Goal: Task Accomplishment & Management: Manage account settings

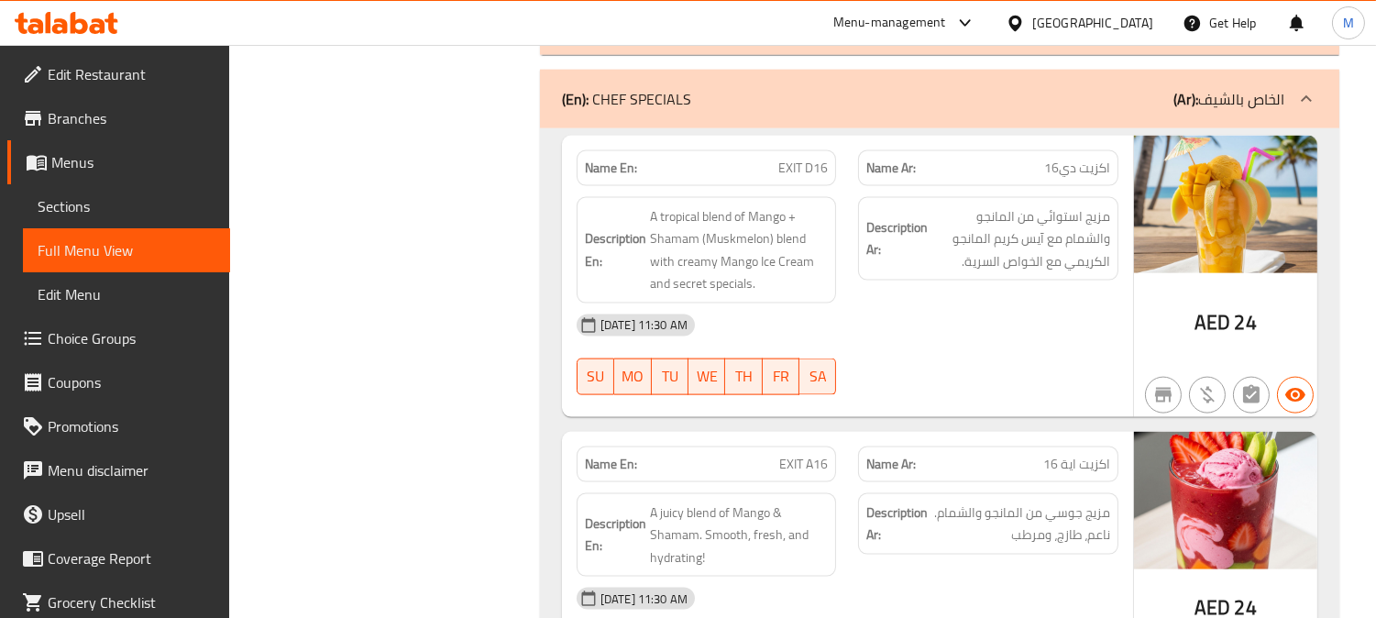
scroll to position [4533, 0]
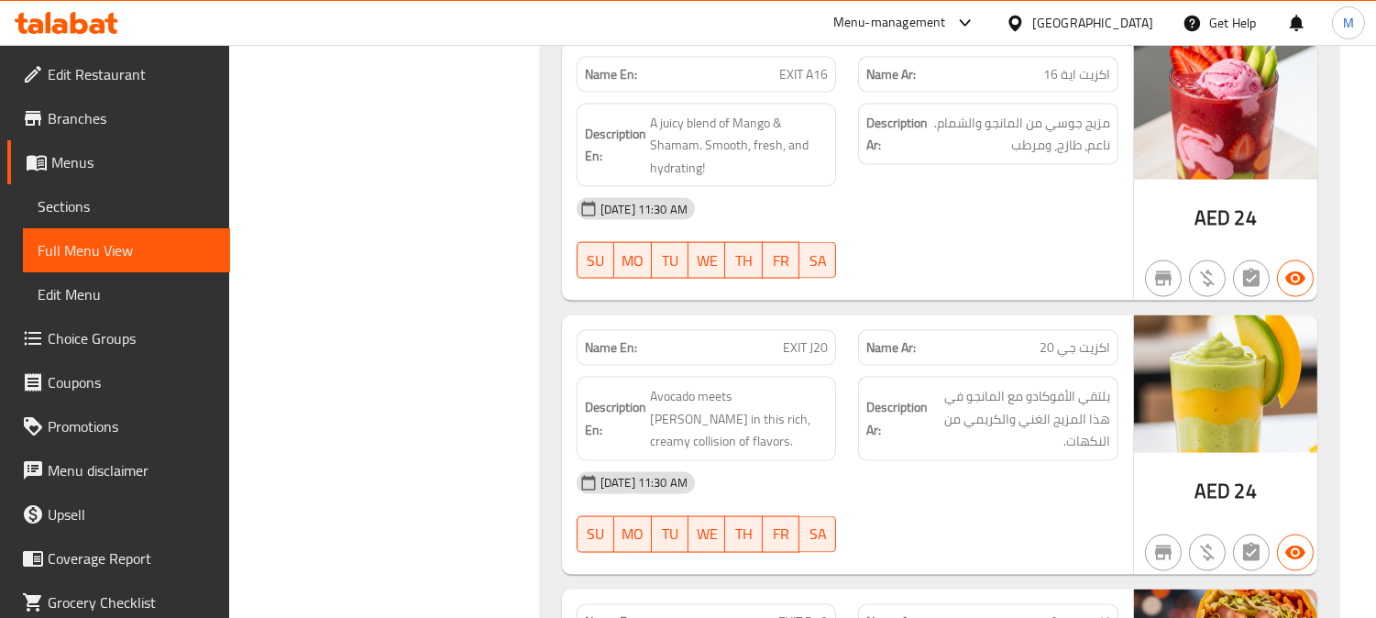
scroll to position [5043, 0]
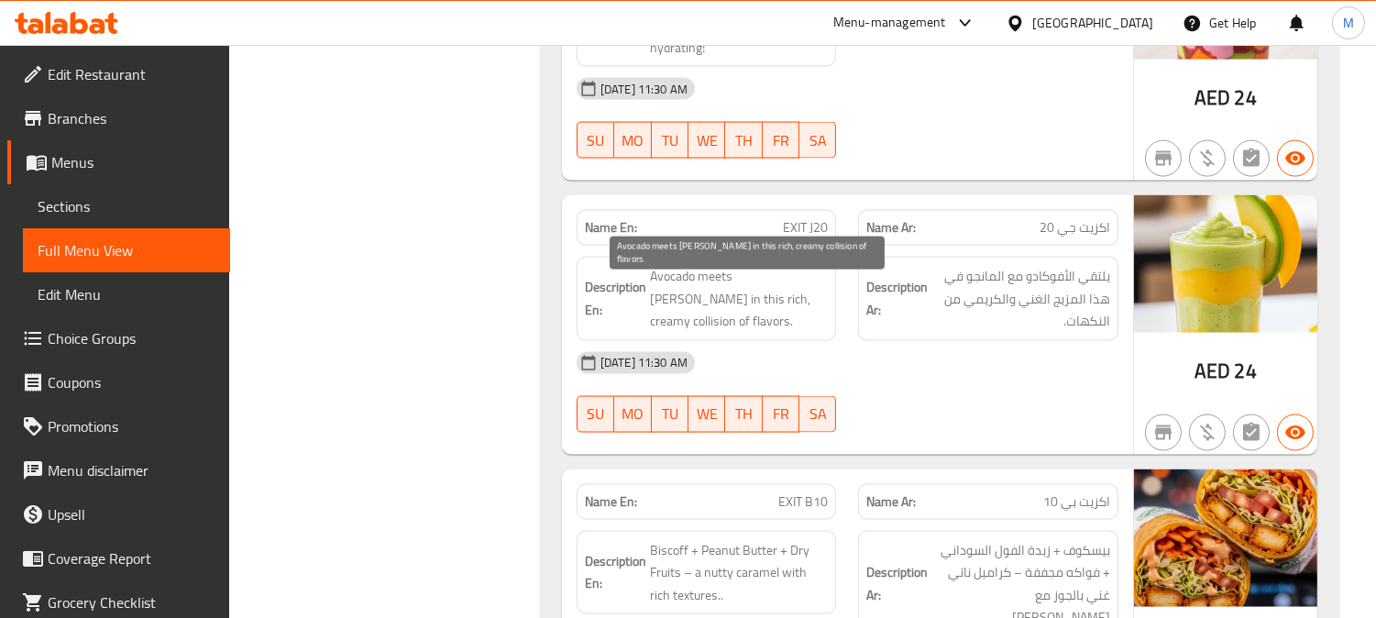
click at [750, 298] on span "Avocado meets [PERSON_NAME] in this rich, creamy collision of flavors." at bounding box center [739, 299] width 179 height 68
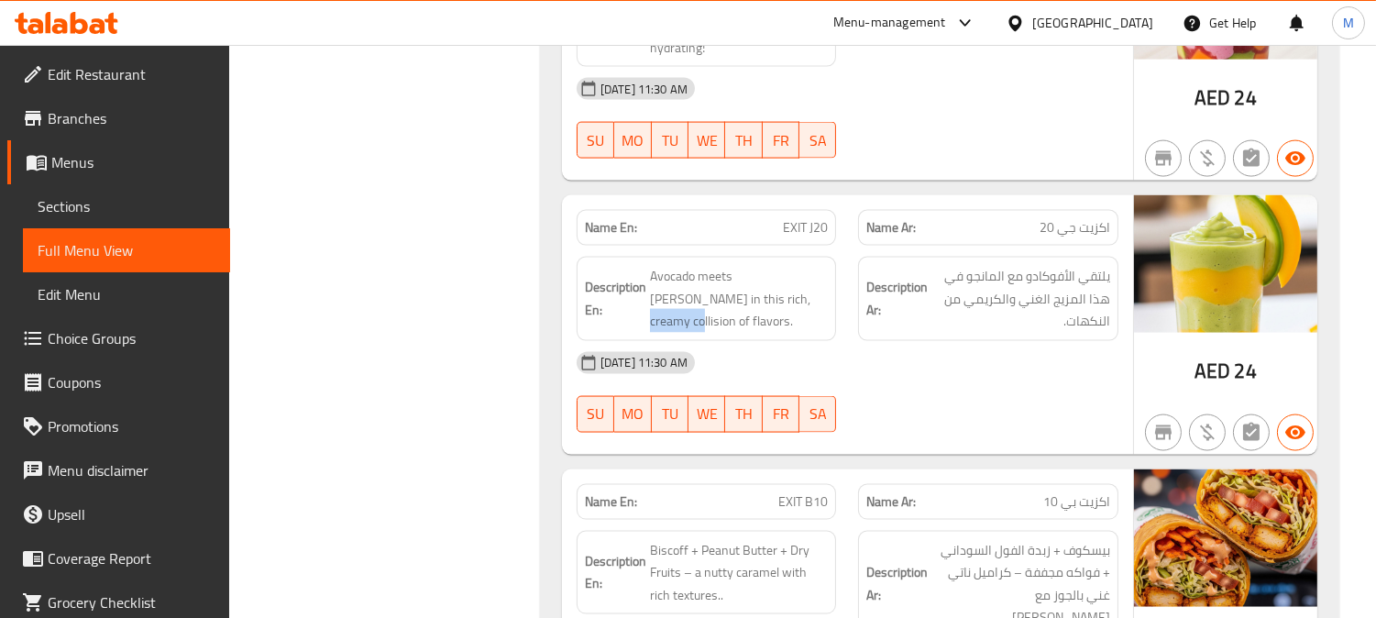
copy span "collision"
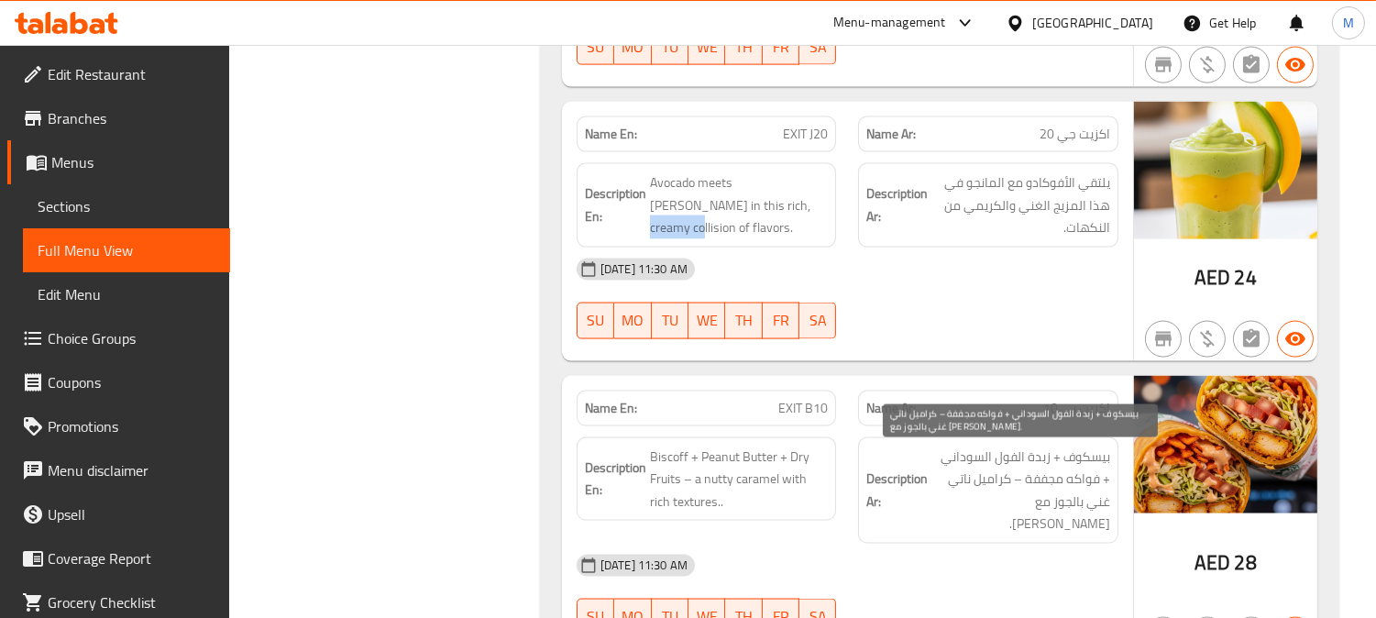
scroll to position [5348, 0]
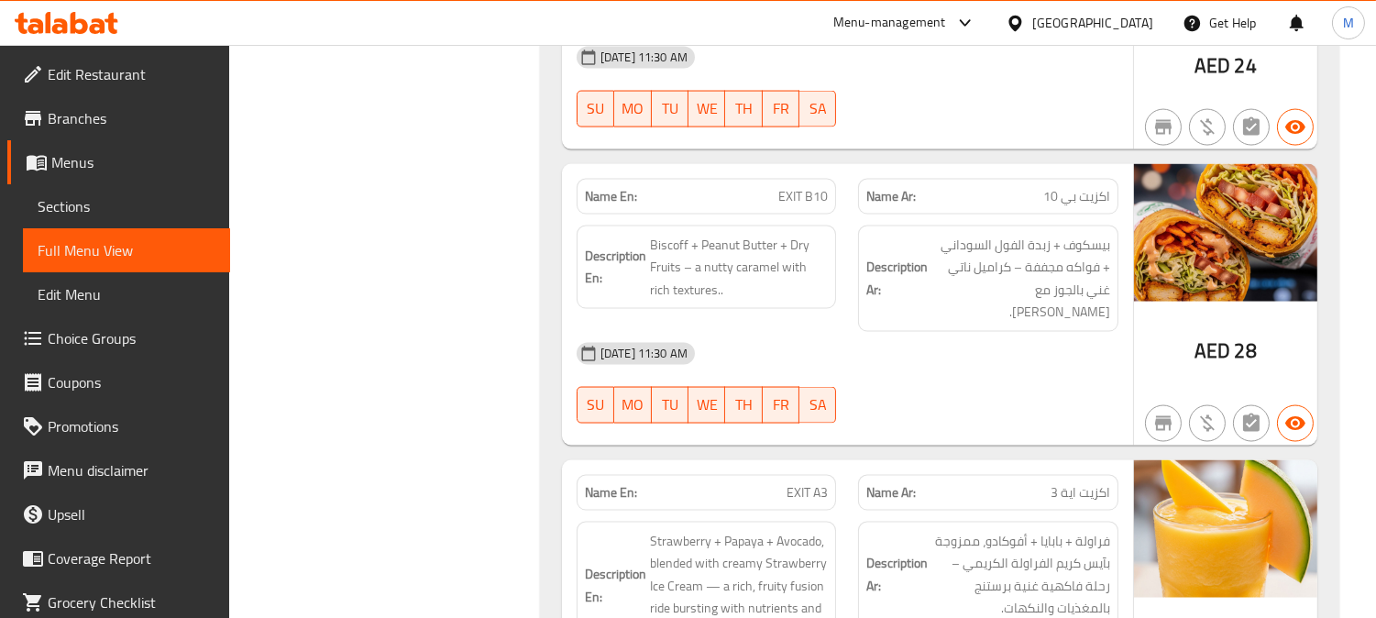
copy span "EXIT"
copy span "EXIT B10"
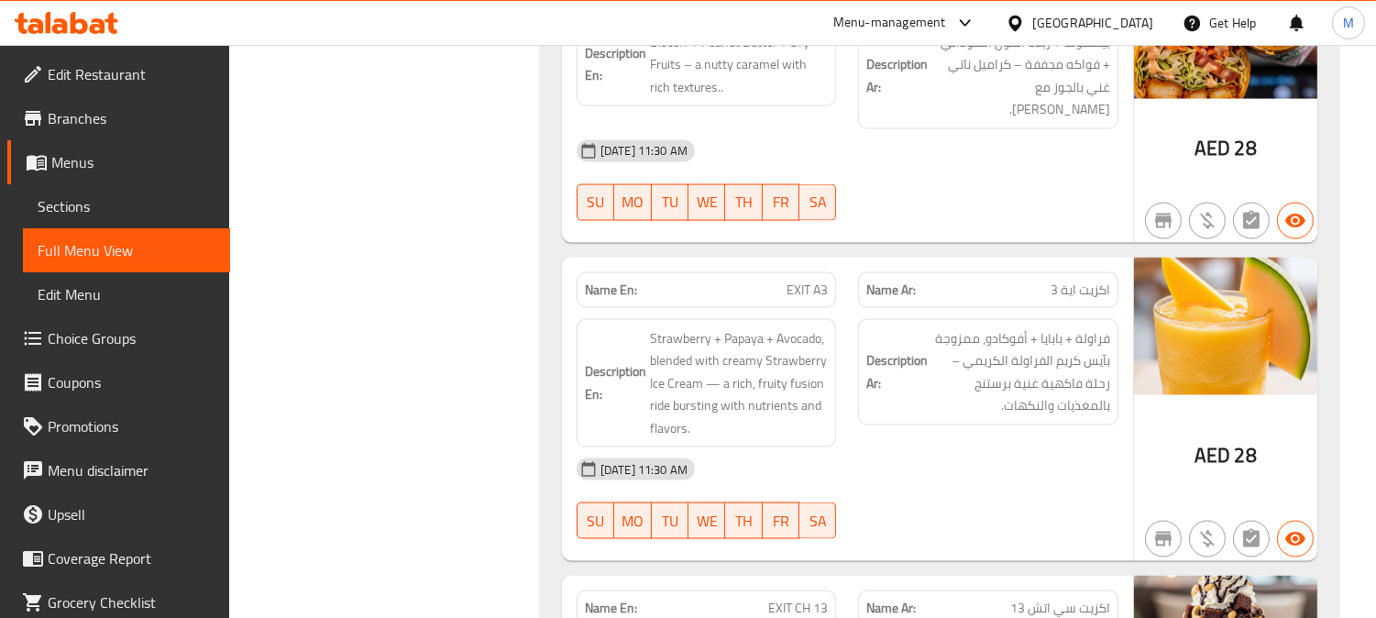
scroll to position [5552, 0]
drag, startPoint x: 817, startPoint y: 273, endPoint x: 803, endPoint y: 267, distance: 15.2
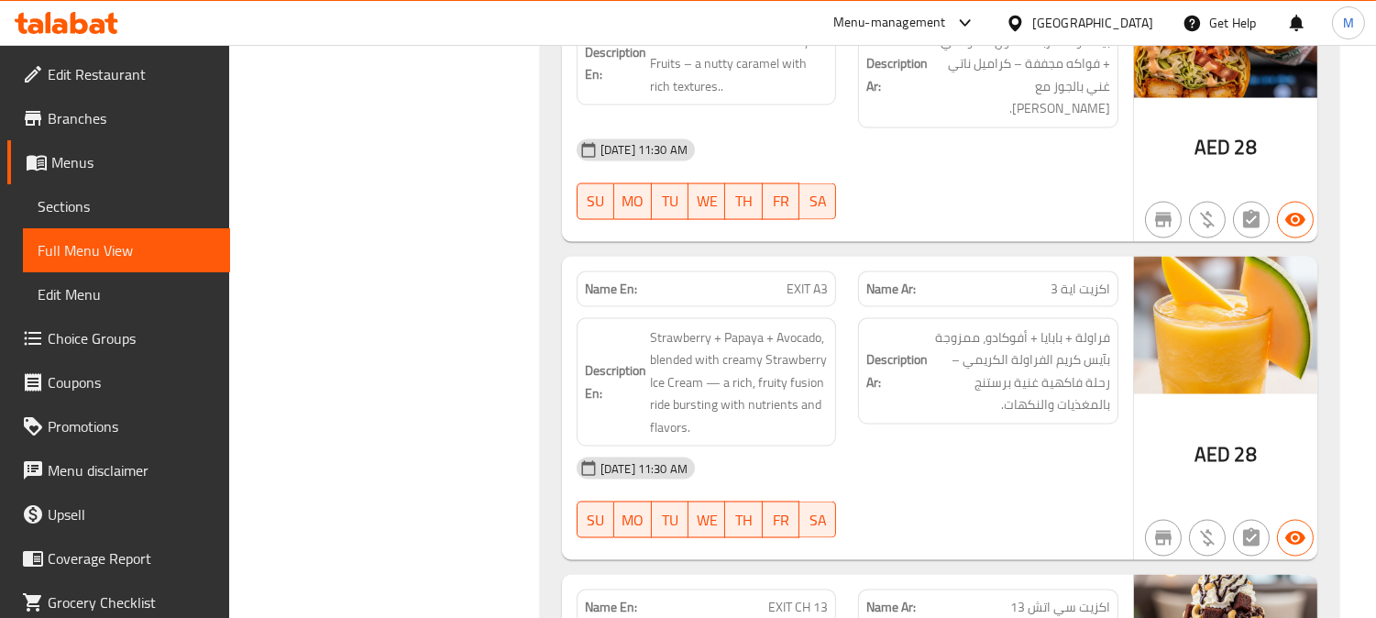
copy span "EXIT A3"
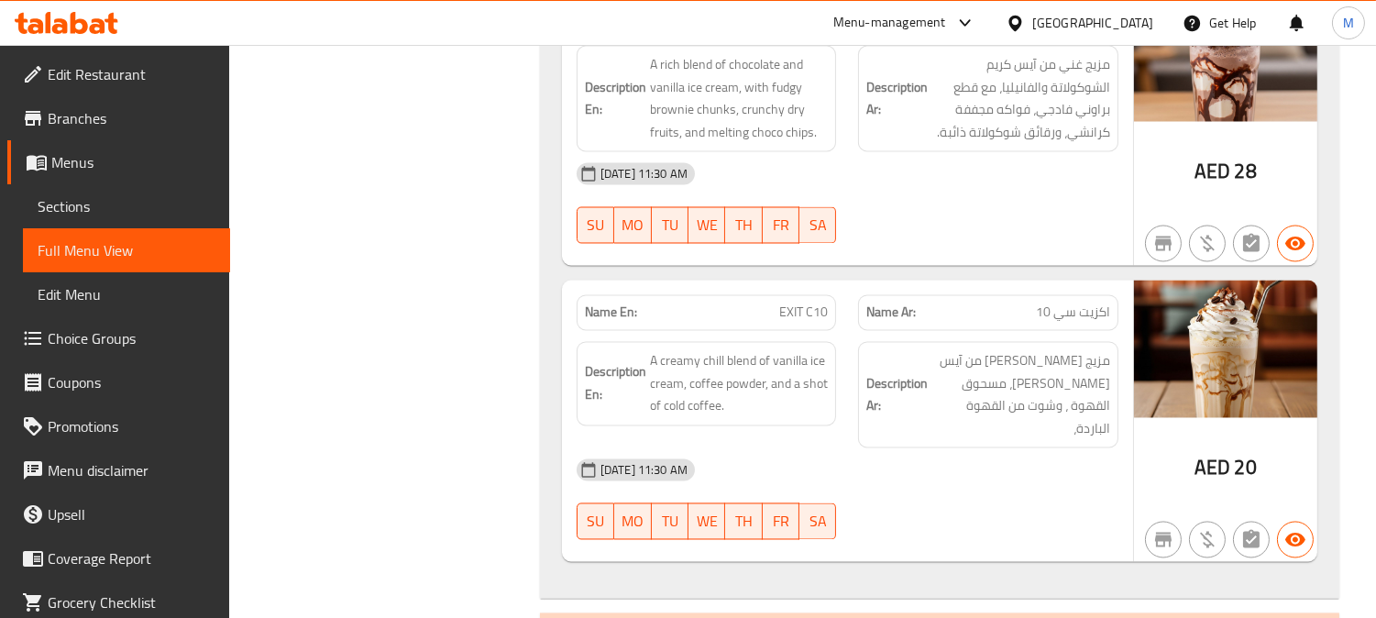
scroll to position [6265, 0]
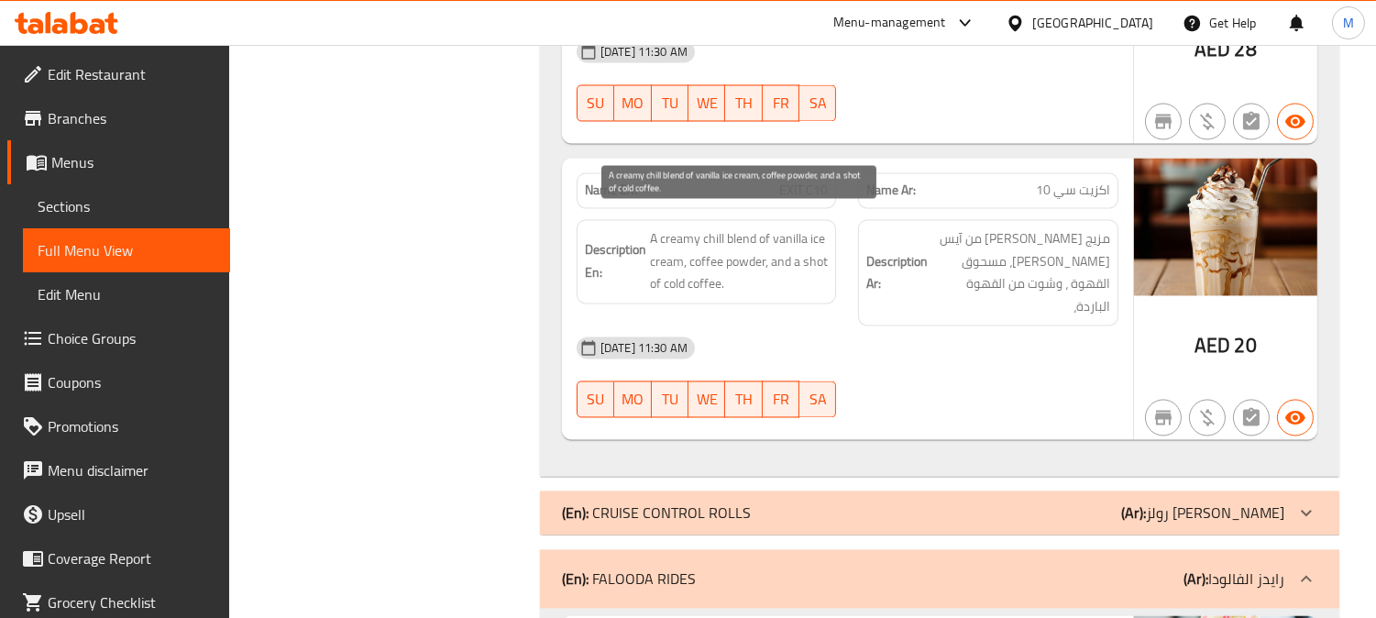
click at [713, 227] on span "A creamy chill blend of vanilla ice cream, coffee powder, and a shot of cold co…" at bounding box center [739, 261] width 179 height 68
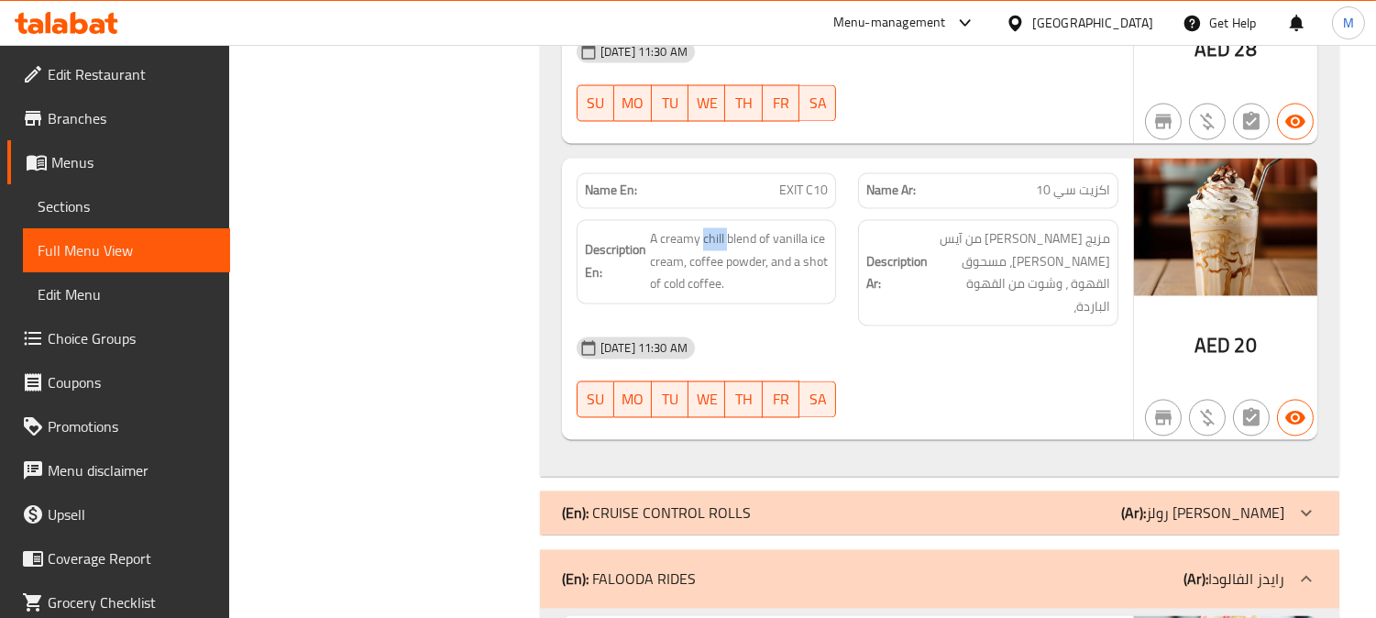
copy span "chill"
copy span "C10"
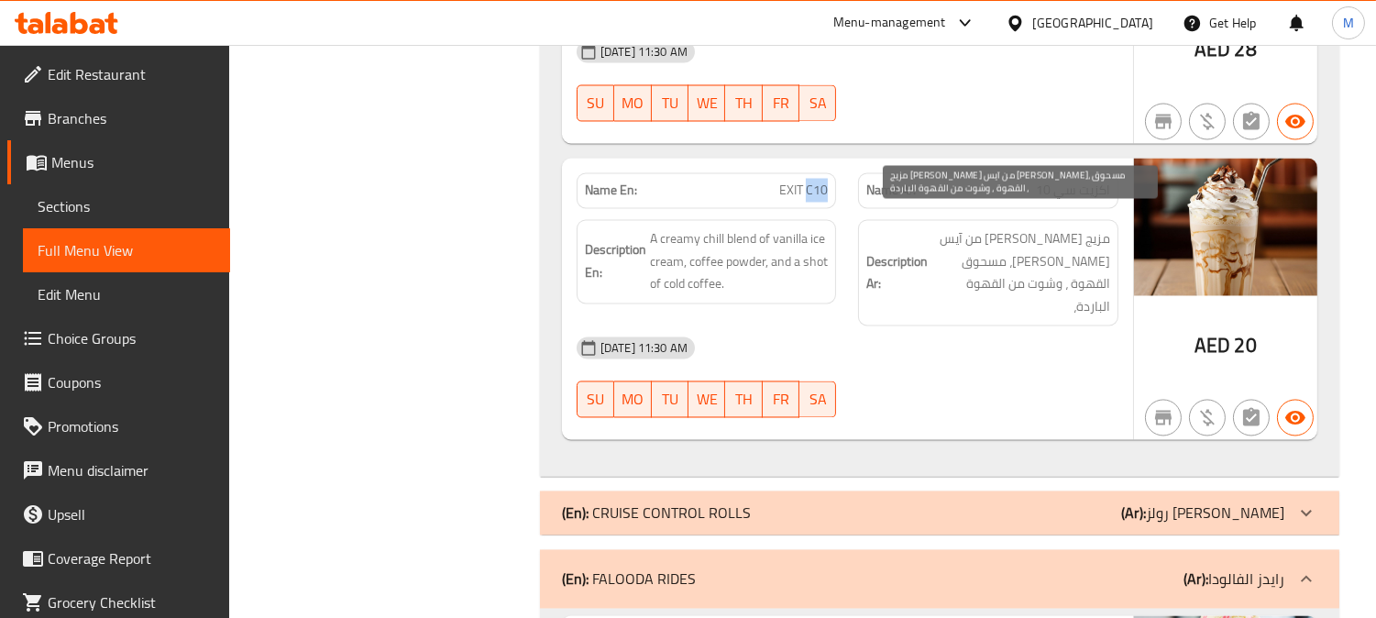
click at [1032, 227] on span "مزيج كريمي شيل من آيس كريم الفانيليا، مسحوق القهوة ، وشوت من القهوة الباردة،" at bounding box center [1020, 272] width 179 height 90
copy span "شيل"
click at [1028, 227] on span "مزيج كريمي شيل من آيس كريم الفانيليا، مسحوق القهوة ، وشوت من القهوة الباردة،" at bounding box center [1020, 272] width 179 height 90
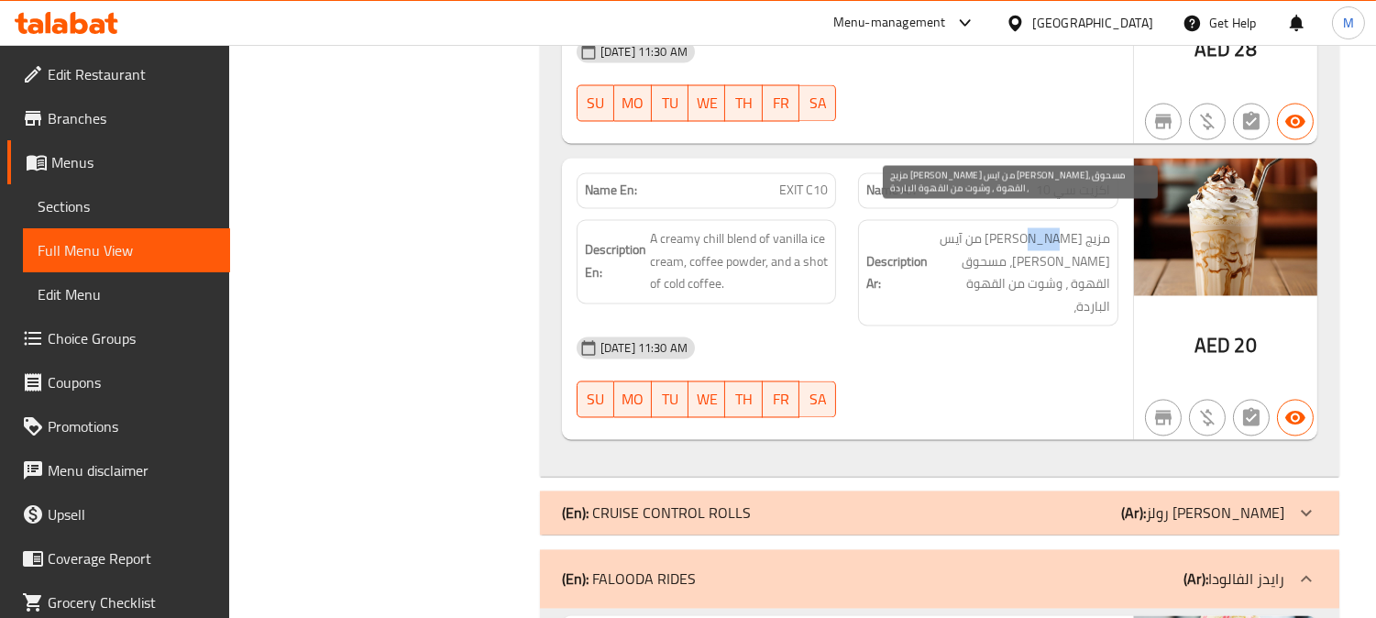
copy span "شيل"
click at [1028, 227] on span "مزيج كريمي شيل من آيس كريم الفانيليا، مسحوق القهوة ، وشوت من القهوة الباردة،" at bounding box center [1020, 272] width 179 height 90
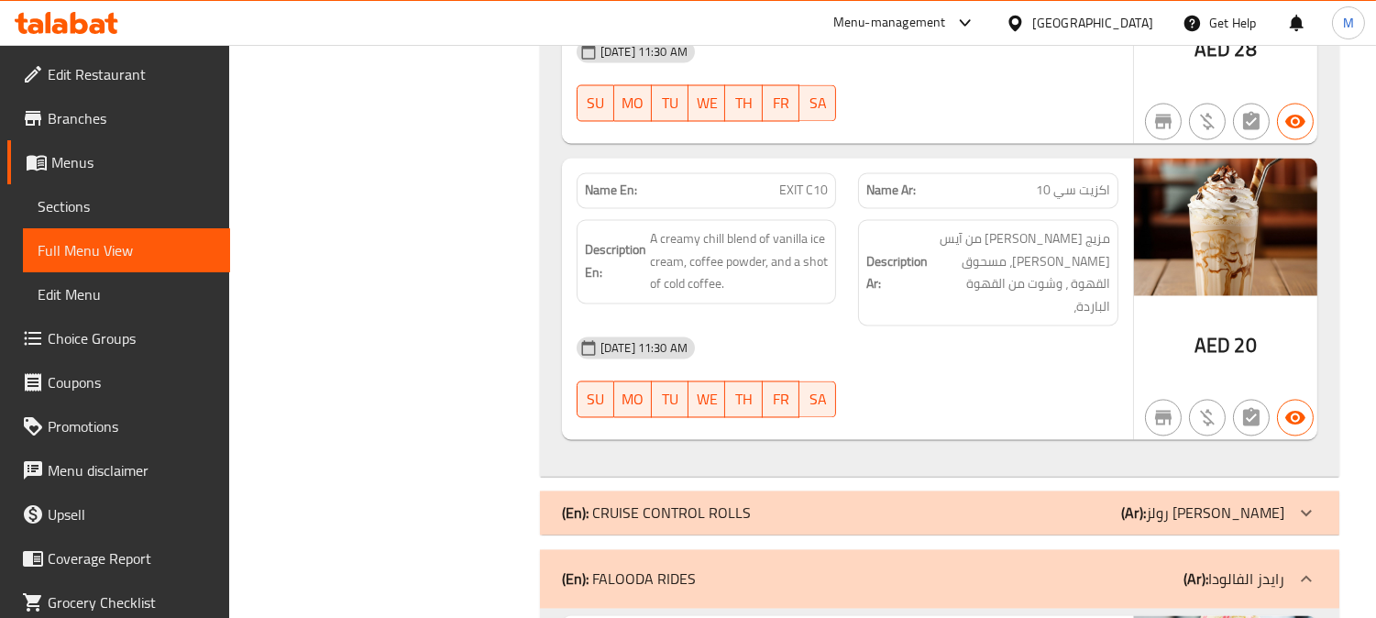
copy span "EXIT C10"
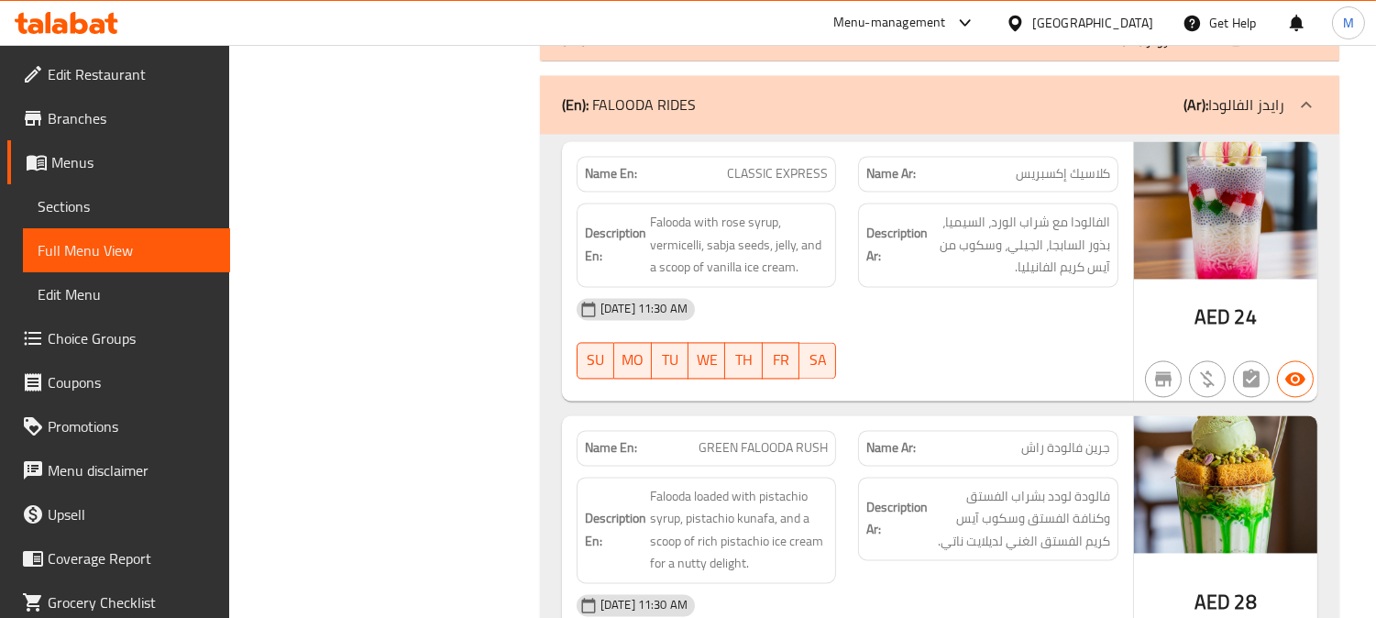
scroll to position [6775, 0]
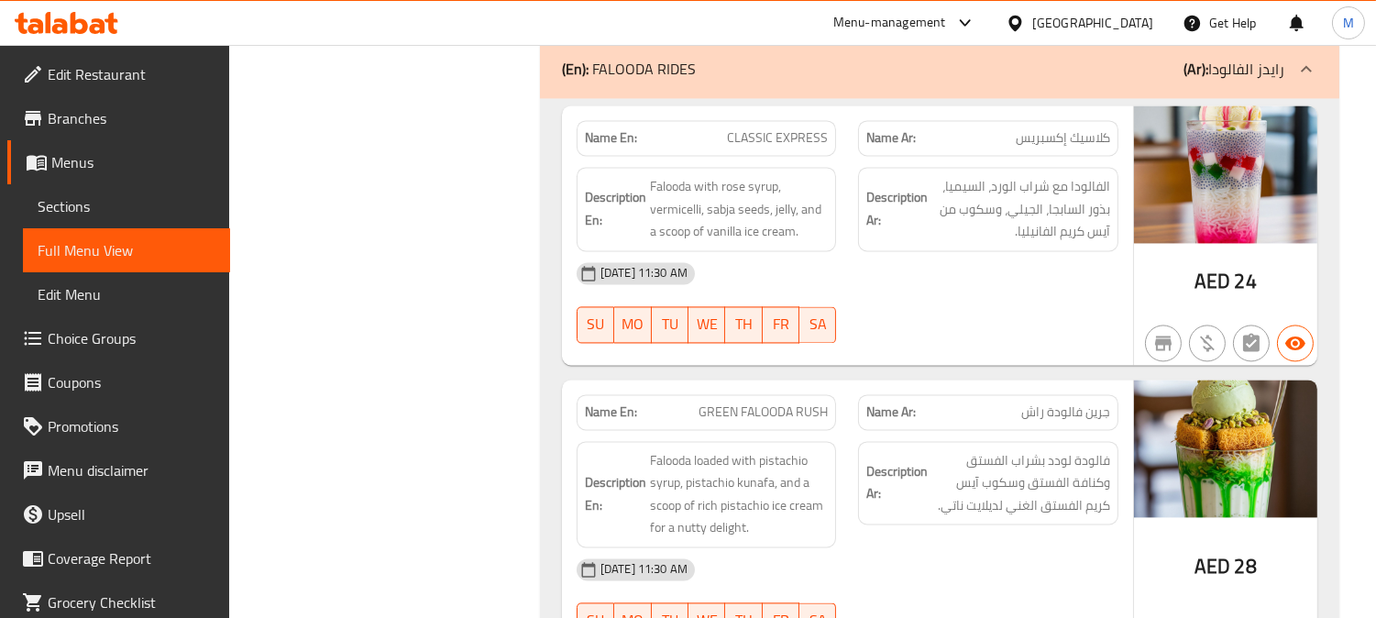
drag, startPoint x: 790, startPoint y: 107, endPoint x: 793, endPoint y: 93, distance: 14.9
copy span "EXIT C10"
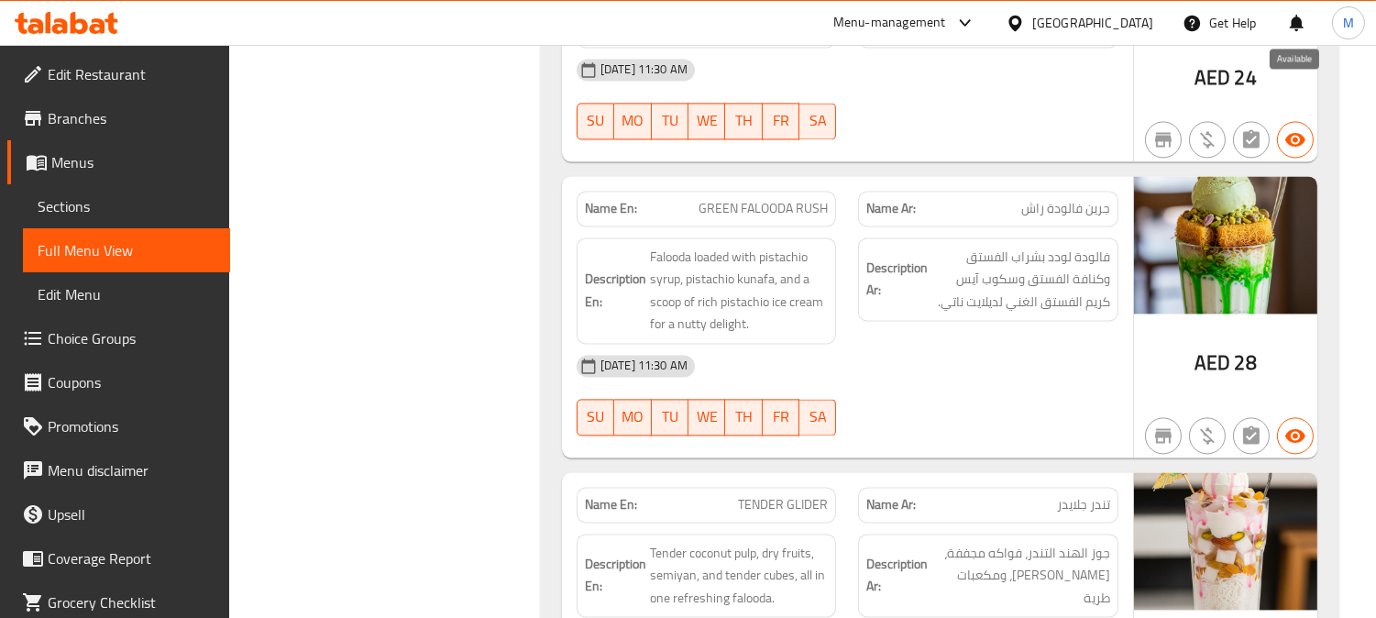
scroll to position [7080, 0]
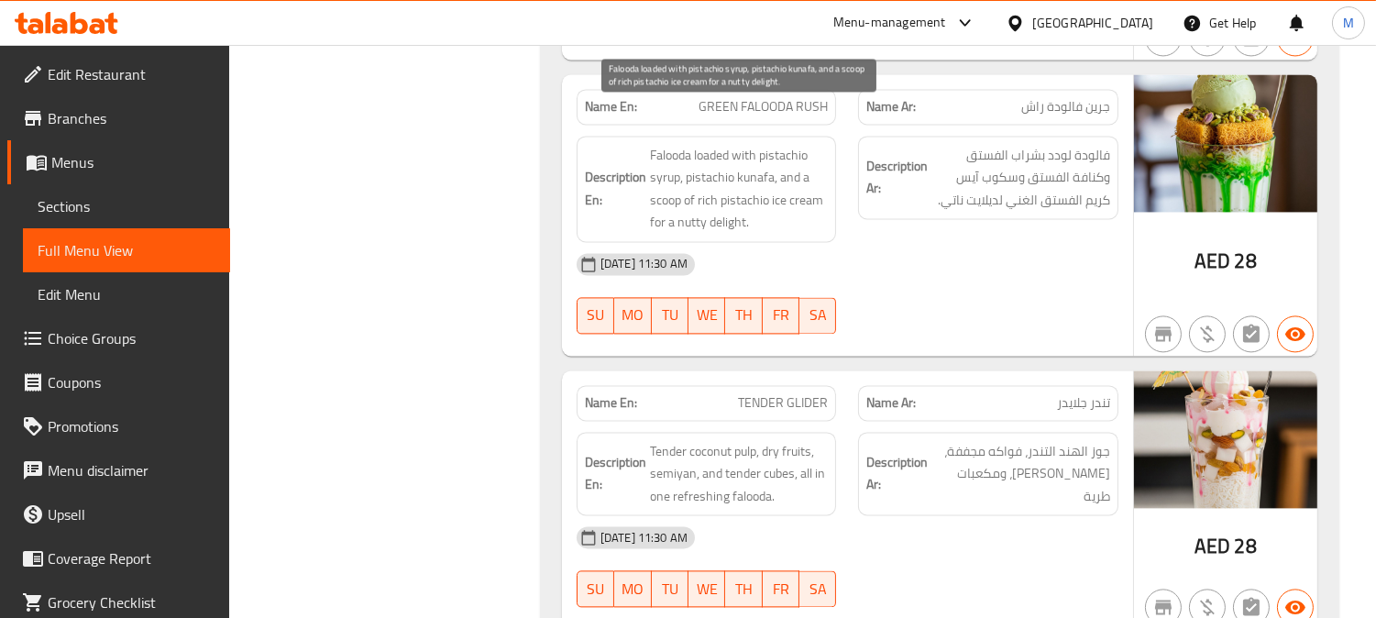
click at [794, 144] on span "Falooda loaded with pistachio syrup, pistachio kunafa, and a scoop of rich pist…" at bounding box center [739, 189] width 179 height 90
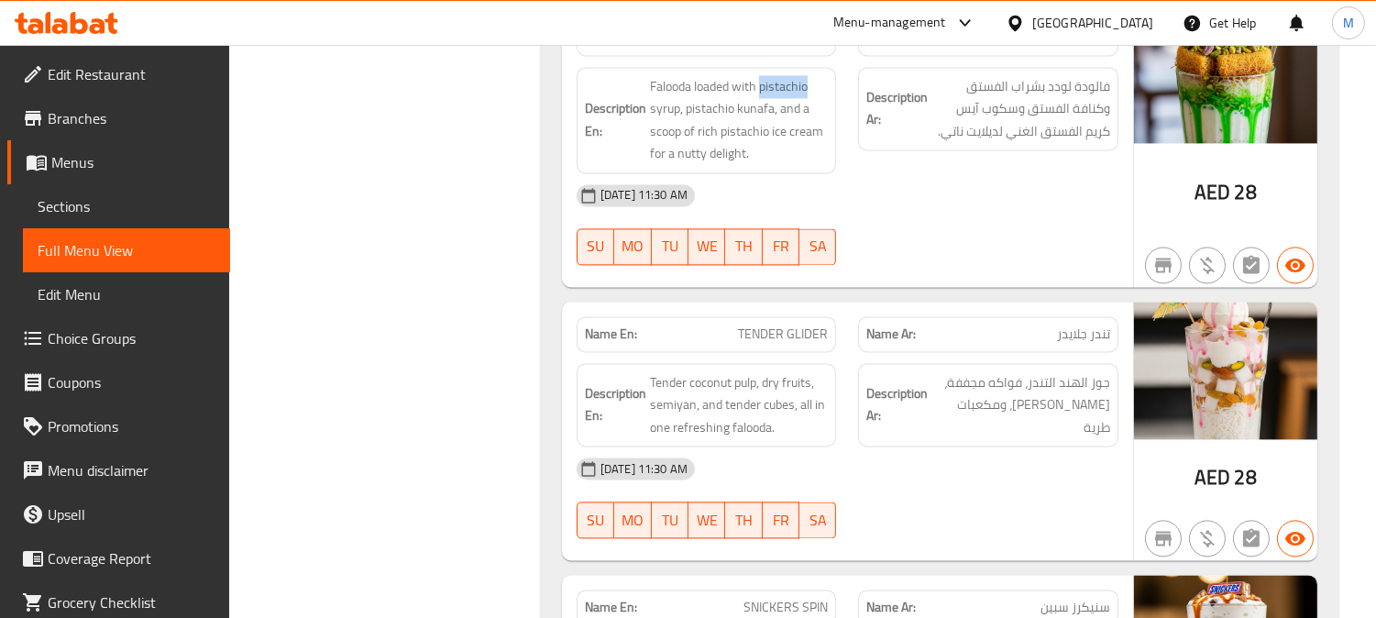
scroll to position [7182, 0]
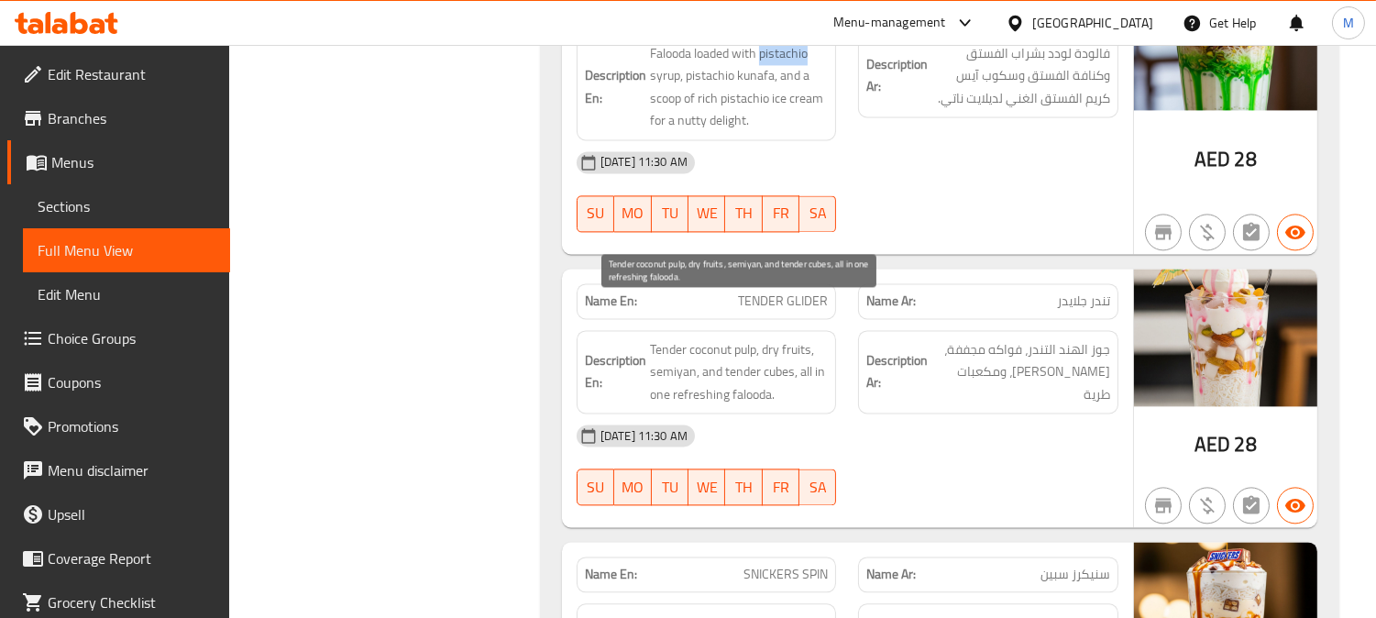
click at [744, 338] on span "Tender coconut pulp, dry fruits, semiyan, and tender cubes, all in one refreshi…" at bounding box center [739, 372] width 179 height 68
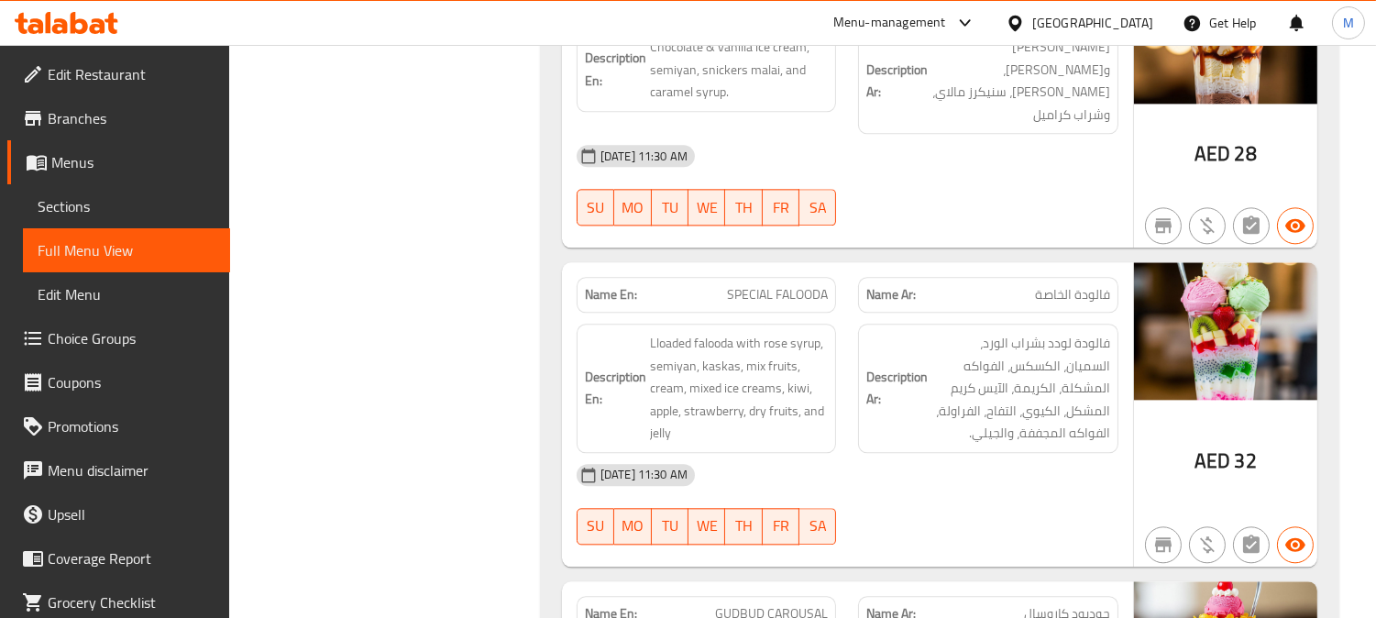
scroll to position [7793, 0]
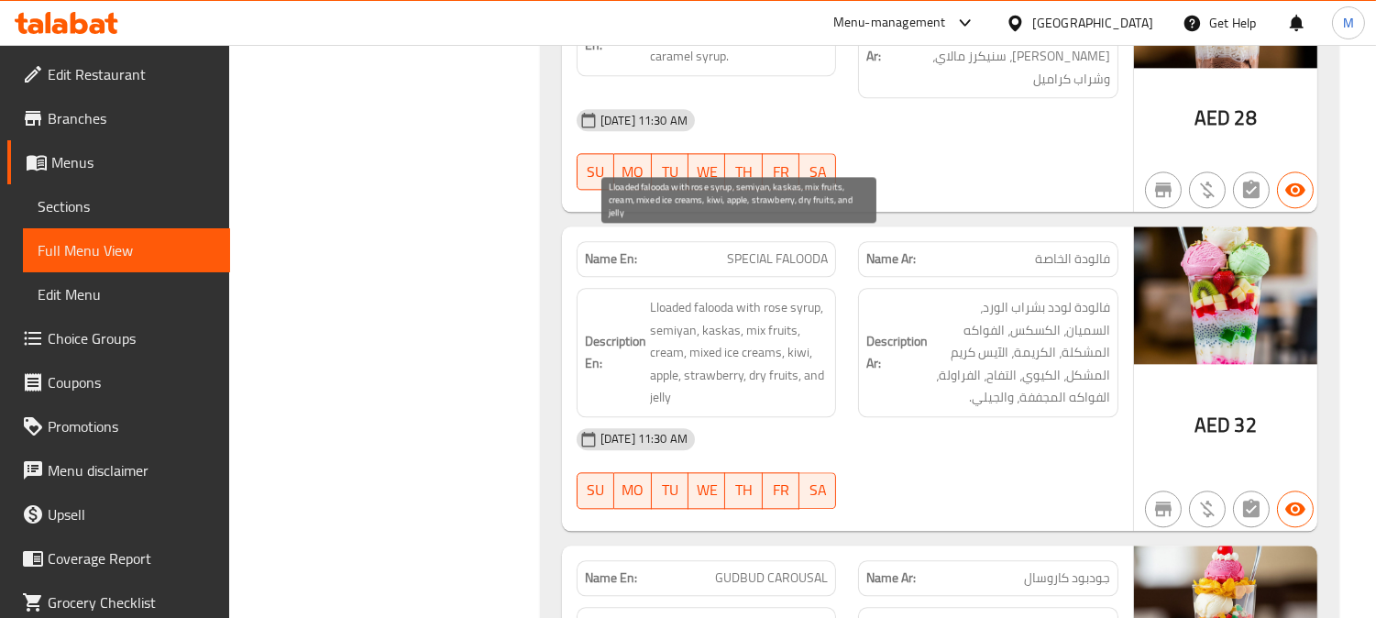
click at [726, 296] on span "Lloaded falooda with rose syrup, semiyan, kaskas, mix fruits, cream, mixed ice …" at bounding box center [739, 352] width 179 height 113
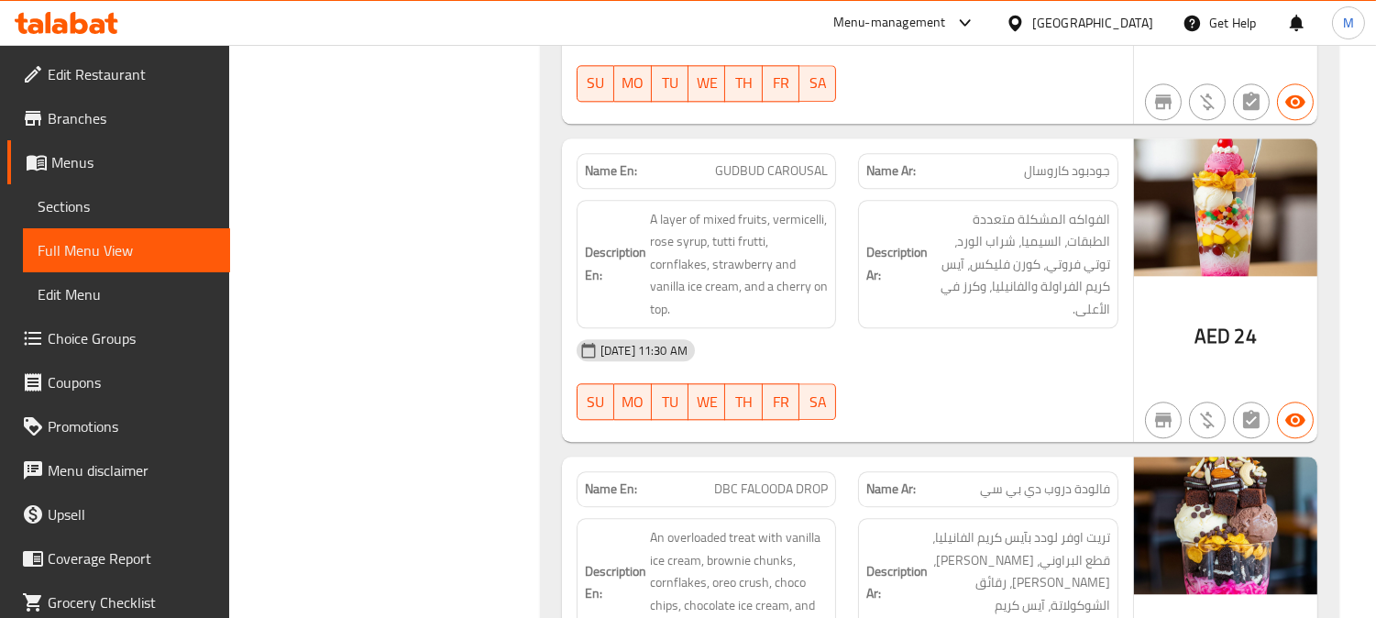
scroll to position [8099, 0]
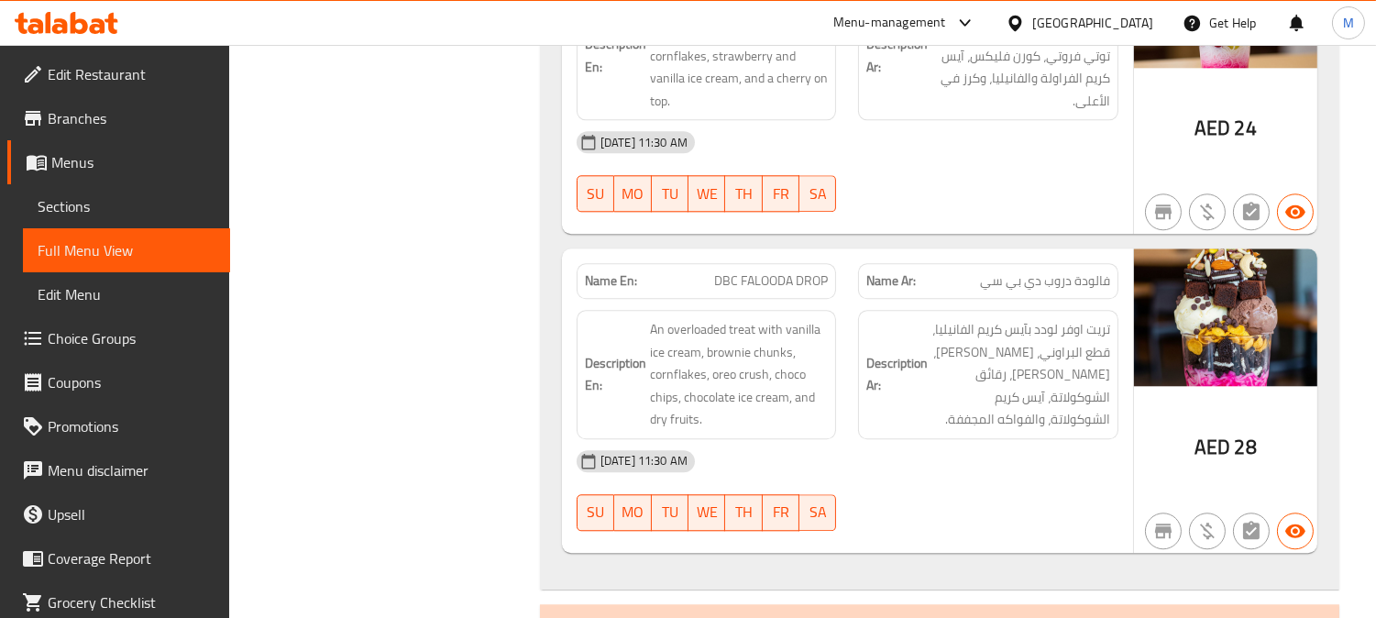
scroll to position [8506, 0]
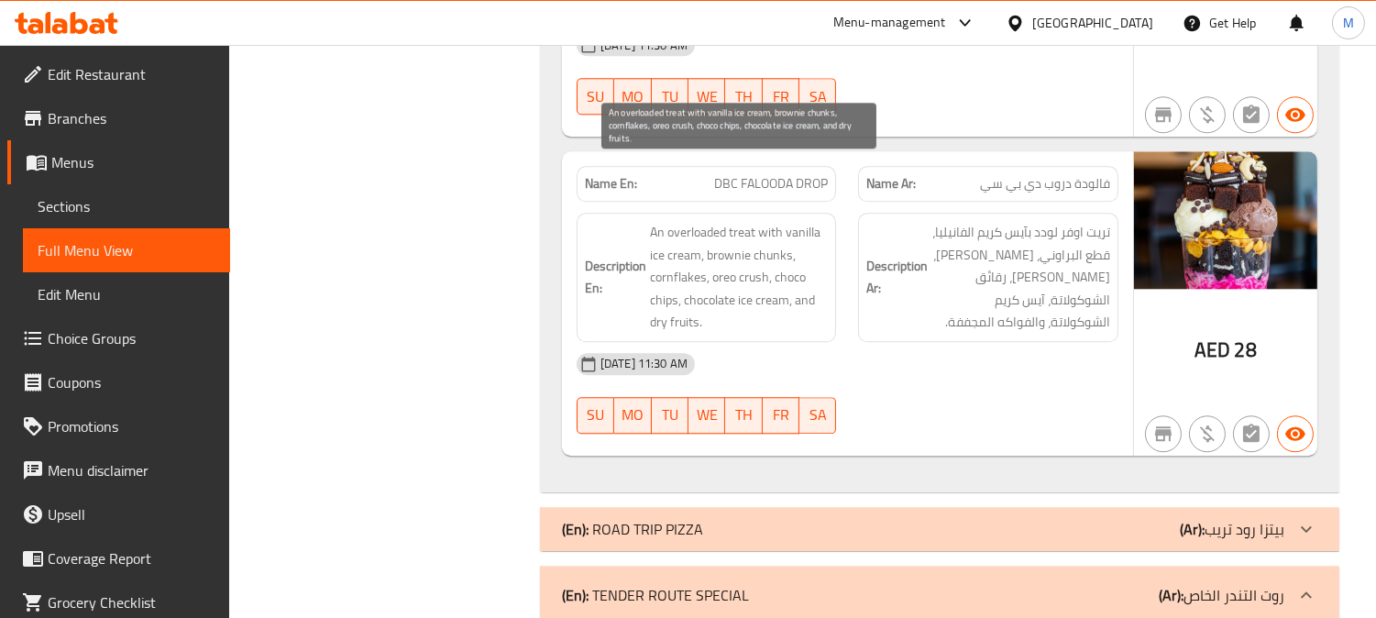
click at [794, 221] on span "An overloaded treat with vanilla ice cream, brownie chunks, cornflakes, oreo cr…" at bounding box center [739, 277] width 179 height 113
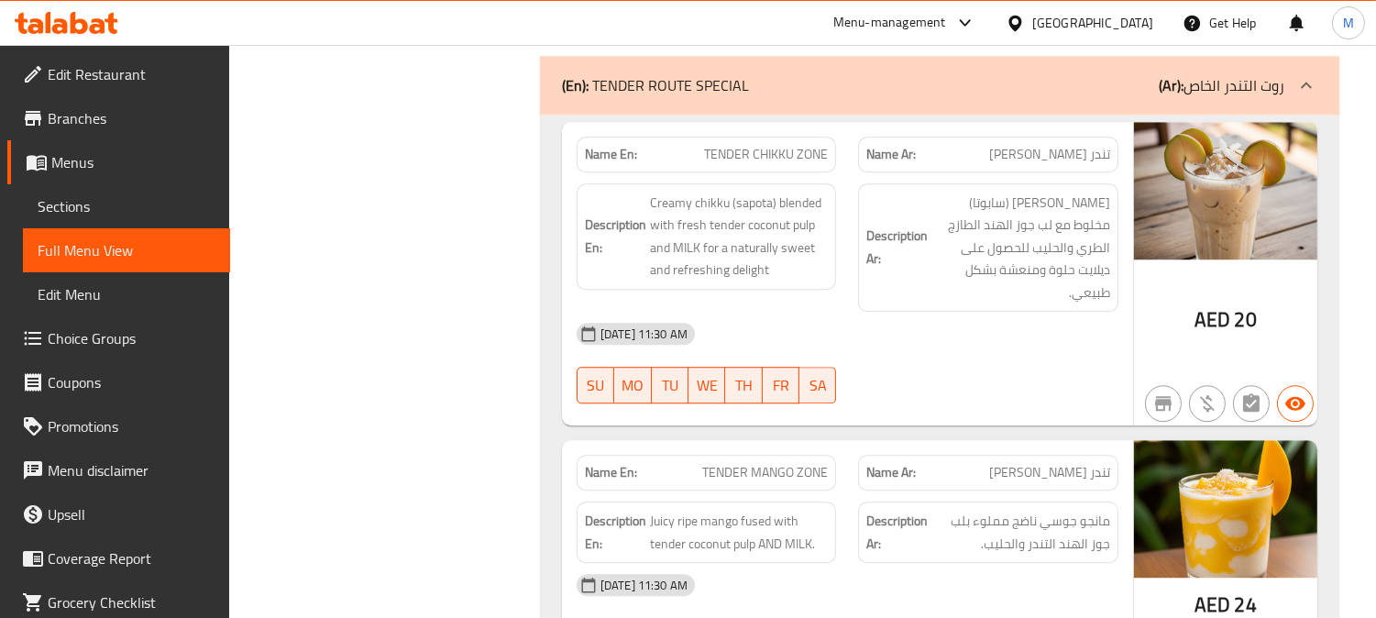
scroll to position [8914, 0]
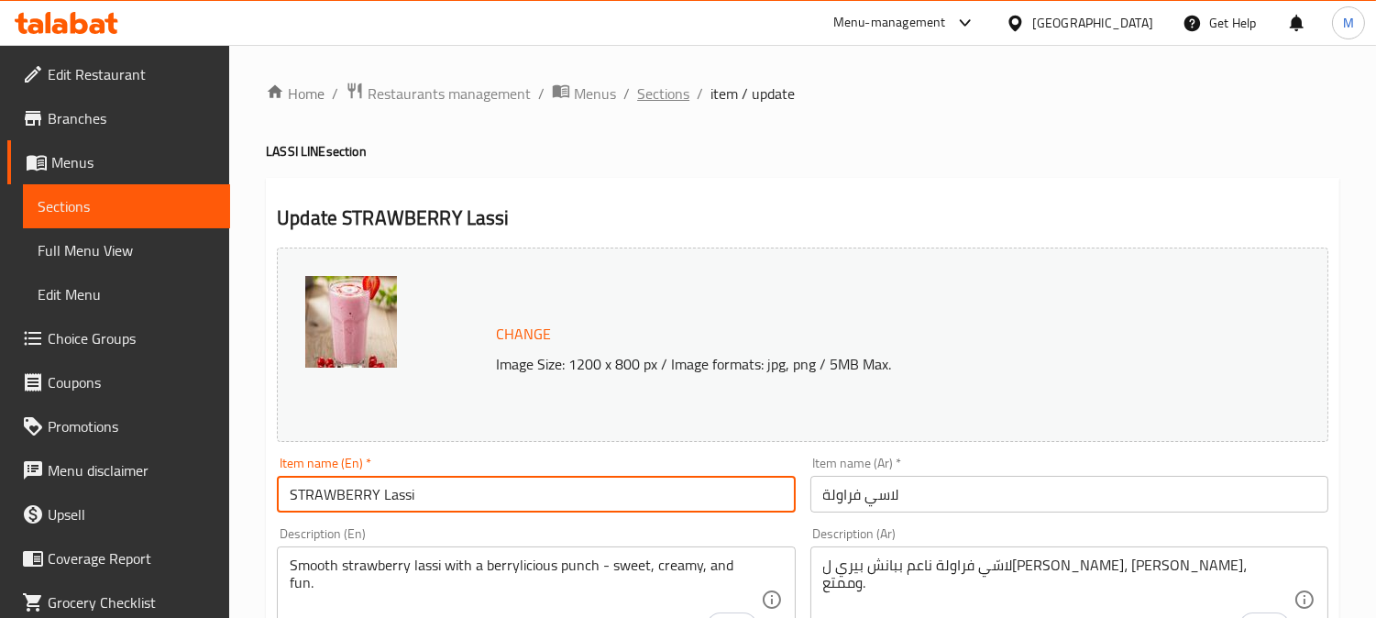
scroll to position [61, 0]
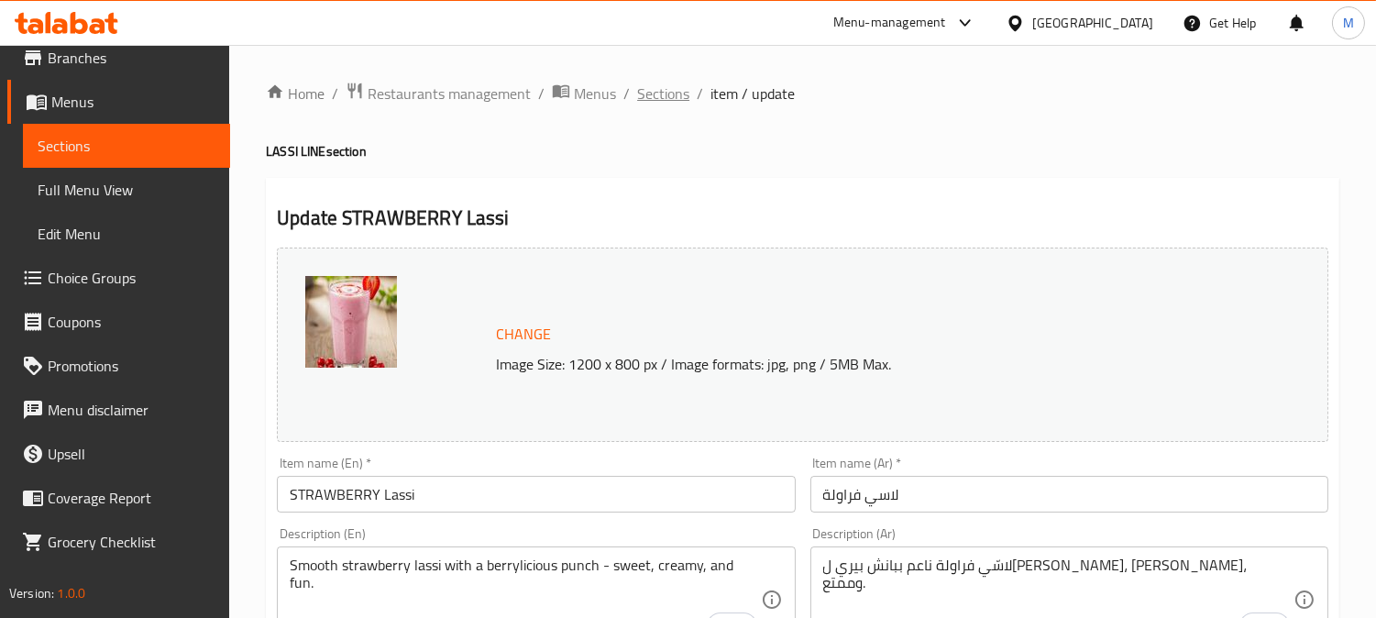
click at [644, 103] on span "Sections" at bounding box center [663, 94] width 52 height 22
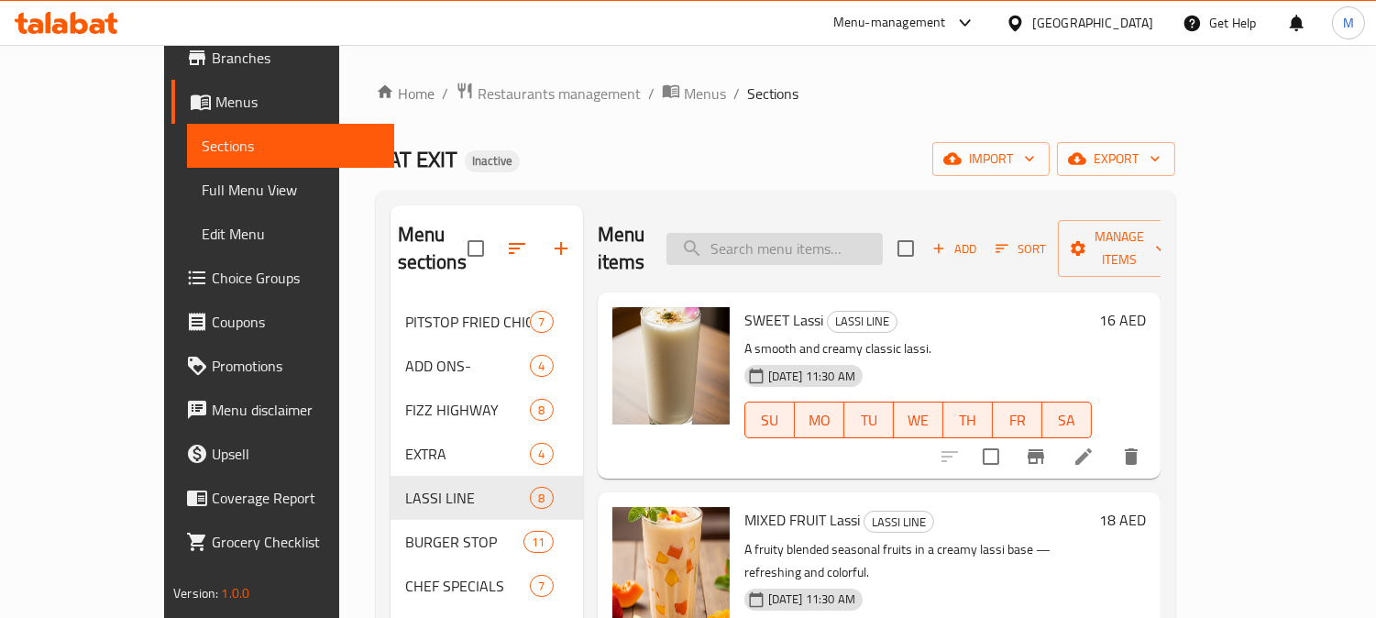
paste input "EXIT D16"
click at [794, 245] on input "search" at bounding box center [774, 249] width 216 height 32
type input "EXIT D16"
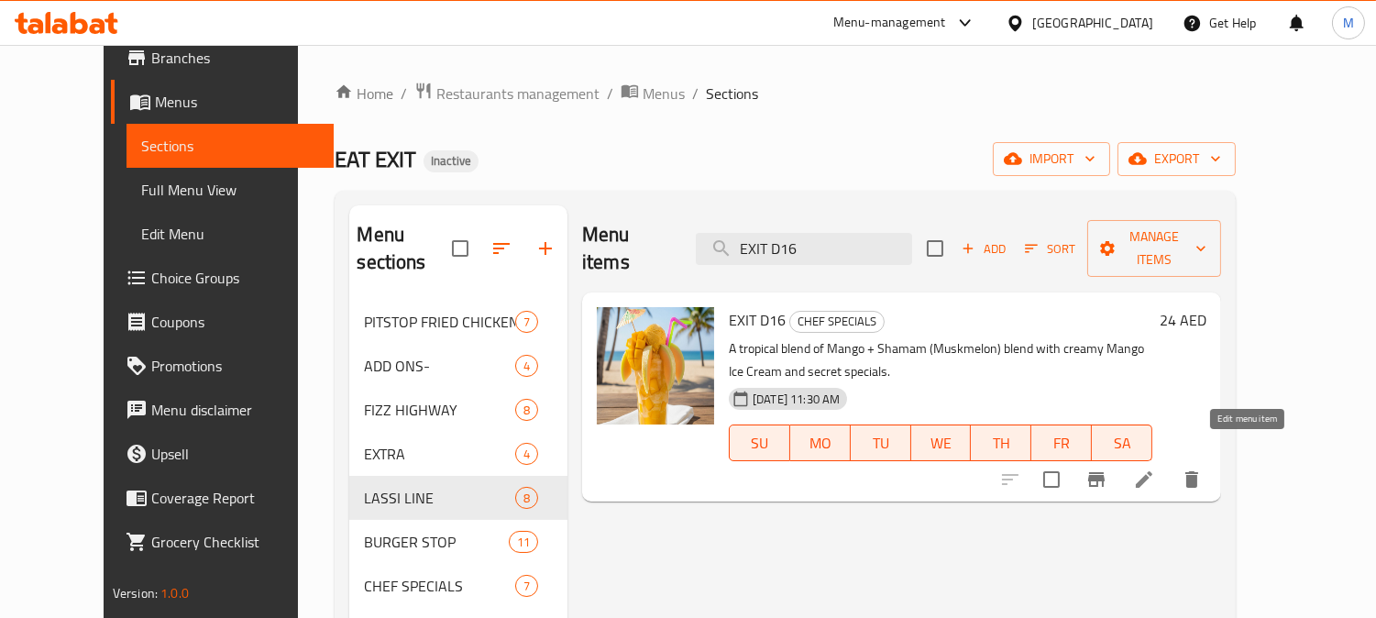
click at [1152, 471] on icon at bounding box center [1144, 479] width 17 height 17
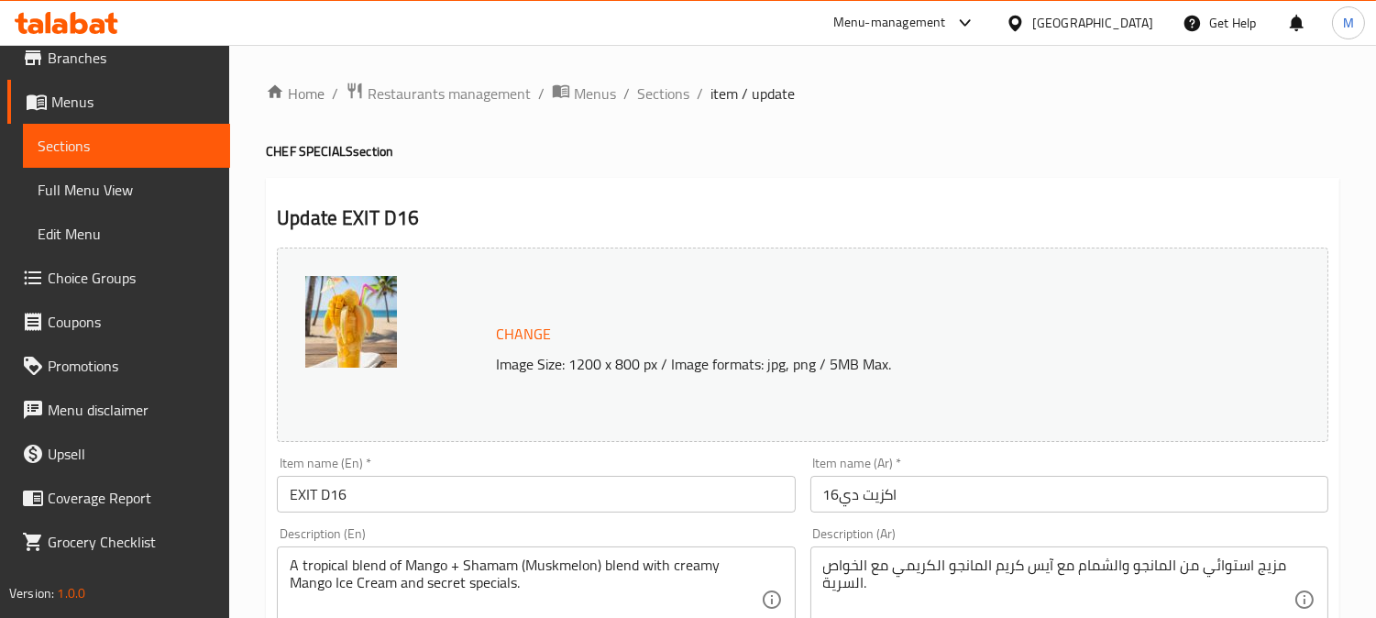
scroll to position [204, 0]
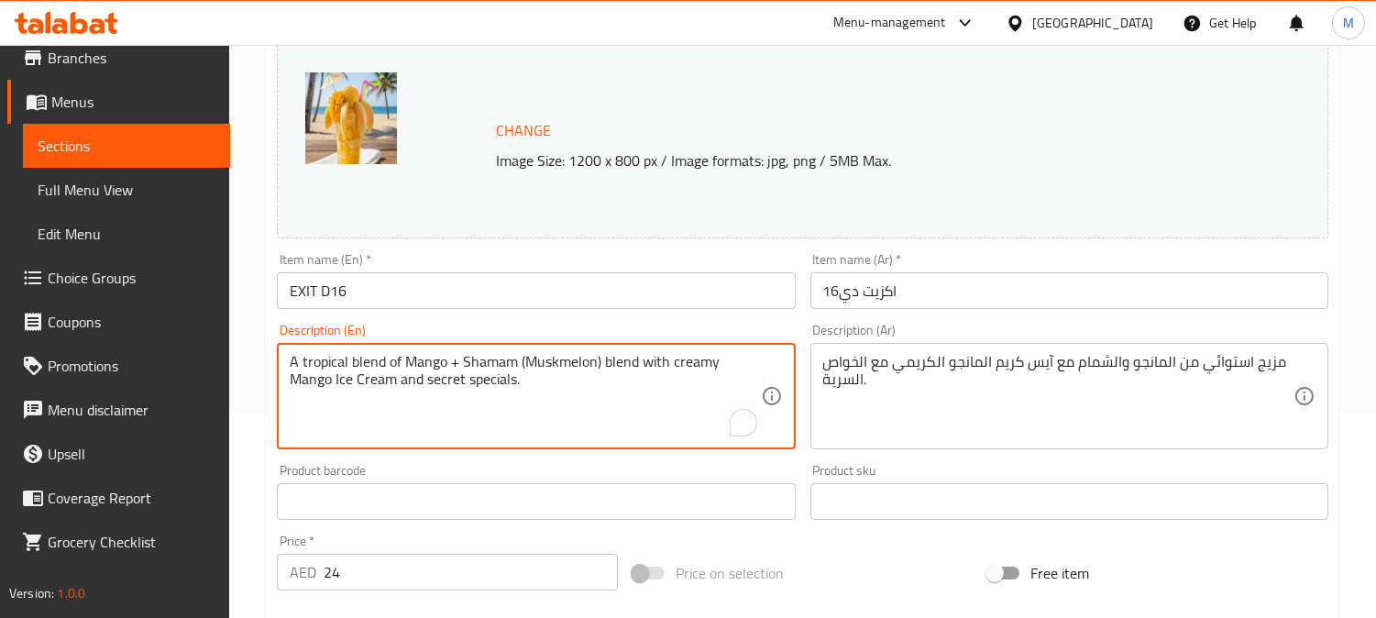
click at [569, 358] on textarea "A tropical blend of Mango + Shamam (Muskmelon) blend with creamy Mango Ice Crea…" at bounding box center [525, 396] width 470 height 87
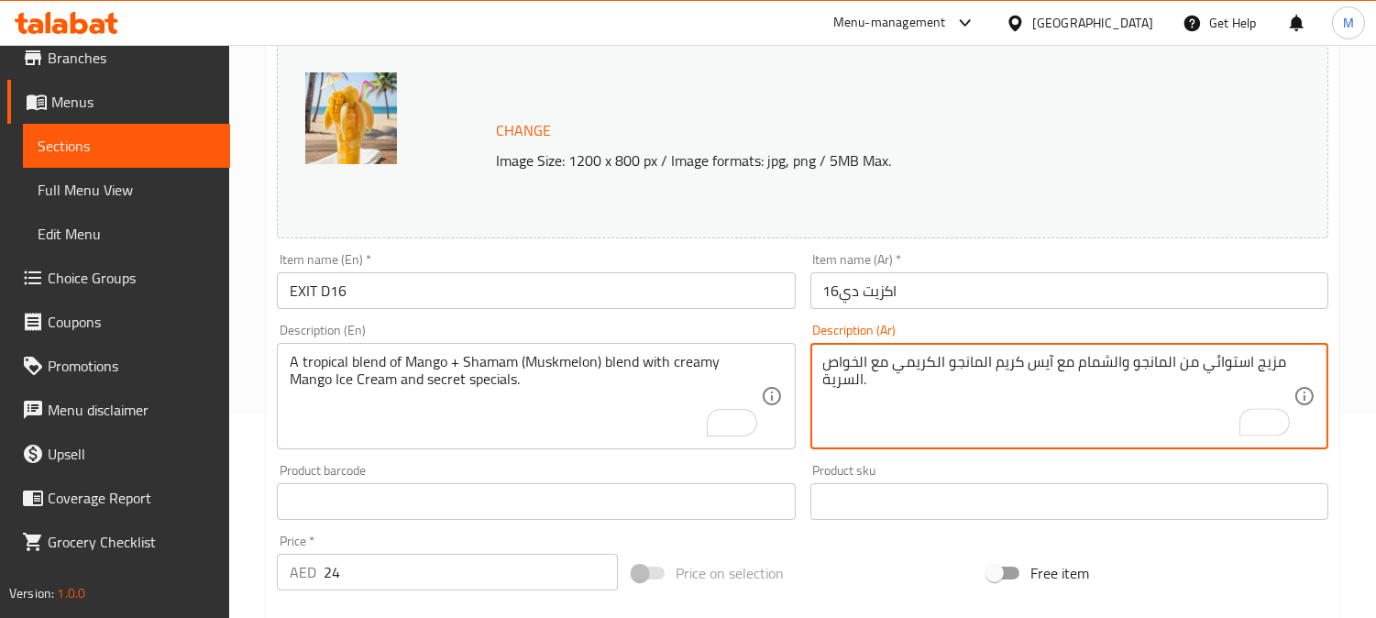
click at [1078, 364] on textarea "مزيج استوائي من المانجو والشمام مع آيس كريم المانجو الكريمي مع الخواص السرية." at bounding box center [1058, 396] width 470 height 87
paste textarea "مسك ميلون"
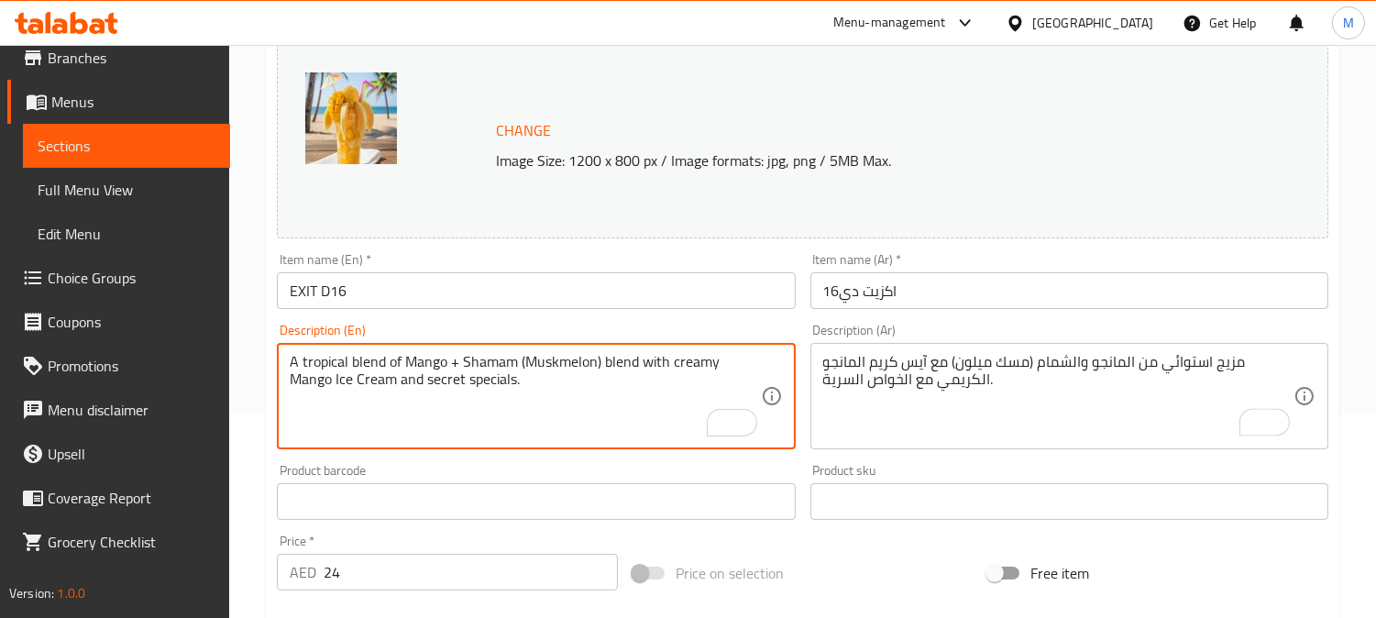
click at [622, 355] on textarea "A tropical blend of Mango + Shamam (Muskmelon) blend with creamy Mango Ice Crea…" at bounding box center [525, 396] width 470 height 87
click at [621, 358] on textarea "A tropical blend of Mango + Shamam (Muskmelon) blend with creamy Mango Ice Crea…" at bounding box center [525, 396] width 470 height 87
click at [662, 358] on textarea "A tropical blend of Mango + Shamam (Muskmelon) blend with creamy Mango Ice Crea…" at bounding box center [525, 396] width 470 height 87
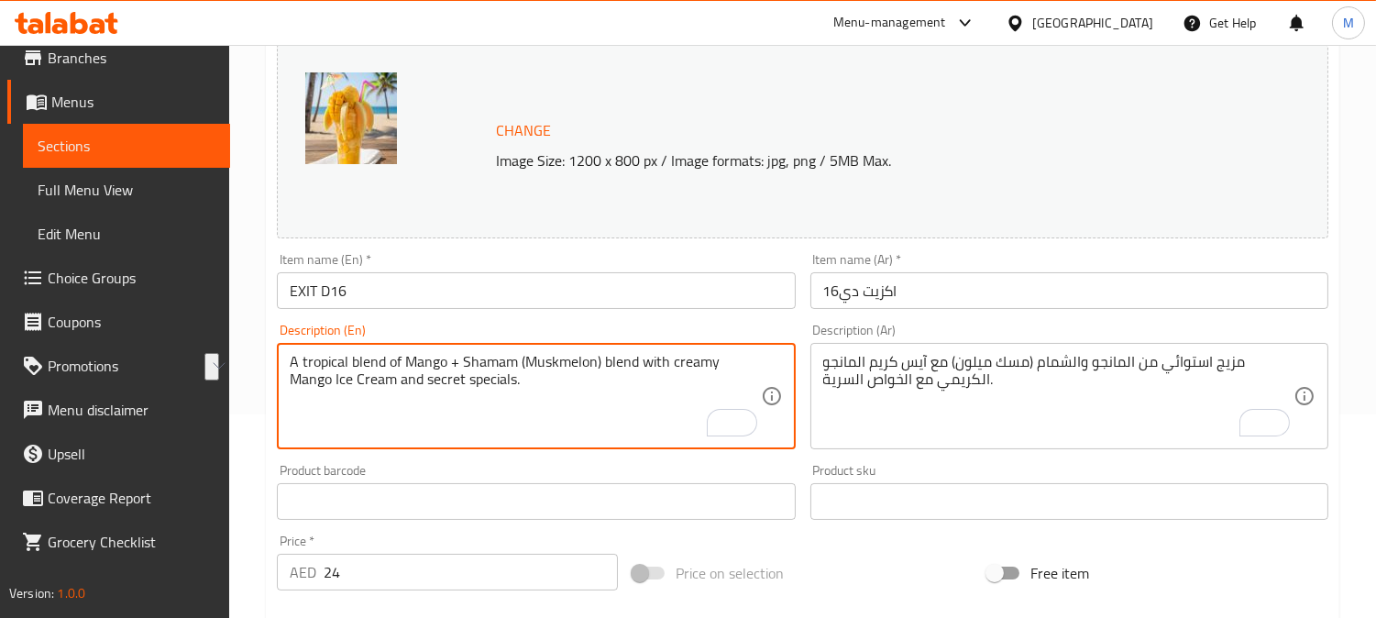
drag, startPoint x: 666, startPoint y: 365, endPoint x: 603, endPoint y: 353, distance: 64.4
click at [603, 353] on textarea "A tropical blend of Mango + Shamam (Muskmelon) blend with creamy Mango Ice Crea…" at bounding box center [525, 396] width 470 height 87
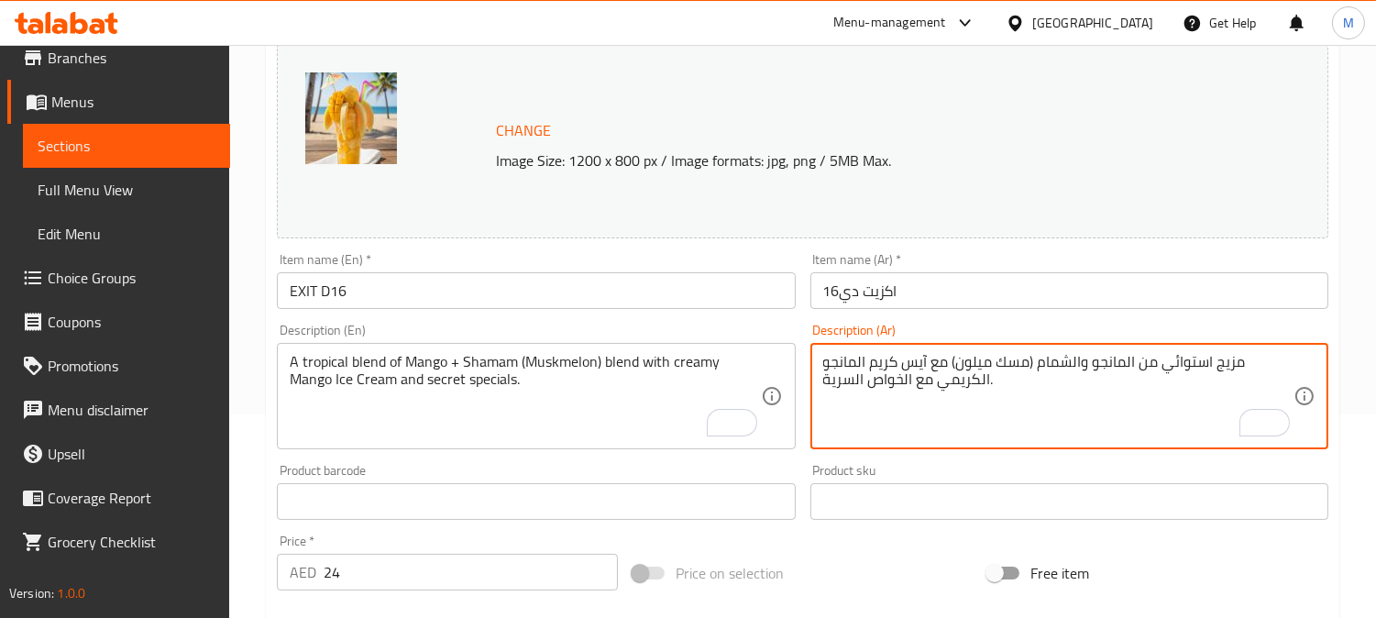
paste textarea "يج م"
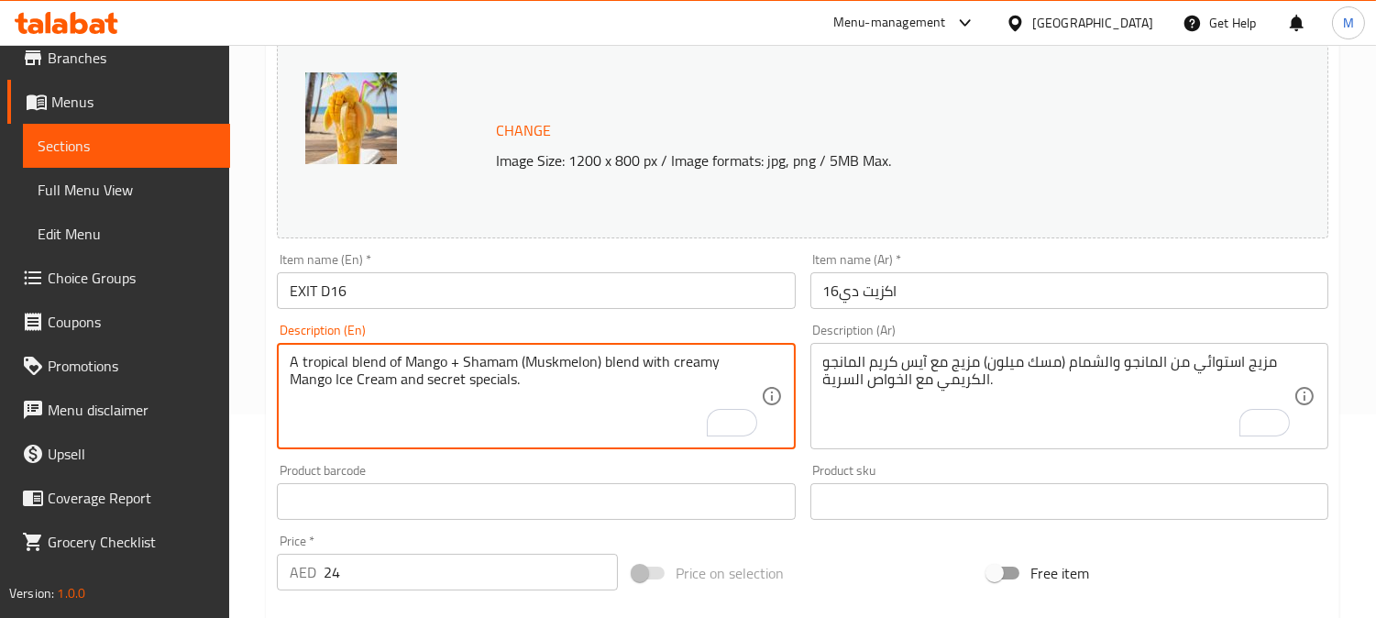
click at [501, 381] on textarea "A tropical blend of Mango + Shamam (Muskmelon) blend with creamy Mango Ice Crea…" at bounding box center [525, 396] width 470 height 87
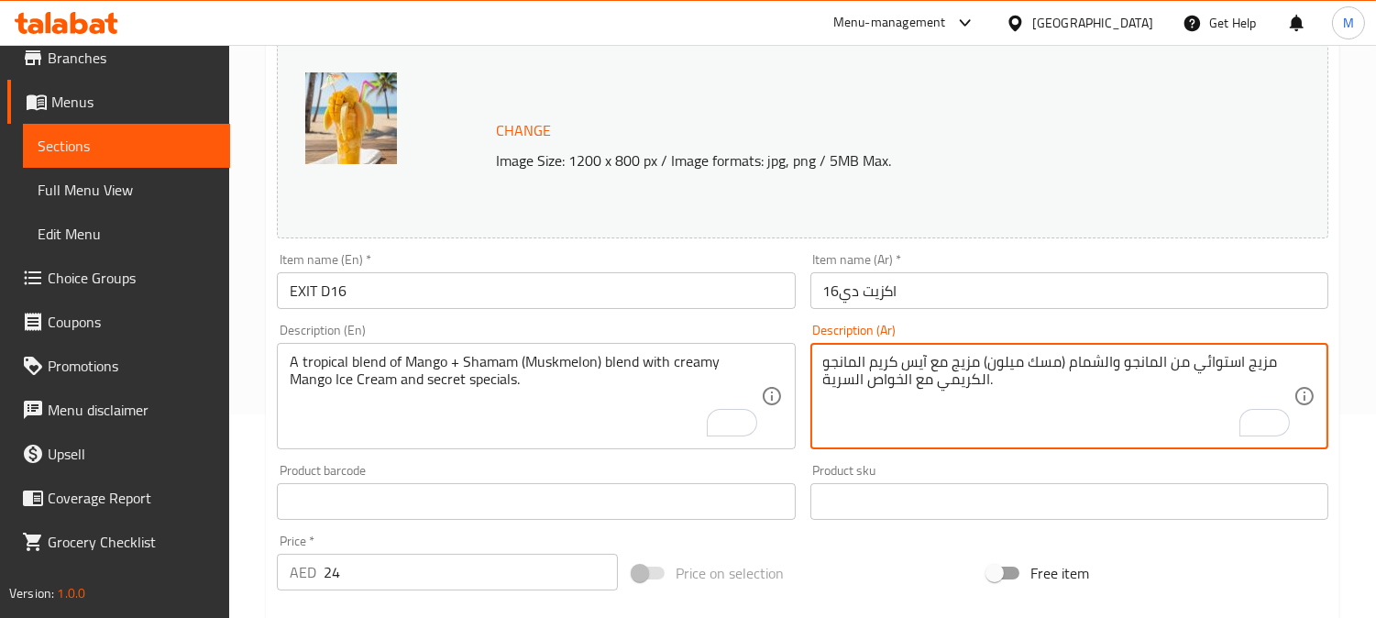
click at [893, 386] on textarea "مزيج استوائي من المانجو والشمام (مسك ميلون) مزيج مع آيس كريم المانجو الكريمي مع…" at bounding box center [1058, 396] width 470 height 87
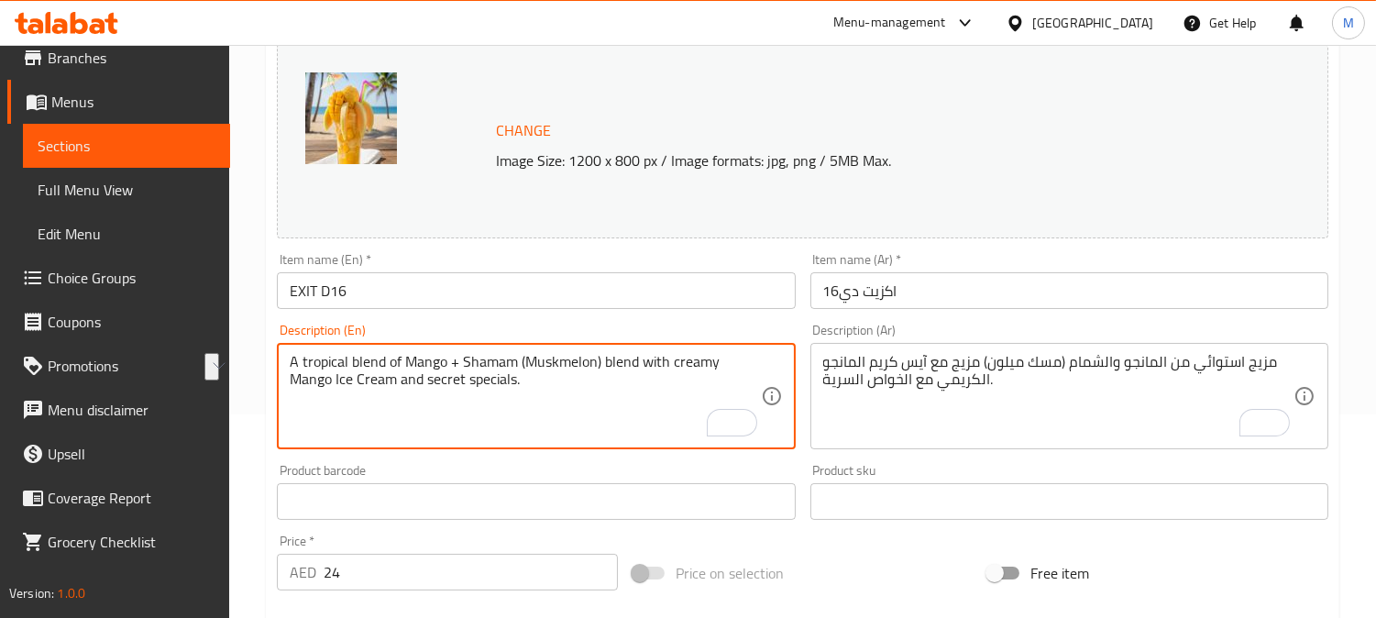
drag, startPoint x: 428, startPoint y: 388, endPoint x: 623, endPoint y: 218, distance: 258.6
click at [516, 386] on textarea "A tropical blend of Mango + Shamam (Muskmelon) blend with creamy Mango Ice Crea…" at bounding box center [525, 396] width 470 height 87
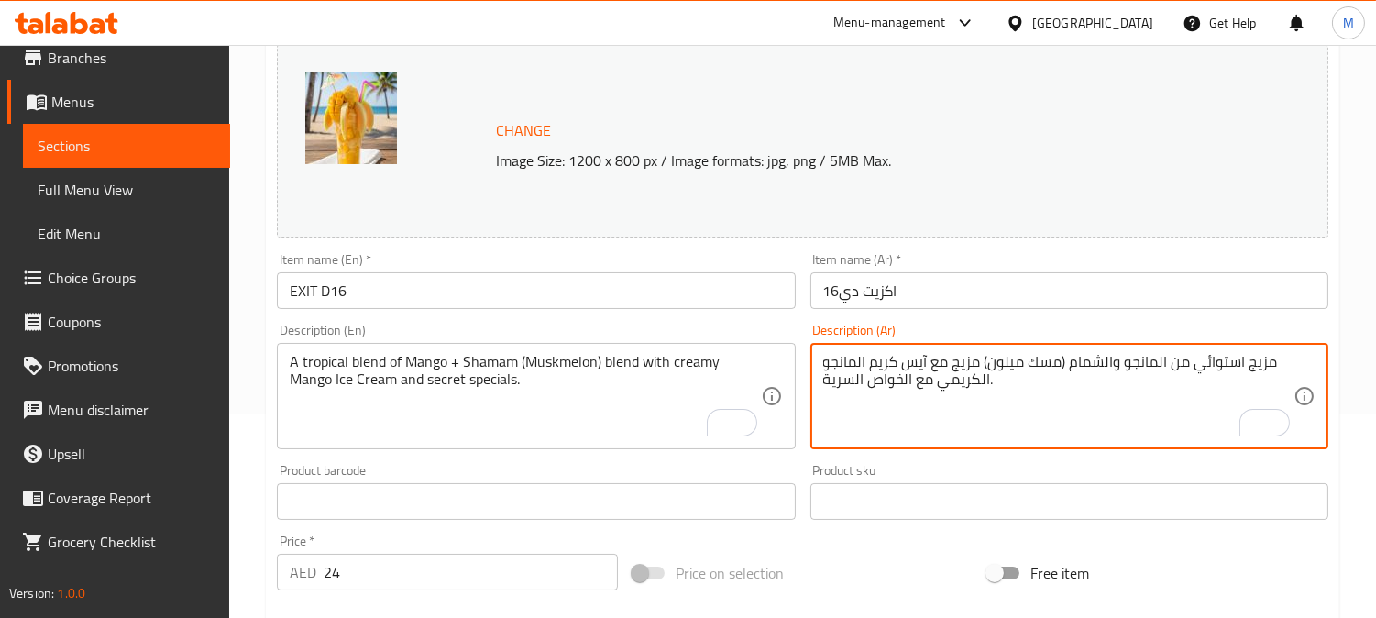
drag, startPoint x: 902, startPoint y: 386, endPoint x: 866, endPoint y: 394, distance: 36.7
click at [920, 389] on textarea "مزيج استوائي من المانجو والشمام (مسك ميلون) مزيج مع آيس كريم المانجو الكريمي مع…" at bounding box center [1058, 396] width 470 height 87
click at [920, 385] on textarea "مزيج استوائي من المانجو والشمام (مسك ميلون) مزيج مع آيس كريم المانجو الكريمي مع…" at bounding box center [1058, 396] width 470 height 87
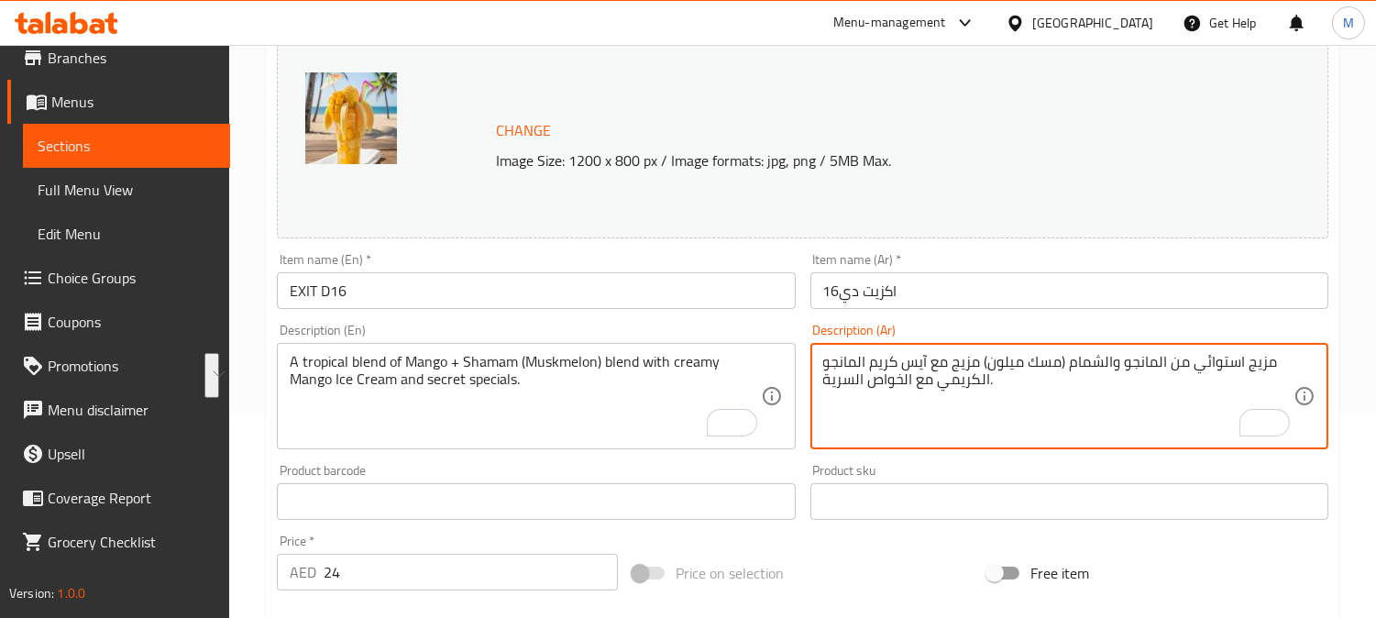
click at [920, 385] on textarea "مزيج استوائي من المانجو والشمام (مسك ميلون) مزيج مع آيس كريم المانجو الكريمي مع…" at bounding box center [1058, 396] width 470 height 87
drag, startPoint x: 902, startPoint y: 387, endPoint x: 827, endPoint y: 389, distance: 75.2
click at [827, 389] on textarea "مزيج استوائي من المانجو والشمام (مسك ميلون) مزيج مع آيس كريم المانجو الكريمي و …" at bounding box center [1058, 396] width 470 height 87
type textarea "مزيج استوائي من المانجو والشمام (مسك ميلون) مزيج مع آيس كريم المانجو الكريمي و …"
click at [1008, 289] on input "اكزيت دي16" at bounding box center [1069, 290] width 518 height 37
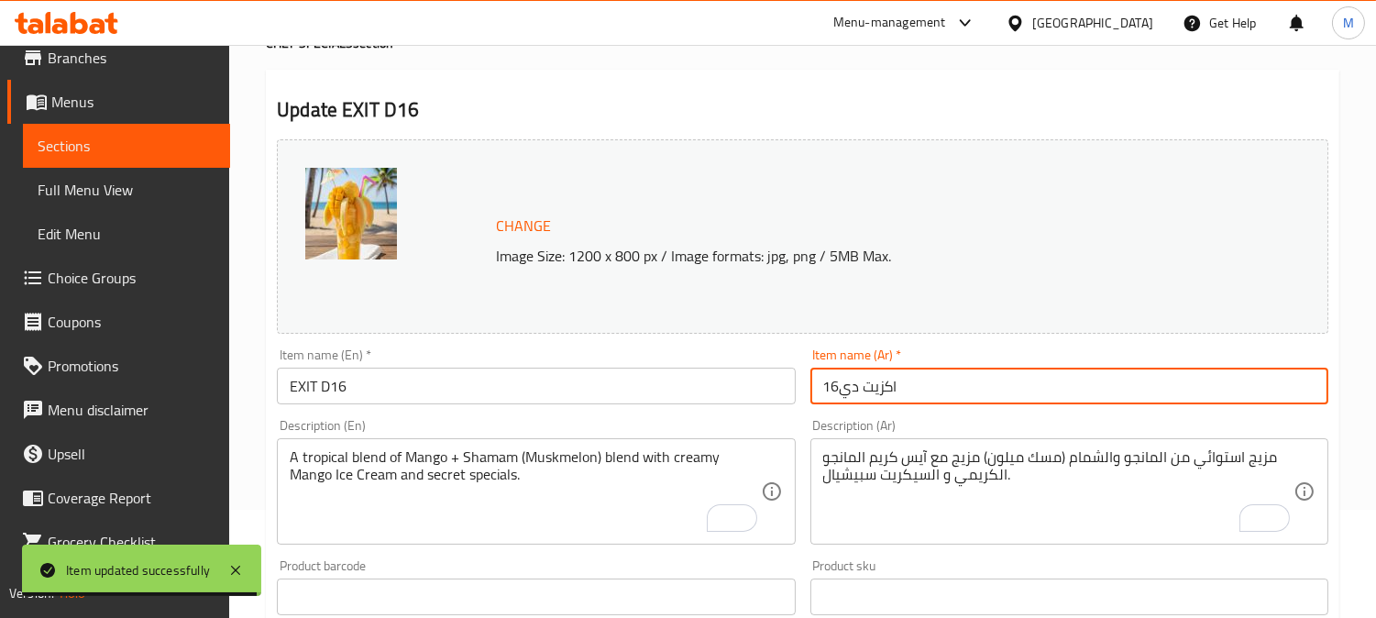
scroll to position [0, 0]
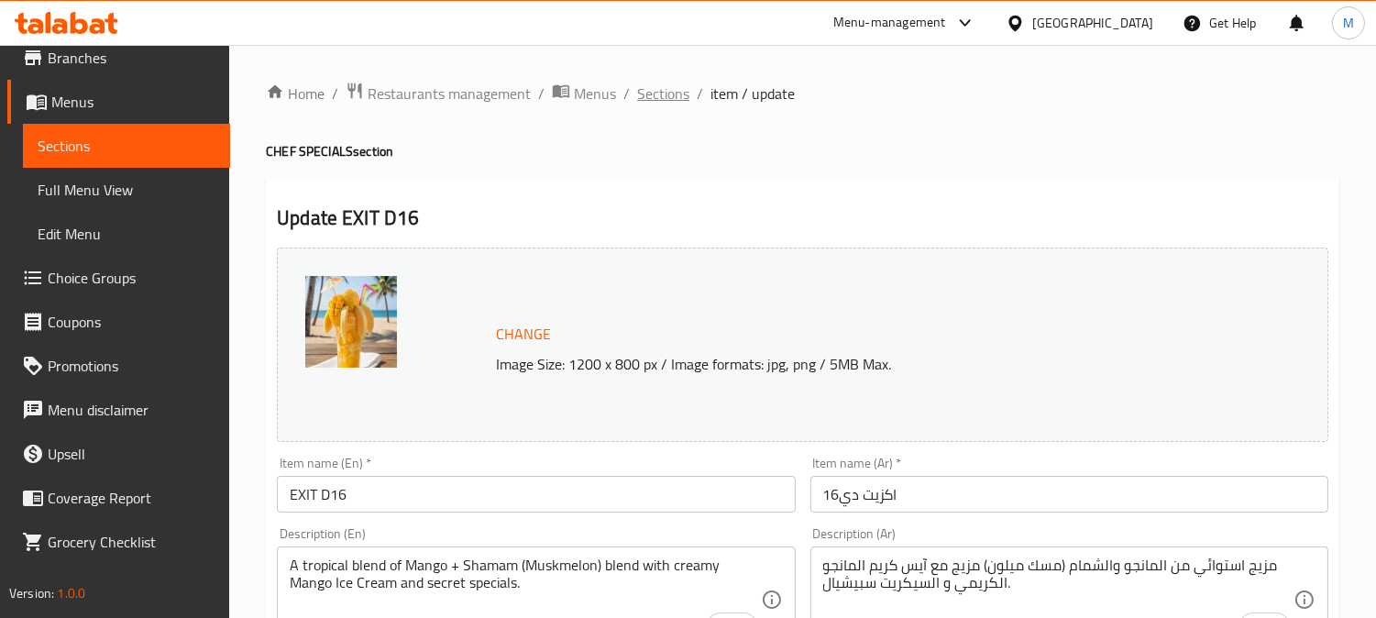
click at [672, 93] on span "Sections" at bounding box center [663, 94] width 52 height 22
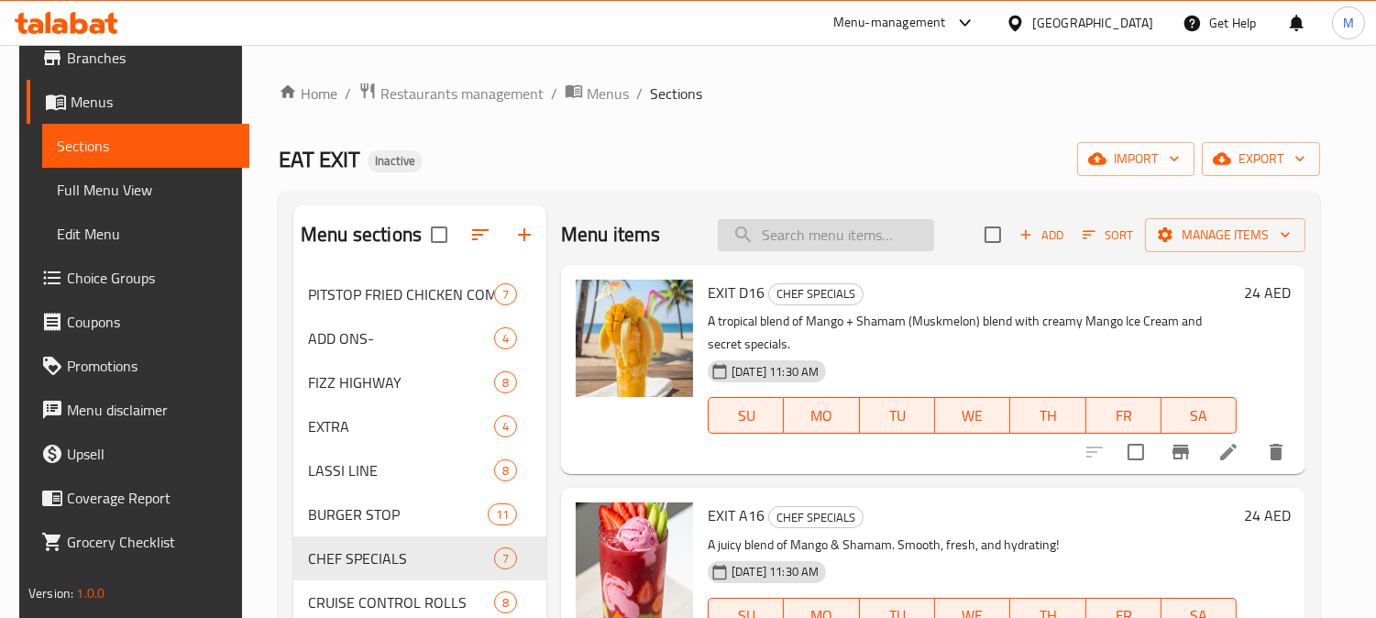
paste input "EXIT B10"
click at [804, 224] on input "search" at bounding box center [826, 235] width 216 height 32
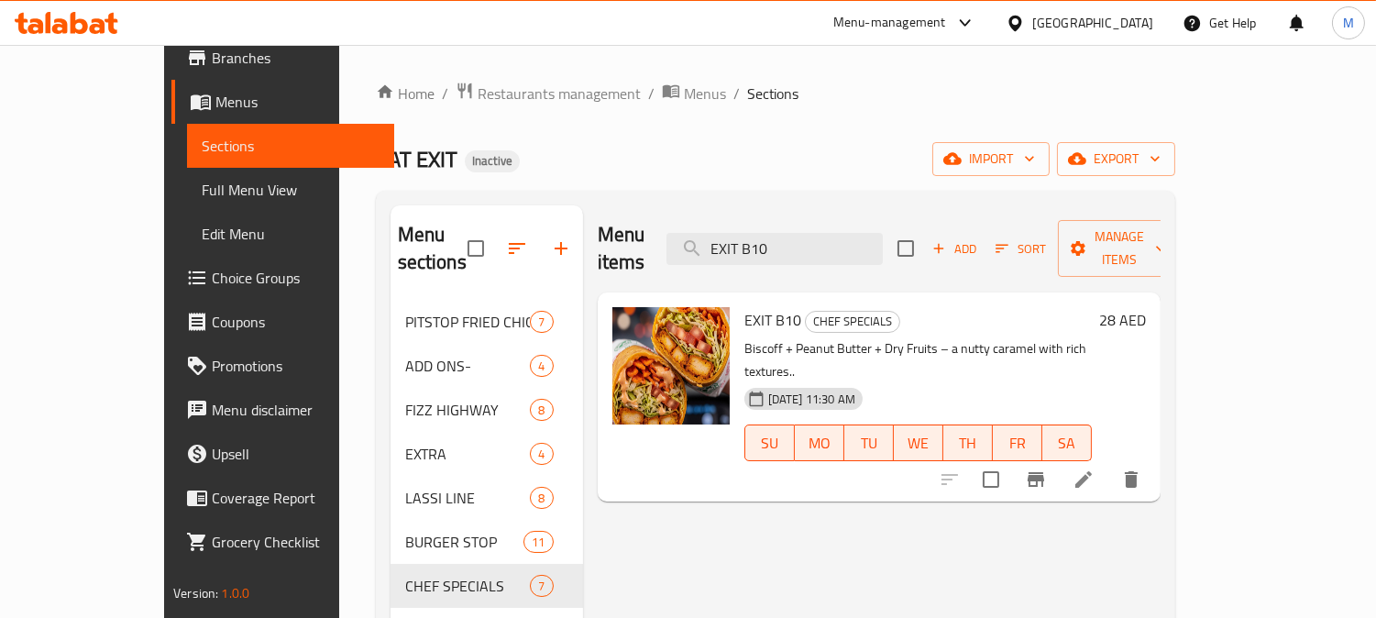
type input "EXIT B10"
click at [1109, 463] on li at bounding box center [1083, 479] width 51 height 33
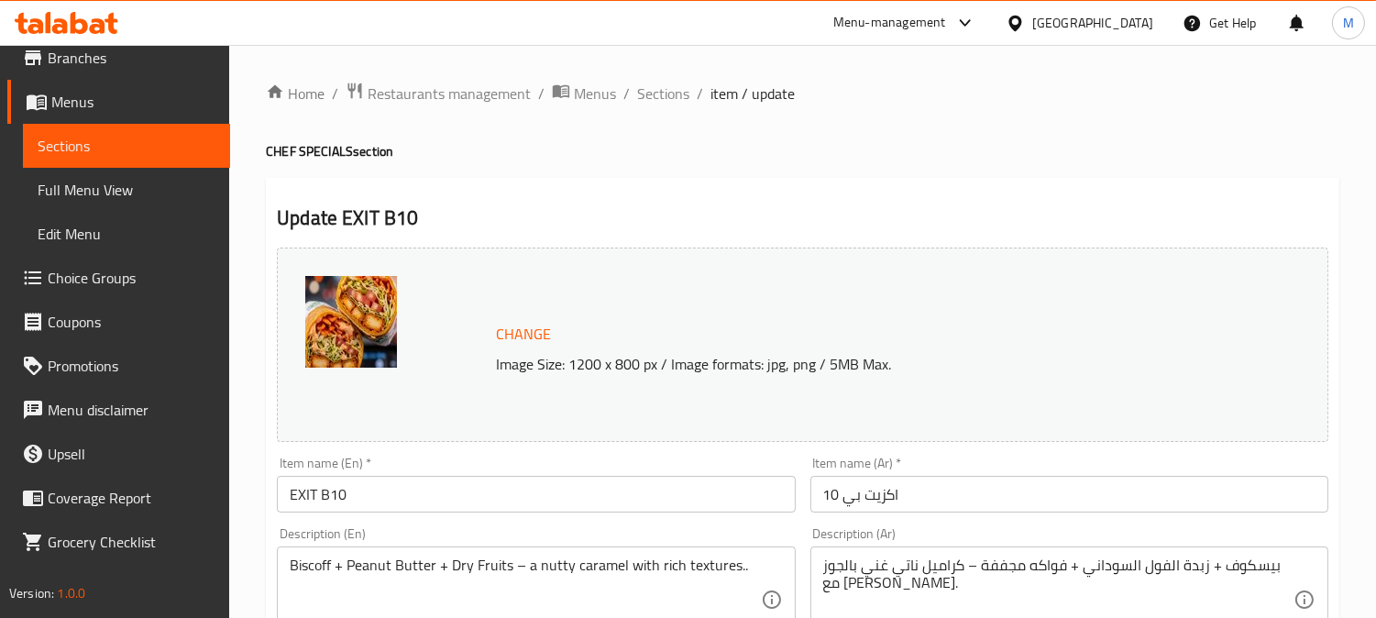
scroll to position [102, 0]
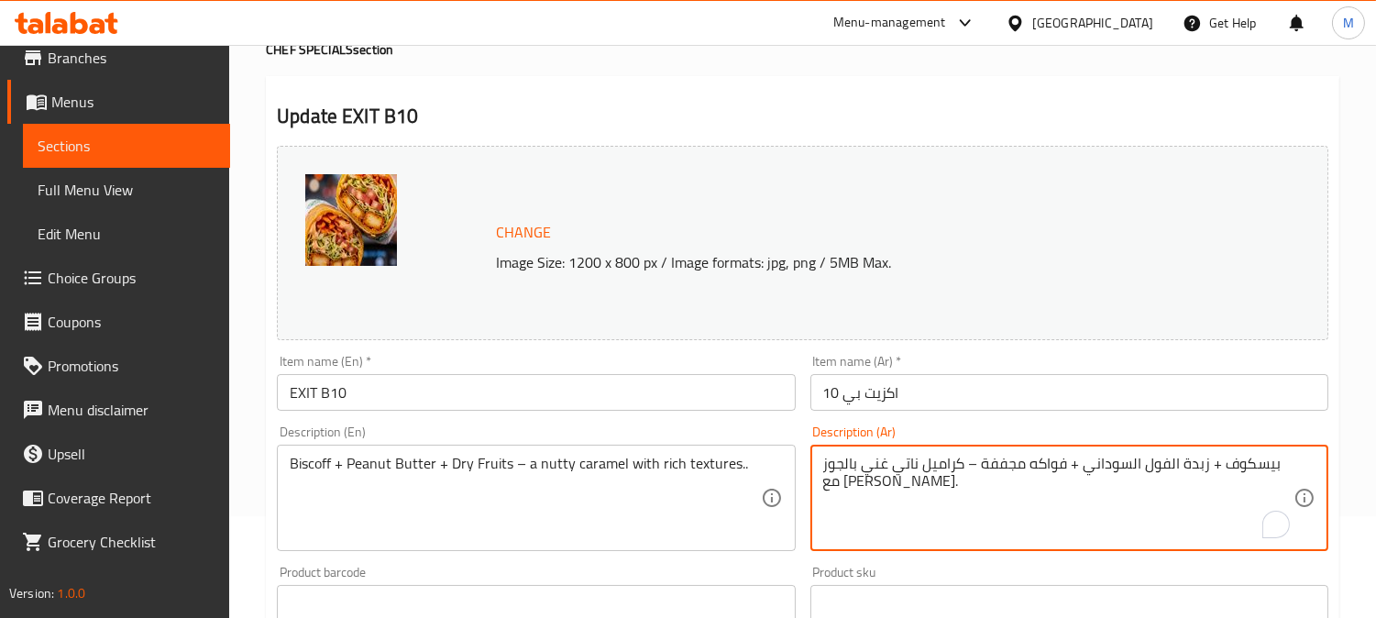
click at [878, 461] on textarea "بيسكوف + زبدة الفول السوداني + فواكه مجففة – كراميل ناتي غني بالجوز مع [PERSON_…" at bounding box center [1058, 498] width 470 height 87
click at [892, 464] on textarea "بيسكوف + زبدة الفول السوداني + فواكه مجففة – كراميل ناتي غني بالجوز مع [PERSON_…" at bounding box center [1058, 498] width 470 height 87
click at [890, 466] on textarea "بيسكوف + زبدة الفول السوداني + فواكه مجففة – كراميل ناتي غني بالجوز مع [PERSON_…" at bounding box center [1058, 498] width 470 height 87
drag, startPoint x: 890, startPoint y: 466, endPoint x: 880, endPoint y: 466, distance: 10.1
click at [881, 466] on textarea "بيسكوف + زبدة الفول السوداني + فواكه مجففة – كراميل ناتي غني بالجوز مع [PERSON_…" at bounding box center [1058, 498] width 470 height 87
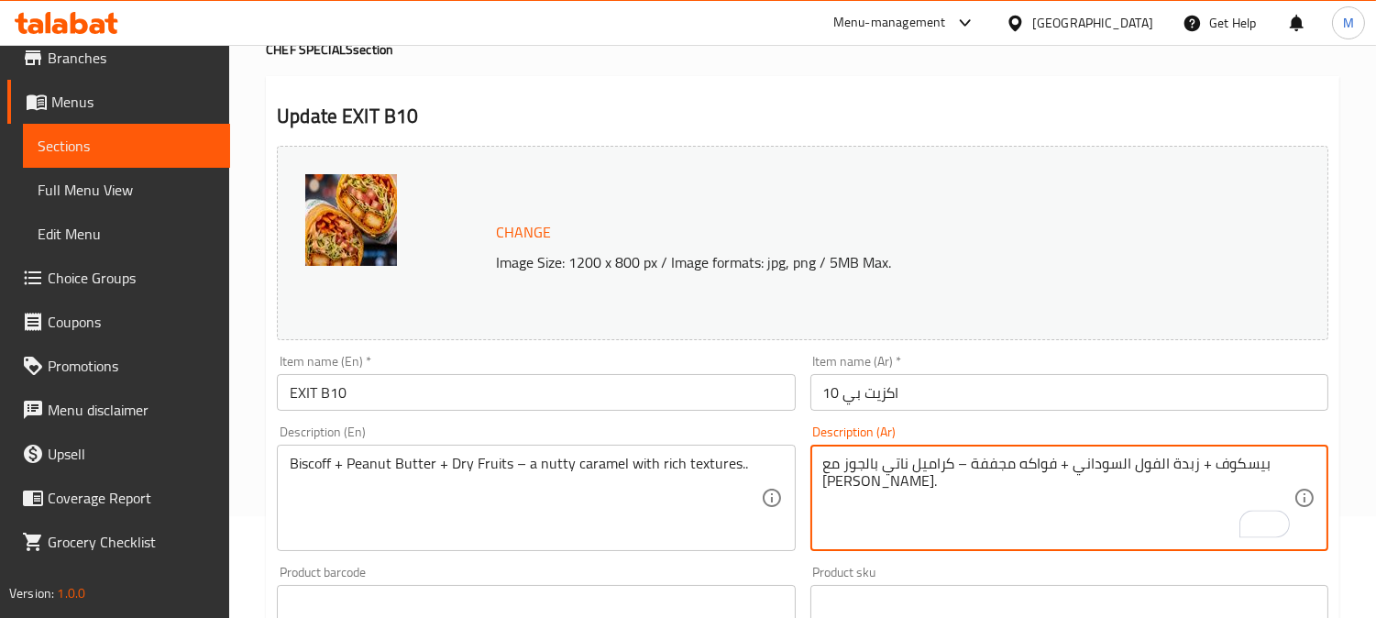
click at [887, 464] on textarea "بيسكوف + زبدة الفول السوداني + فواكه مجففة – كراميل ناتي بالجوز مع [PERSON_NAME…" at bounding box center [1058, 498] width 470 height 87
drag, startPoint x: 880, startPoint y: 468, endPoint x: 816, endPoint y: 459, distance: 64.8
click at [809, 459] on html "​ Menu-management [GEOGRAPHIC_DATA] Get Help M Edit Restaurant Branches Menus S…" at bounding box center [688, 207] width 1376 height 618
click at [867, 461] on textarea "بيسكوف + زبدة الفول السوداني + فواكه مجففة – كراميل ناتي بالجوز مع [PERSON_NAME…" at bounding box center [1058, 498] width 470 height 87
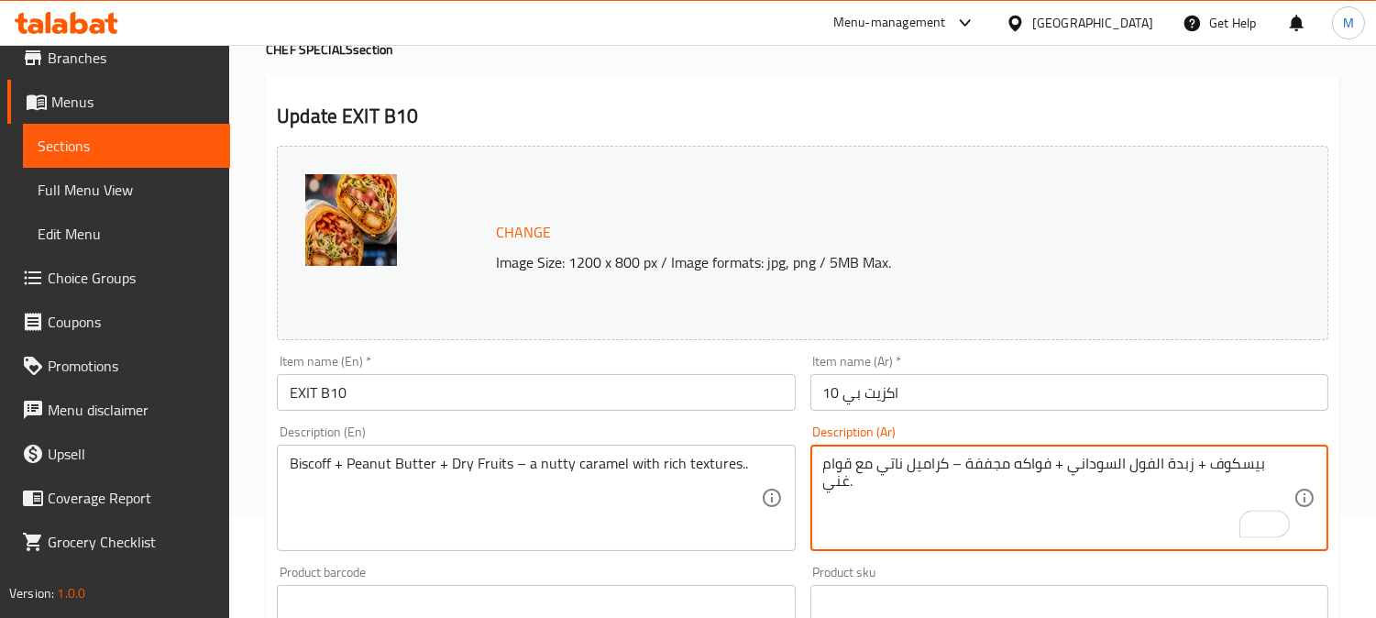
click at [1028, 385] on input "اكزيت بي 10" at bounding box center [1069, 392] width 518 height 37
drag, startPoint x: 986, startPoint y: 464, endPoint x: 996, endPoint y: 468, distance: 10.7
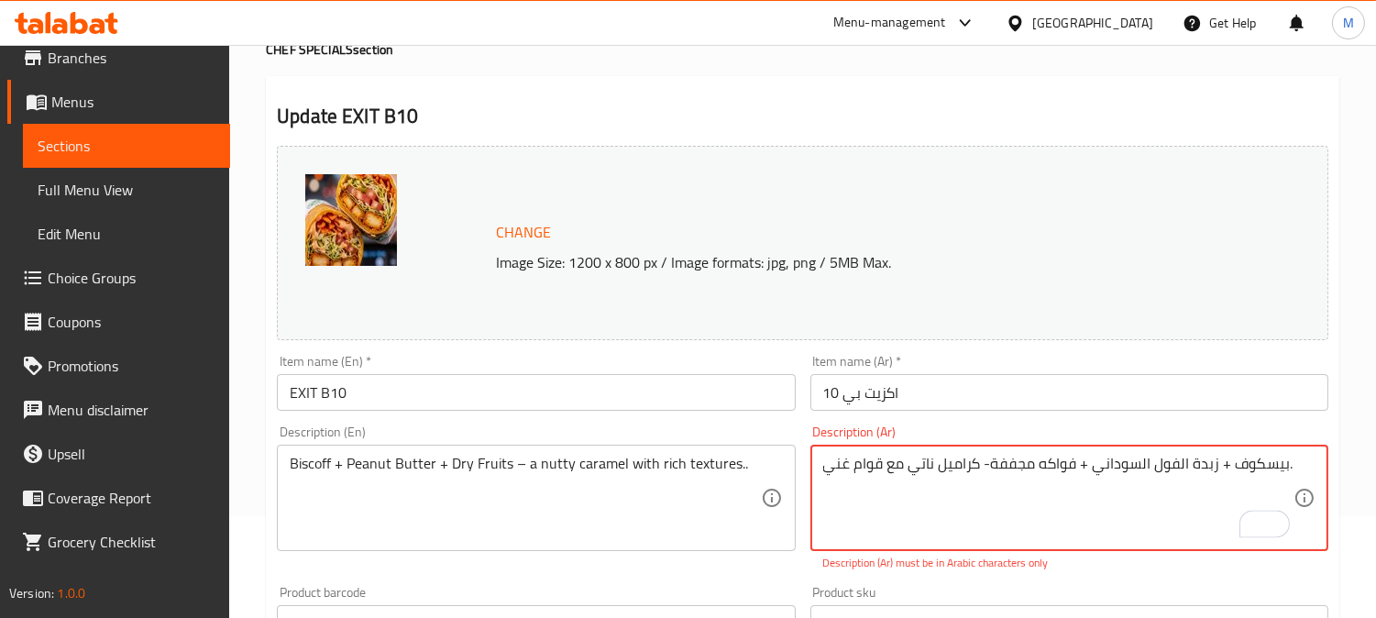
type textarea "بيسكوف + زبدة الفول السوداني + فواكه مجففة- كراميل ناتي مع قوام غني."
click at [991, 406] on input "اكزيت بي 10" at bounding box center [1069, 392] width 518 height 37
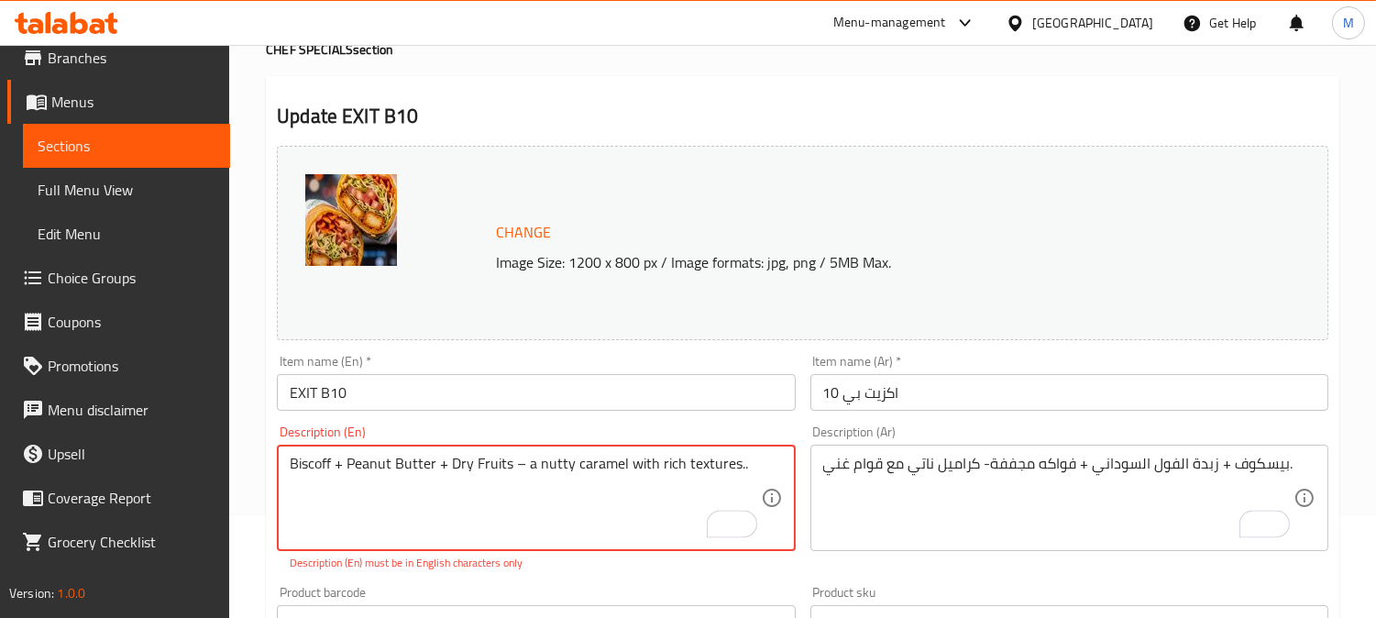
click at [512, 463] on textarea "Biscoff + Peanut Butter + Dry Fruits – a nutty caramel with rich textures.." at bounding box center [525, 498] width 470 height 87
type textarea "Biscoff + Peanut Butter + Dry Fruits - a nutty caramel with rich textures.."
click at [548, 395] on input "EXIT B10" at bounding box center [536, 392] width 518 height 37
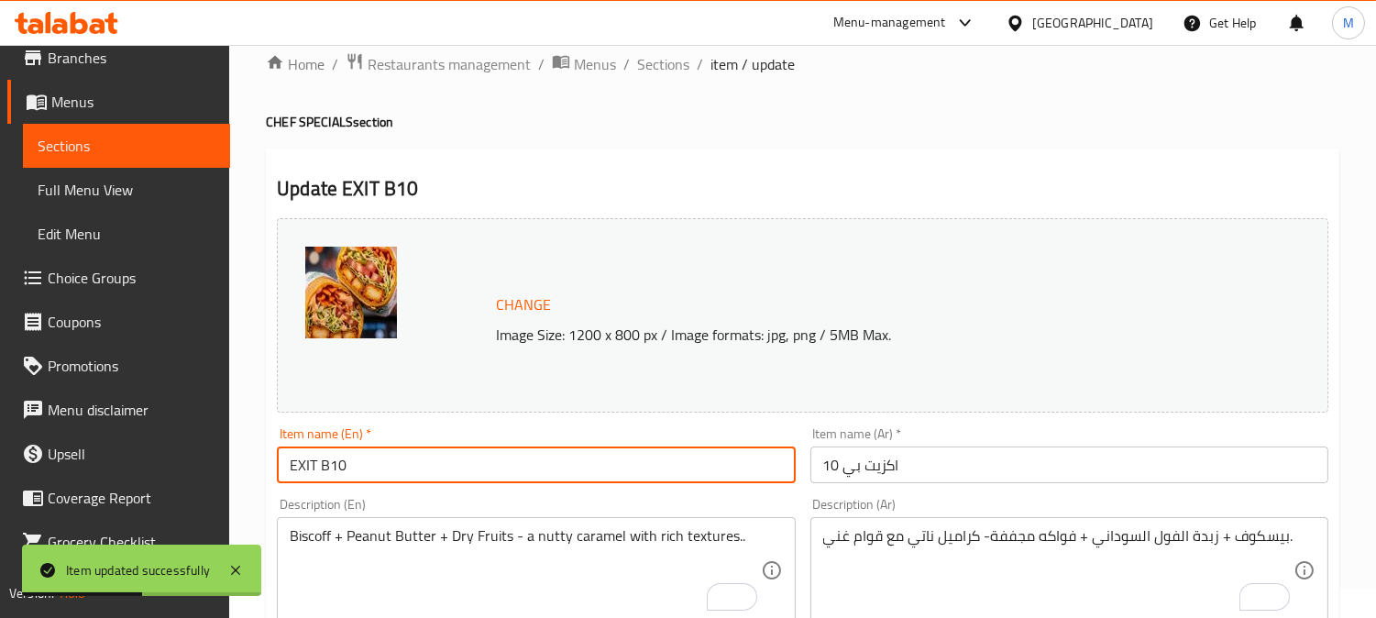
scroll to position [0, 0]
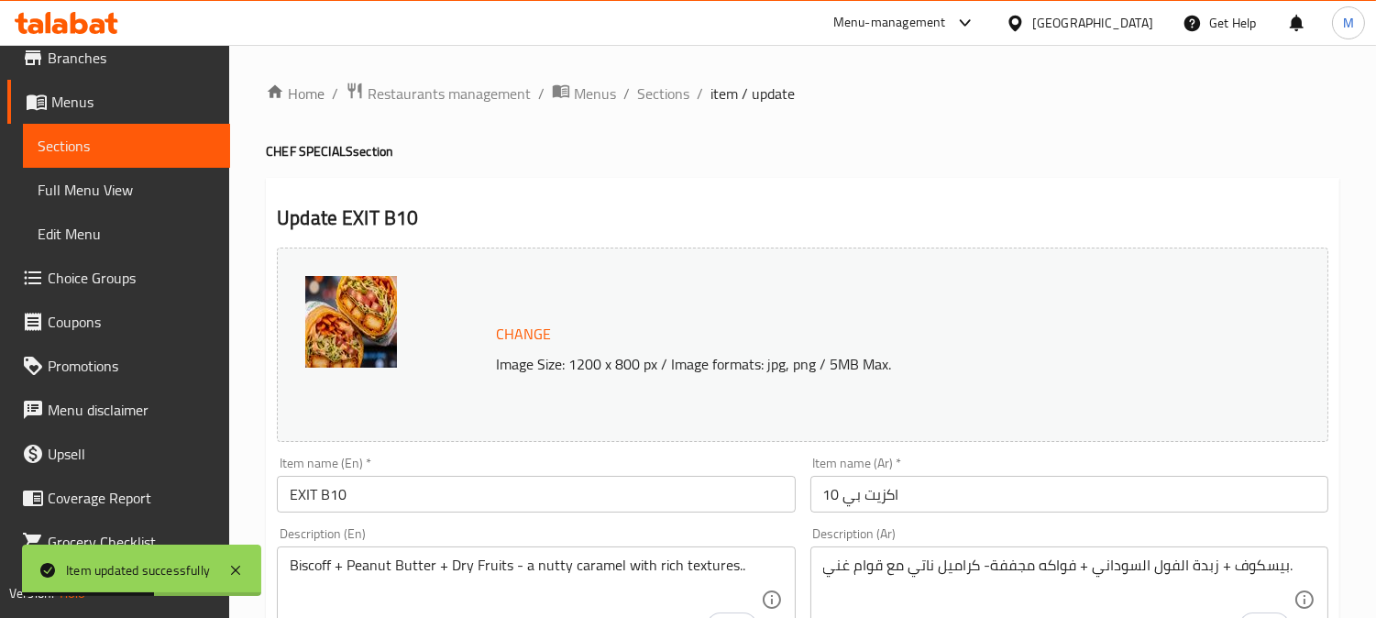
click at [692, 92] on ol "Home / Restaurants management / Menus / Sections / item / update" at bounding box center [803, 94] width 1074 height 24
click at [637, 95] on span "Sections" at bounding box center [663, 94] width 52 height 22
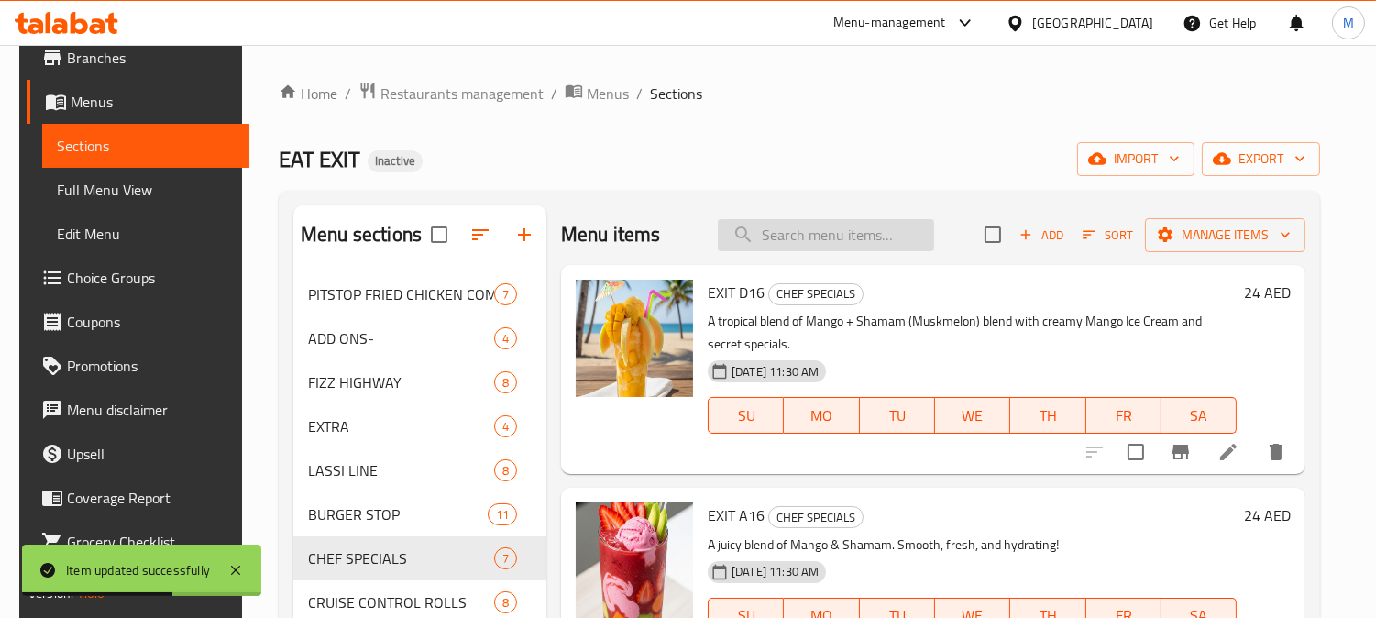
paste input "EXIT A3"
click at [794, 243] on input "EXIT A3" at bounding box center [826, 235] width 216 height 32
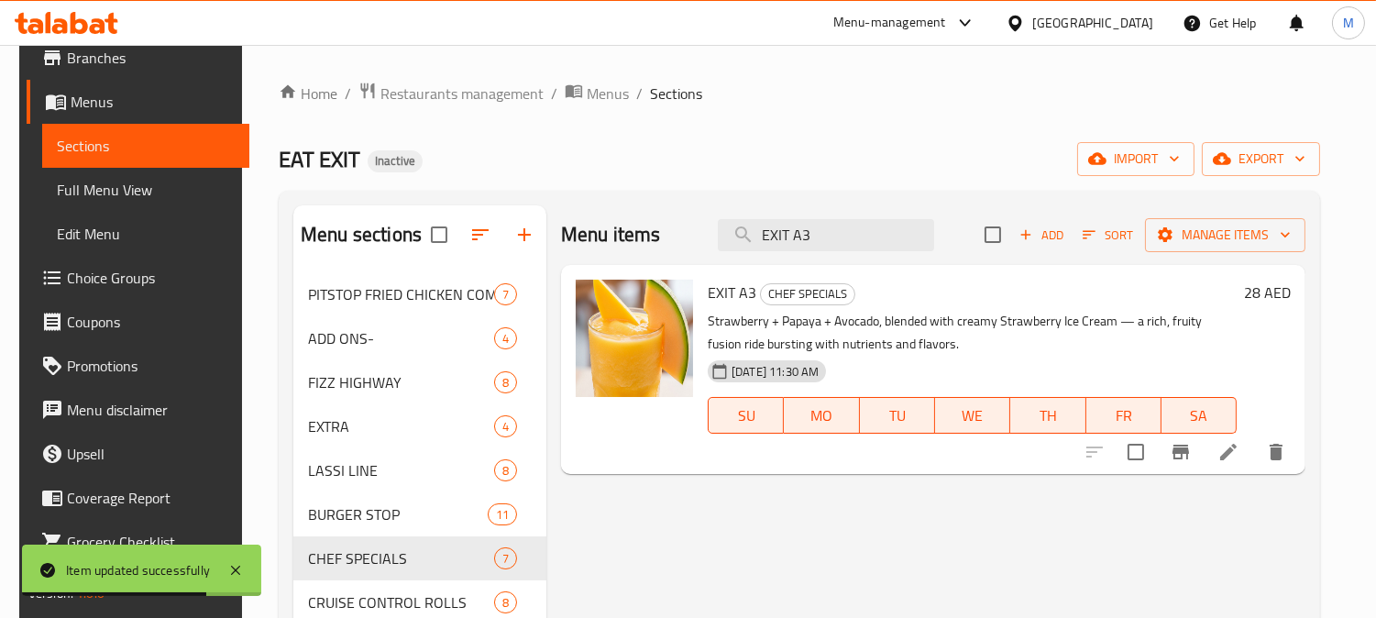
type input "EXIT A3"
click at [1239, 461] on icon at bounding box center [1228, 452] width 22 height 22
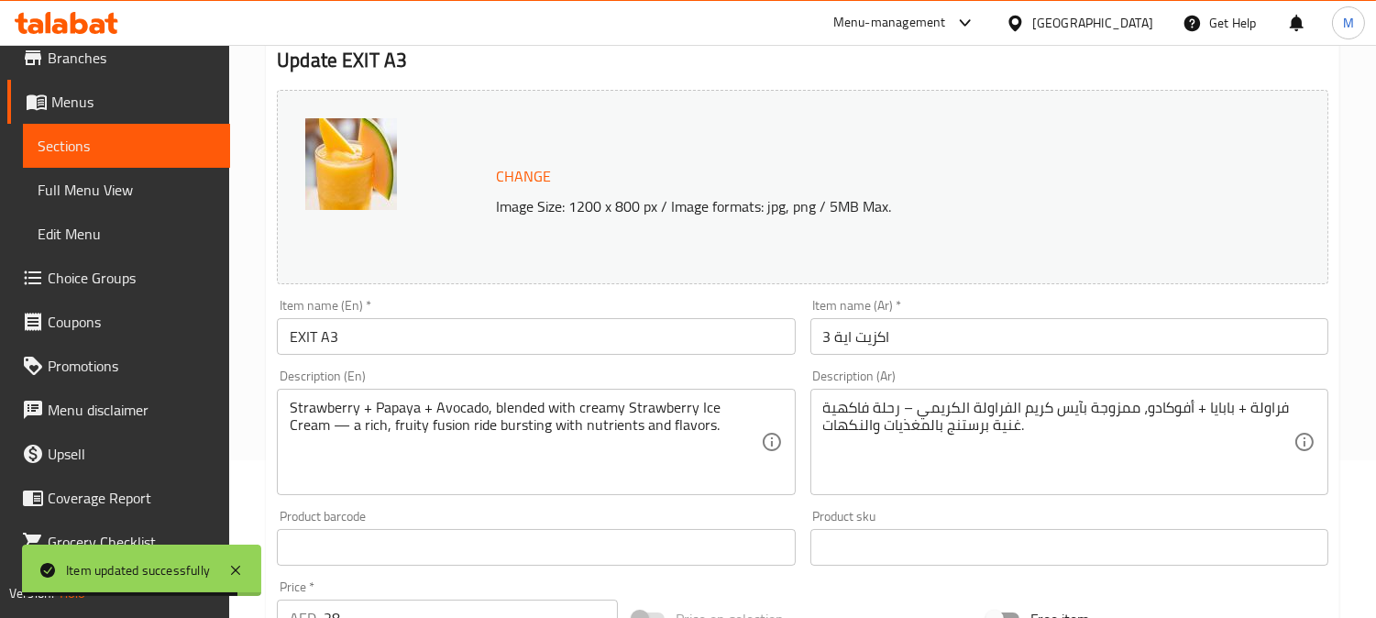
scroll to position [305, 0]
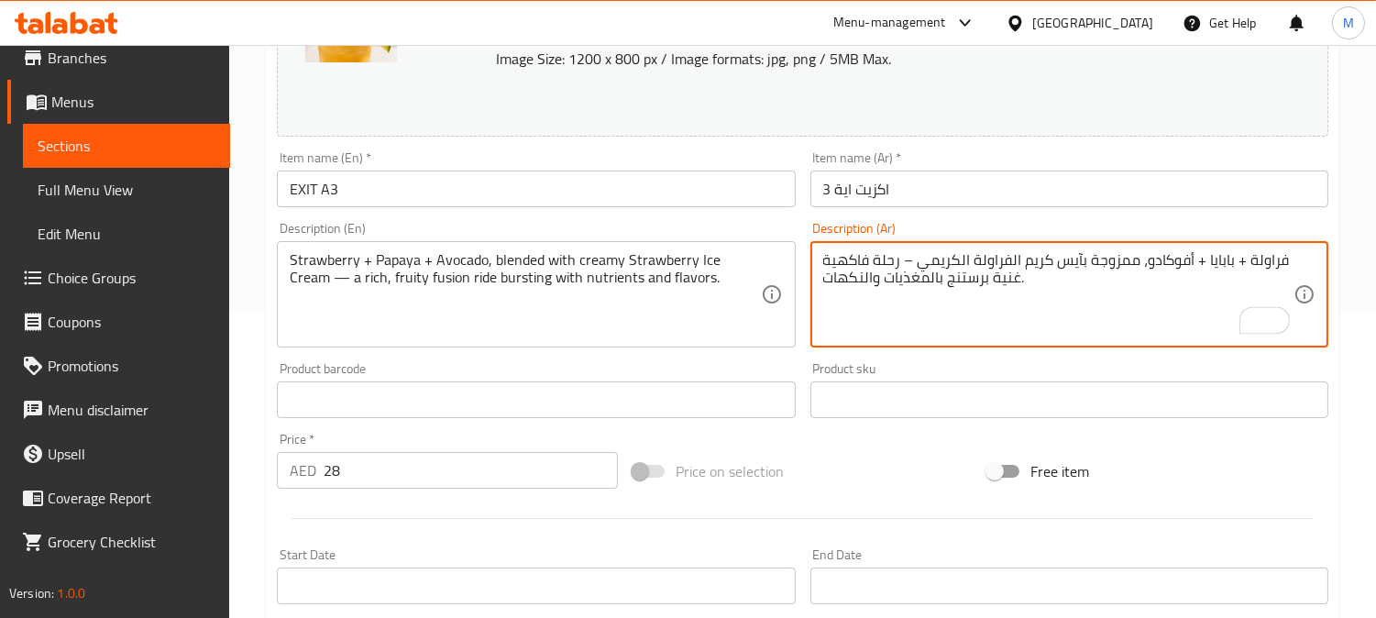
drag, startPoint x: 1020, startPoint y: 280, endPoint x: 910, endPoint y: 259, distance: 111.8
type textarea "فراولة + بابايا + أفوكادو، ممزوجة بآيس كريم الفراولة الكريمي \."
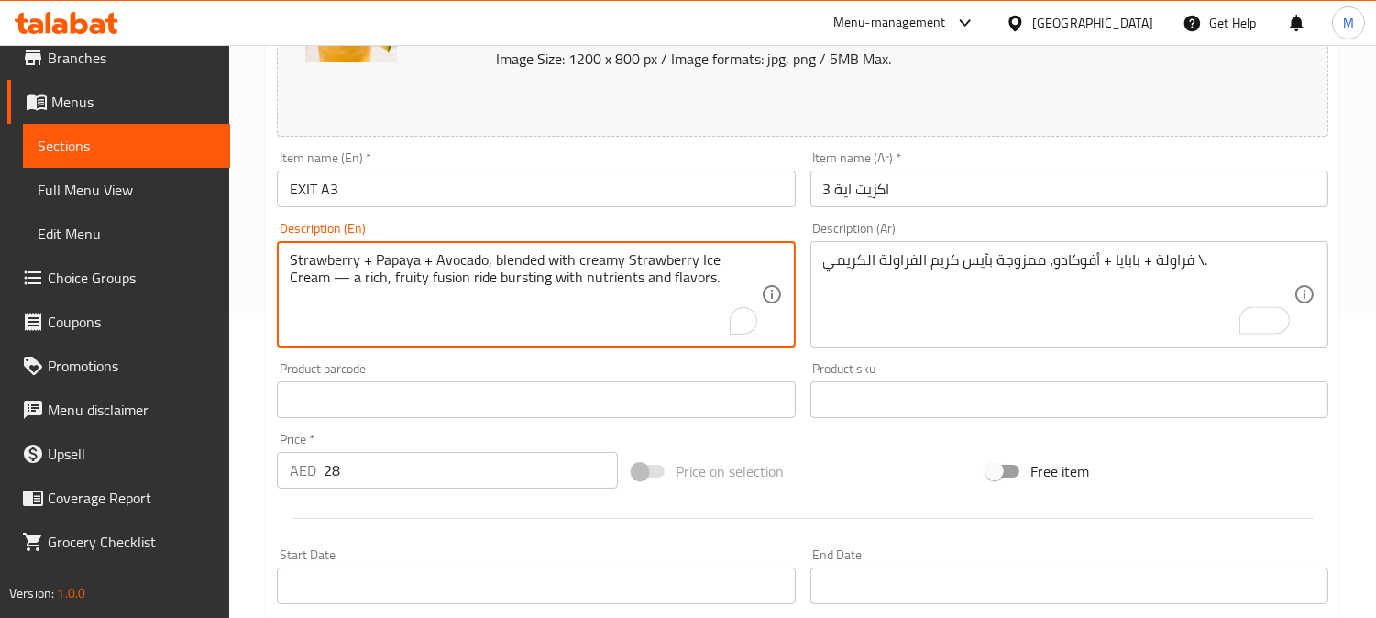
drag, startPoint x: 520, startPoint y: 277, endPoint x: 282, endPoint y: 297, distance: 238.3
click at [552, 188] on input "EXIT A3" at bounding box center [536, 189] width 518 height 37
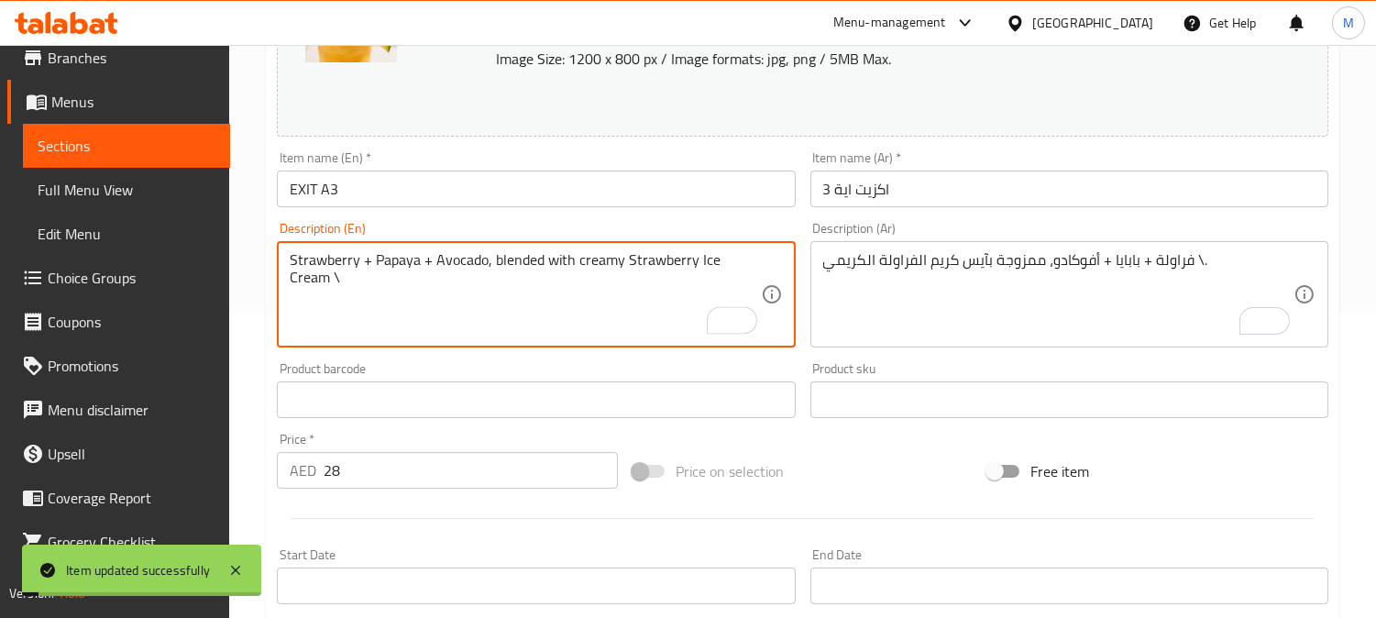
drag, startPoint x: 254, startPoint y: 287, endPoint x: 295, endPoint y: 275, distance: 42.9
click at [545, 253] on textarea "Strawberry + Papaya + Avocado, blended with creamy Strawberry Ice Cream" at bounding box center [525, 294] width 470 height 87
type textarea "Strawberry + Papaya + Avocado, blended with creamy Strawberry Ice Cream"
click at [535, 186] on input "EXIT A3" at bounding box center [536, 189] width 518 height 37
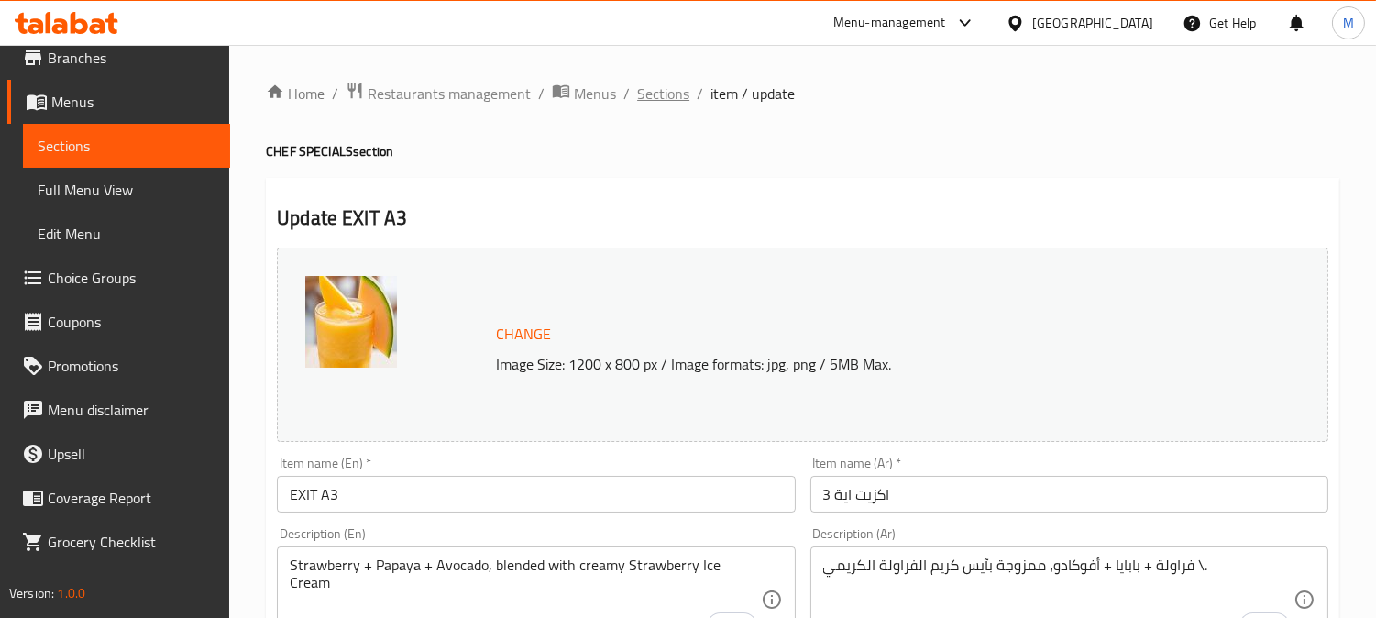
click at [656, 85] on span "Sections" at bounding box center [663, 94] width 52 height 22
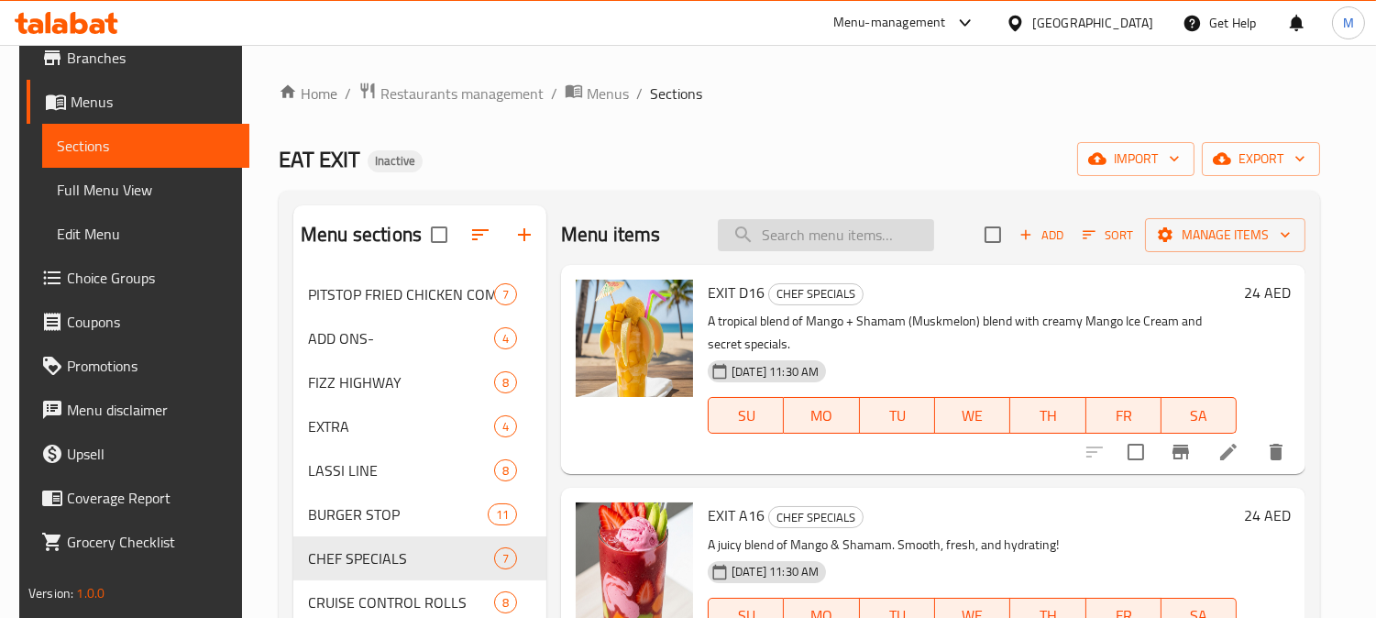
paste input "شيل"
click at [816, 231] on input "search" at bounding box center [826, 235] width 216 height 32
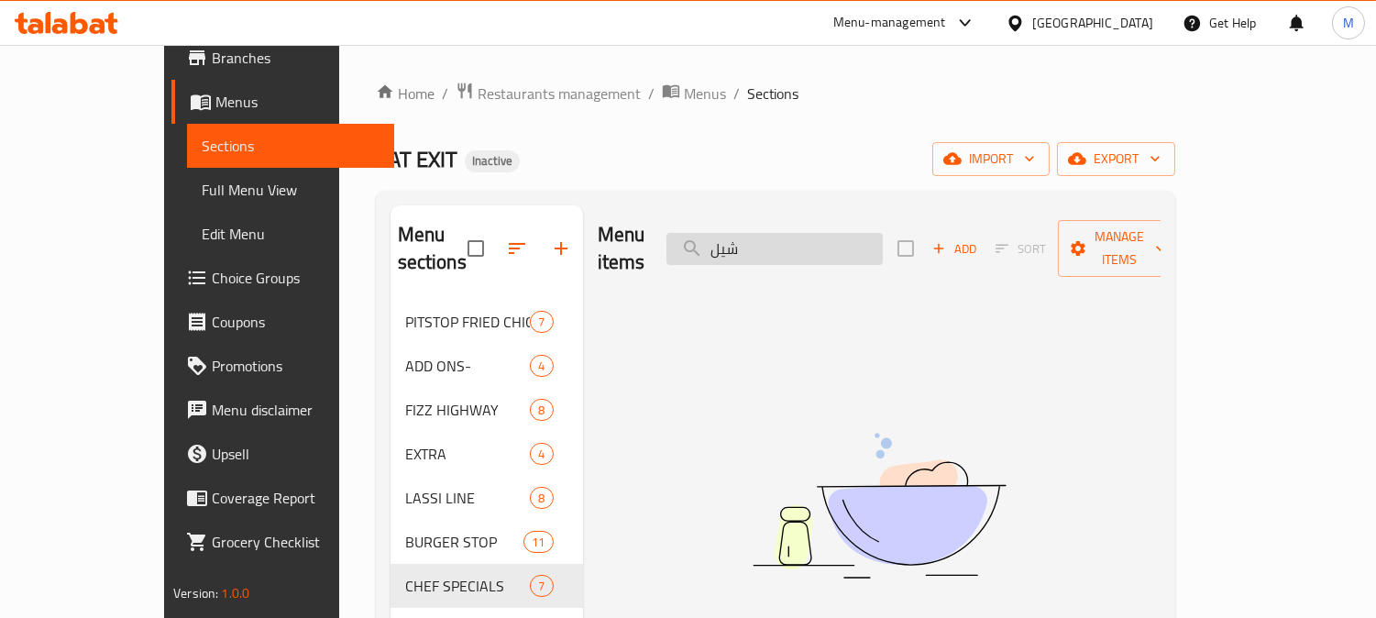
click at [816, 241] on input "شيل" at bounding box center [774, 249] width 216 height 32
paste input "EXIT C10"
type input "EXIT C10"
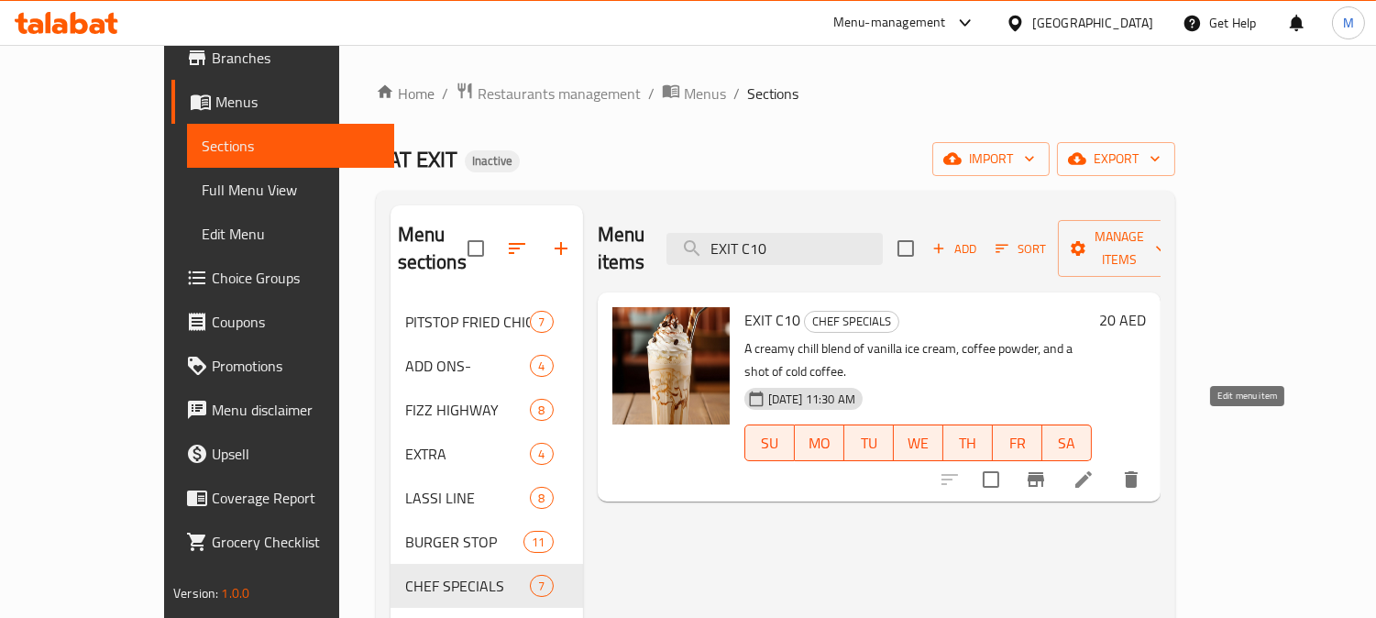
click at [1095, 468] on icon at bounding box center [1084, 479] width 22 height 22
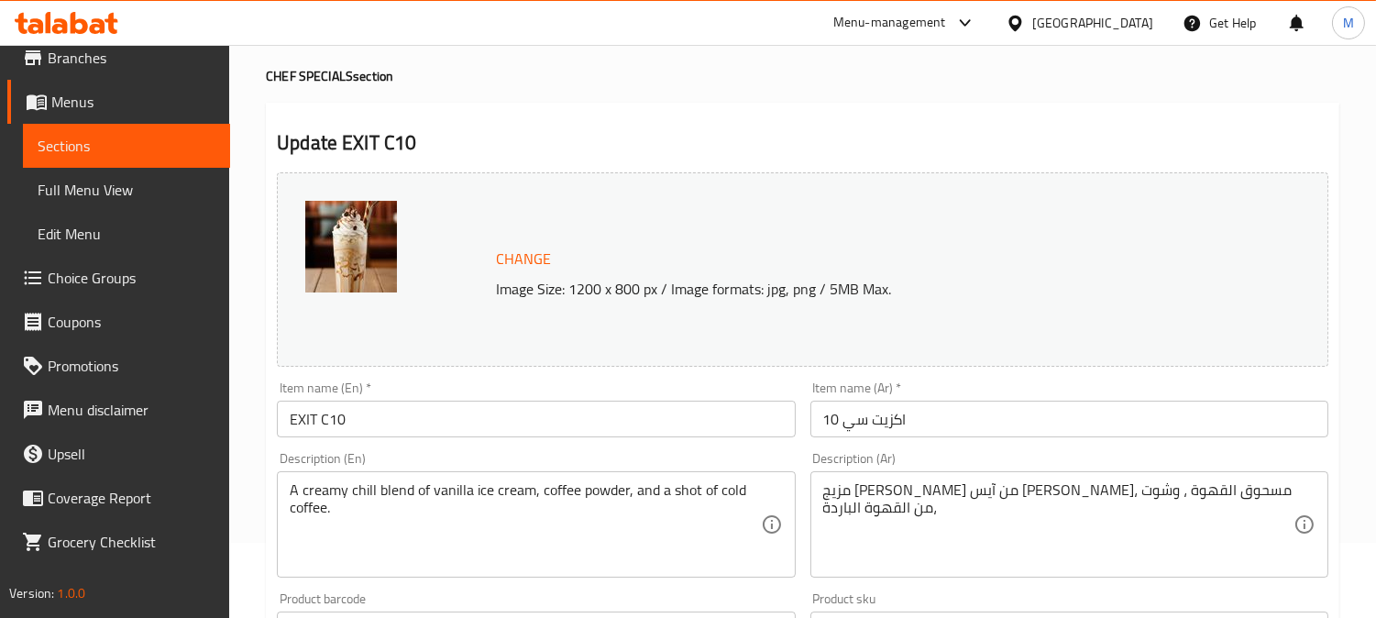
scroll to position [305, 0]
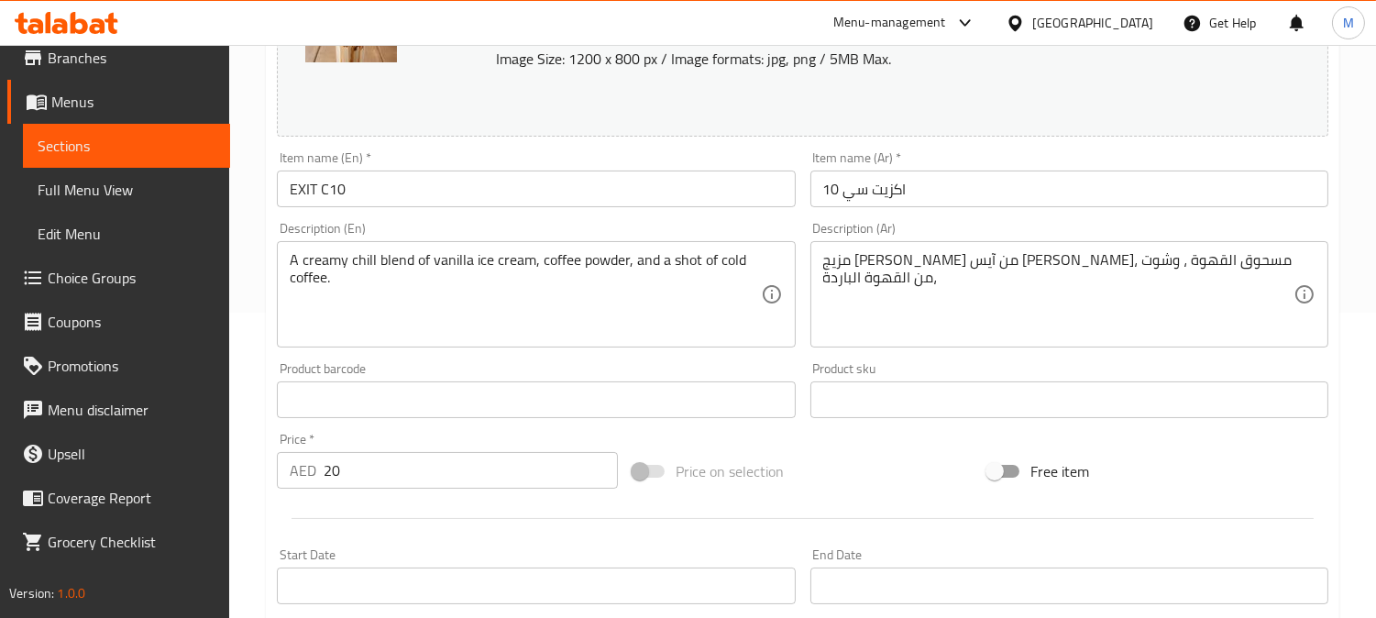
click at [1192, 266] on textarea "مزيج كريمي شيل من آيس كريم الفانيليا، مسحوق القهوة ، وشوت من القهوة الباردة،" at bounding box center [1058, 294] width 470 height 87
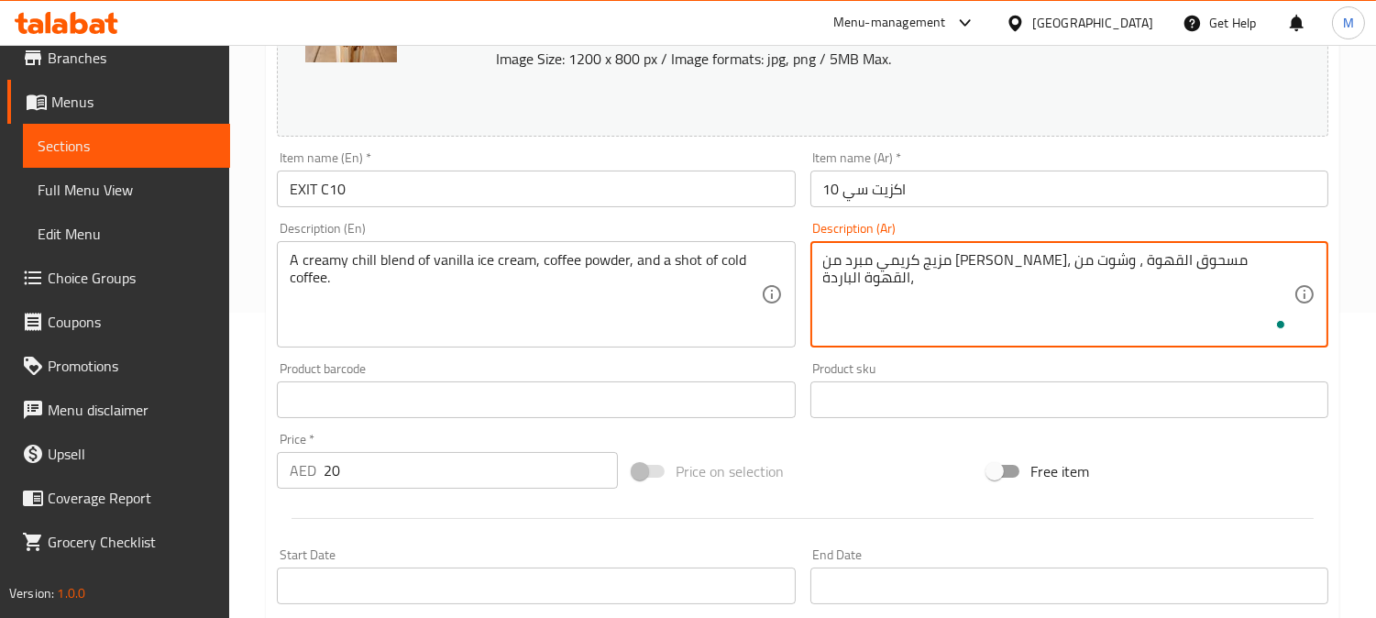
type textarea "مزيج كريمي مبرد من آيس كريم الفانيليا، مسحوق القهوة ، وشوت من القهوة الباردة،"
click at [1210, 197] on input "اكزيت سي 10" at bounding box center [1069, 189] width 518 height 37
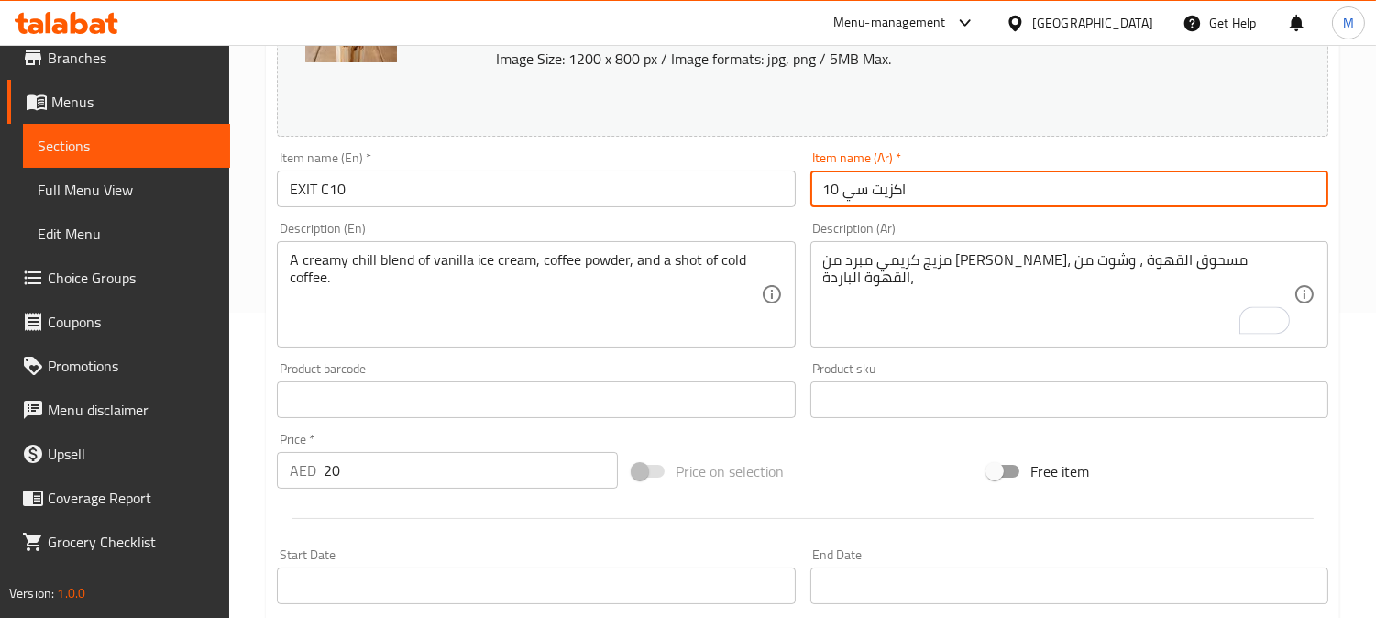
click at [1208, 197] on input "اكزيت سي 10" at bounding box center [1069, 189] width 518 height 37
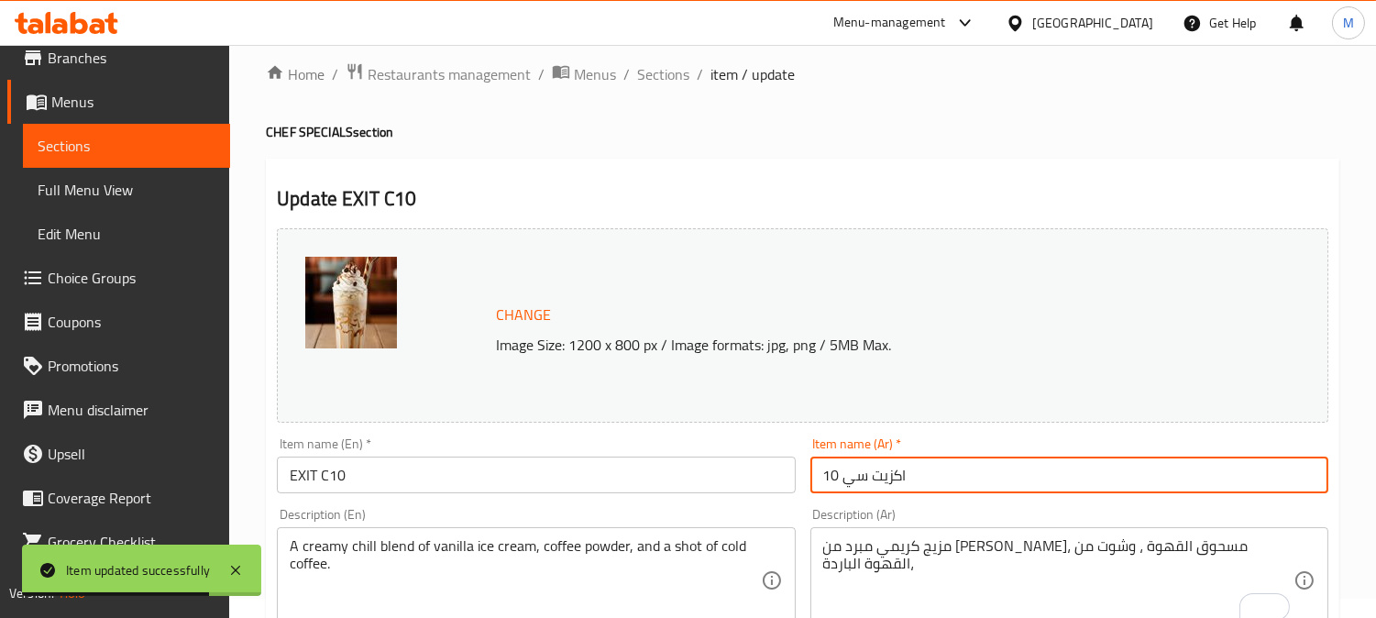
scroll to position [0, 0]
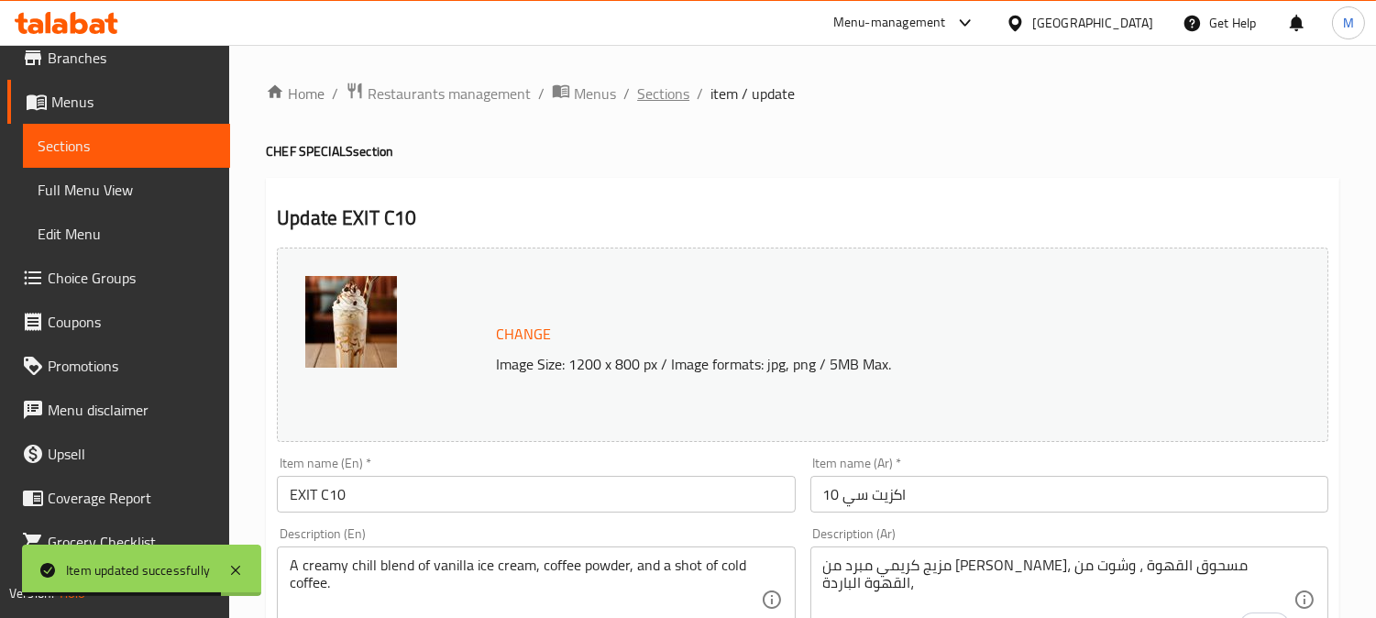
click at [661, 95] on span "Sections" at bounding box center [663, 94] width 52 height 22
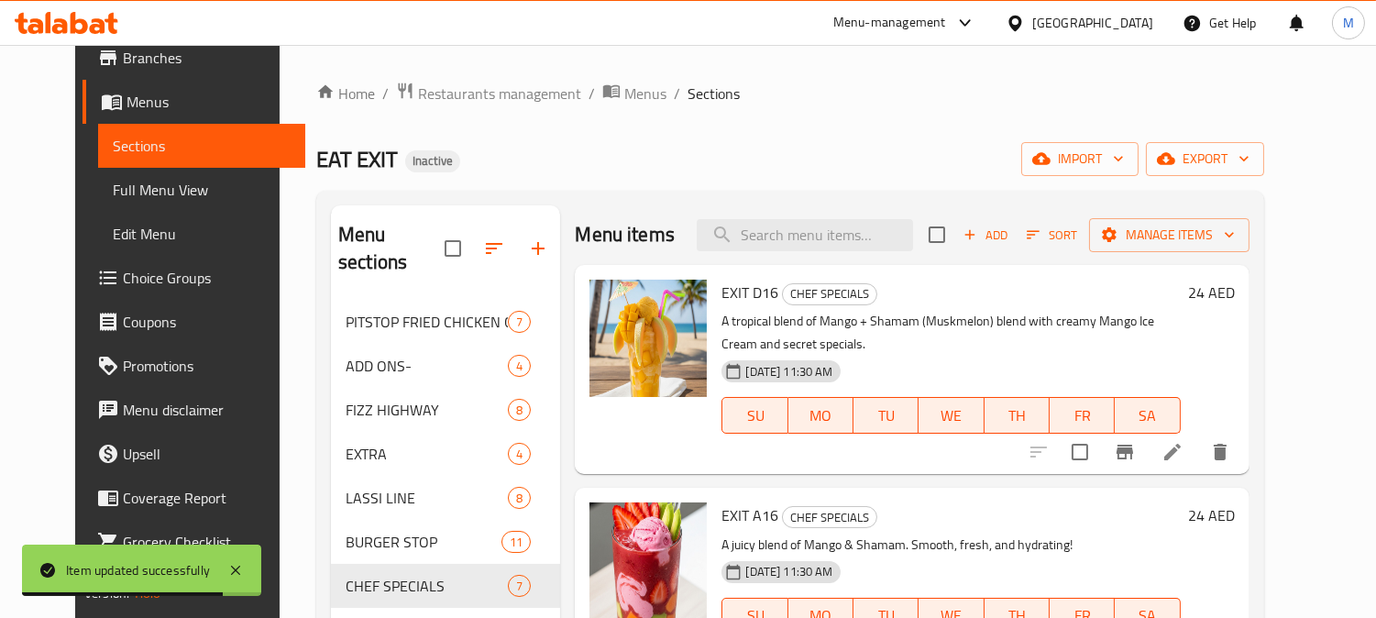
click at [821, 217] on div "Menu items Add Sort Manage items" at bounding box center [912, 235] width 674 height 60
paste input "CLASSIC EXPRESS"
click at [826, 233] on input "search" at bounding box center [805, 235] width 216 height 32
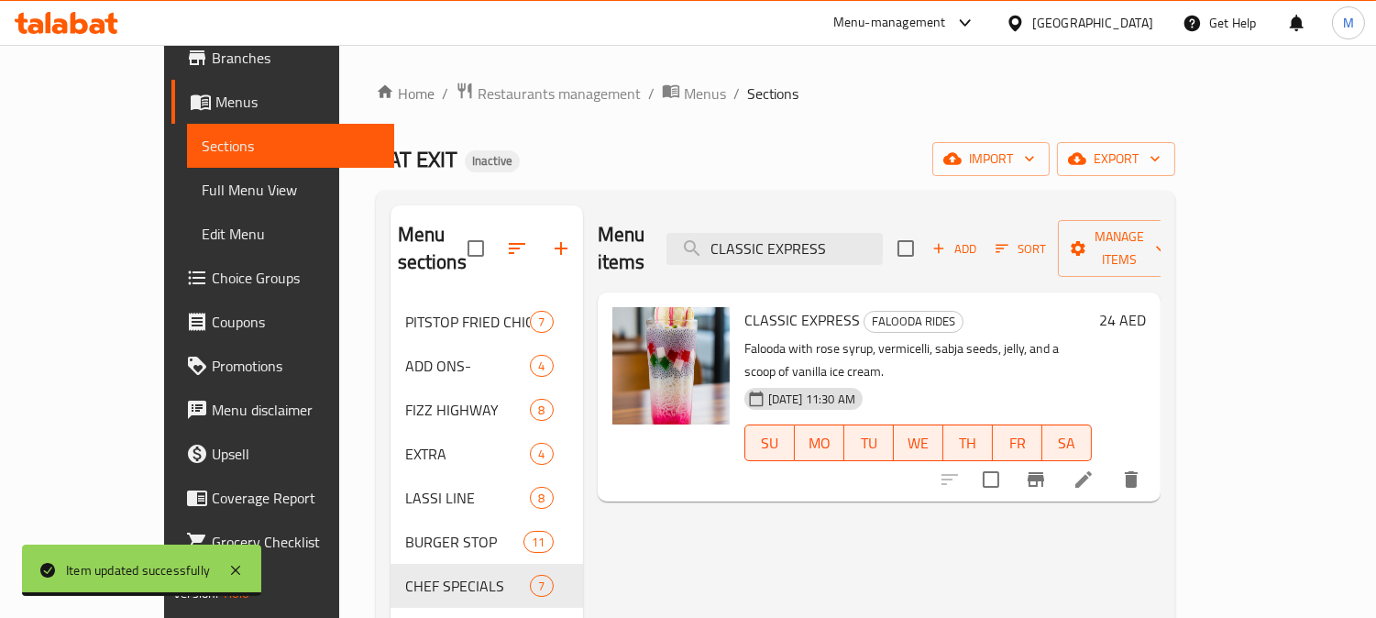
type input "CLASSIC EXPRESS"
click at [1109, 463] on li at bounding box center [1083, 479] width 51 height 33
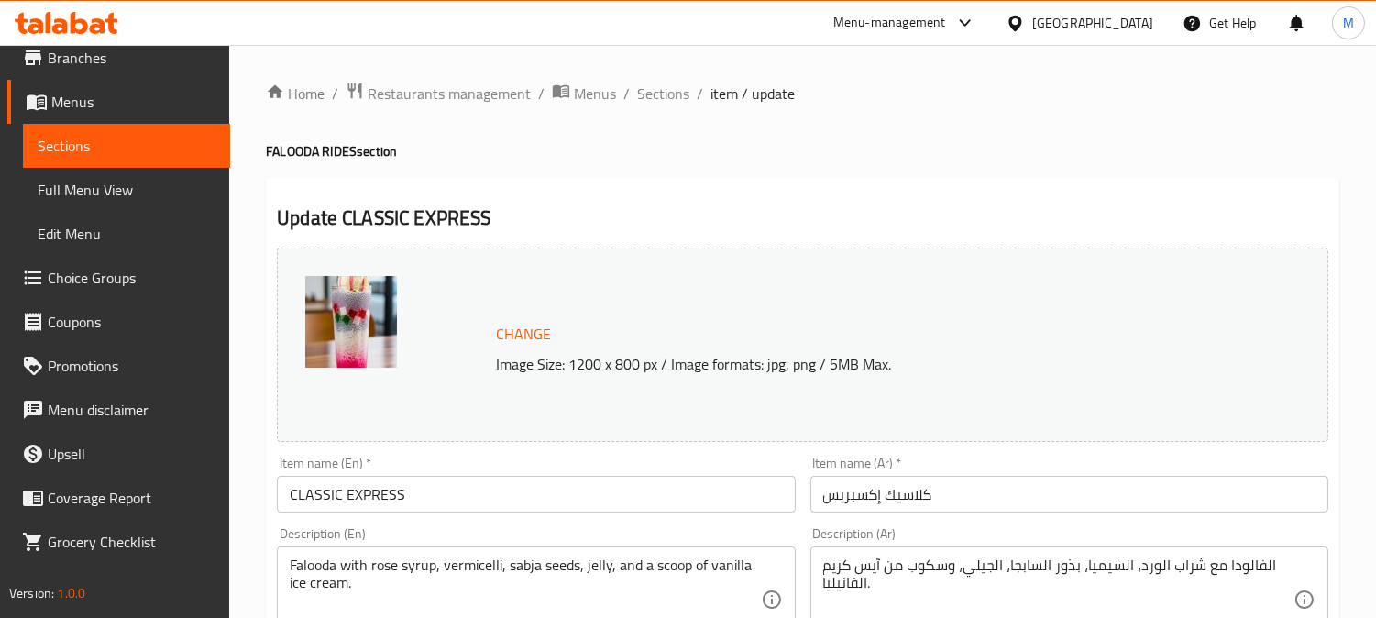
scroll to position [204, 0]
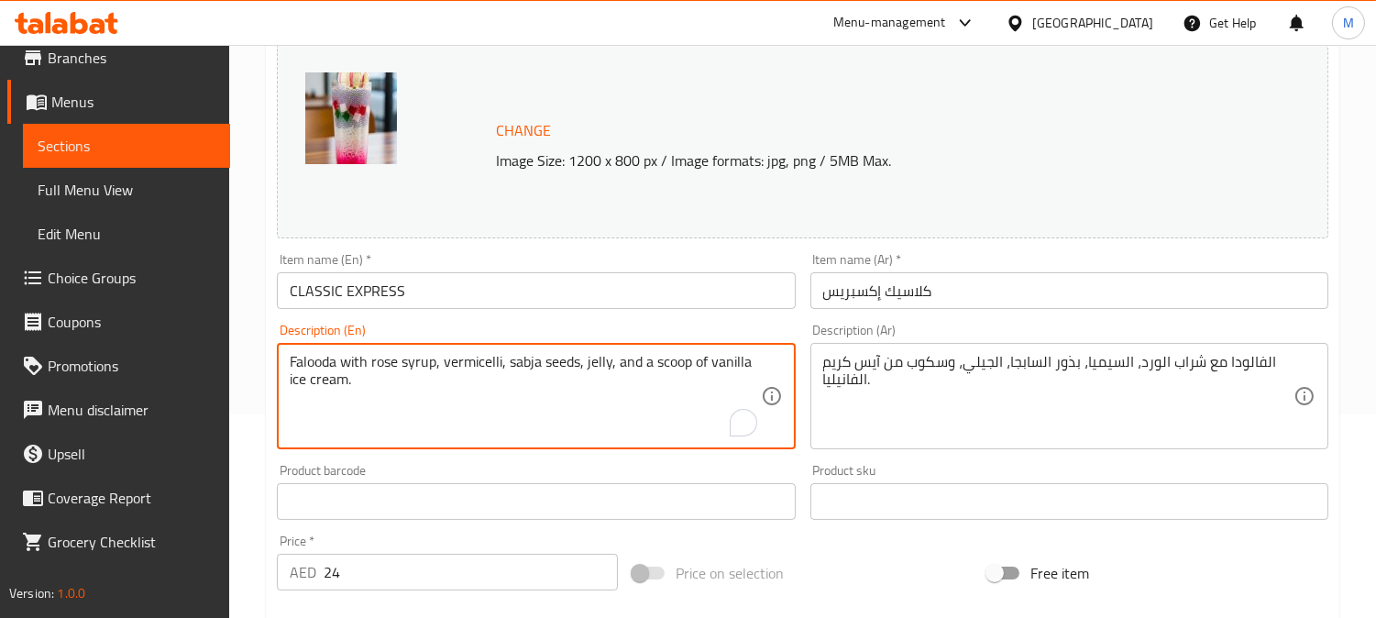
click at [469, 371] on textarea "Falooda with rose syrup, vermicelli, sabja seeds, jelly, and a scoop of vanilla…" at bounding box center [525, 396] width 470 height 87
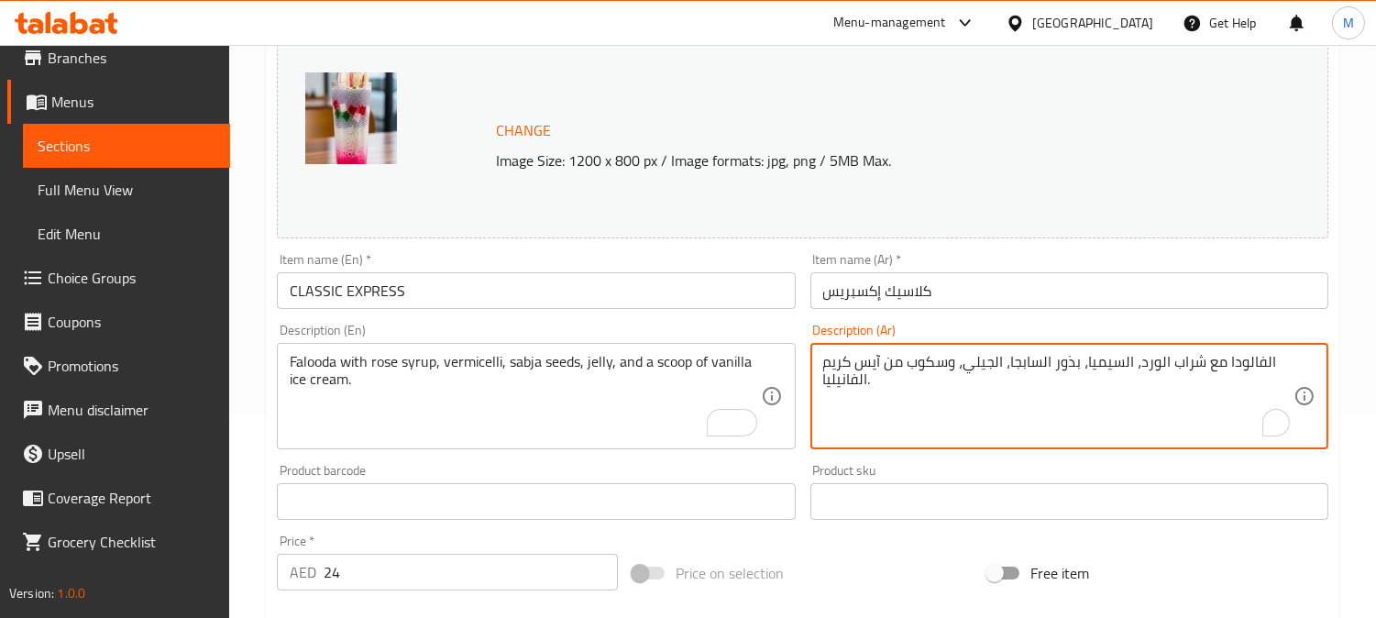
paste textarea "عيريةال"
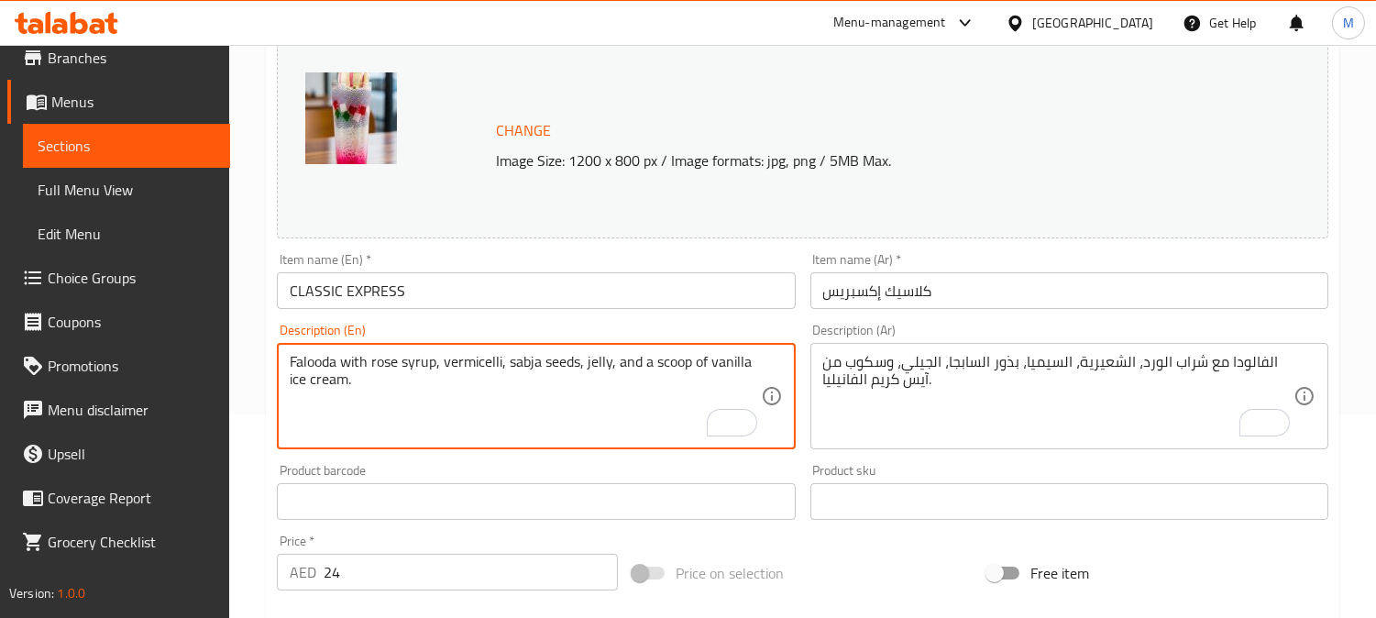
click at [542, 363] on textarea "Falooda with rose syrup, vermicelli, sabja seeds, jelly, and a scoop of vanilla…" at bounding box center [525, 396] width 470 height 87
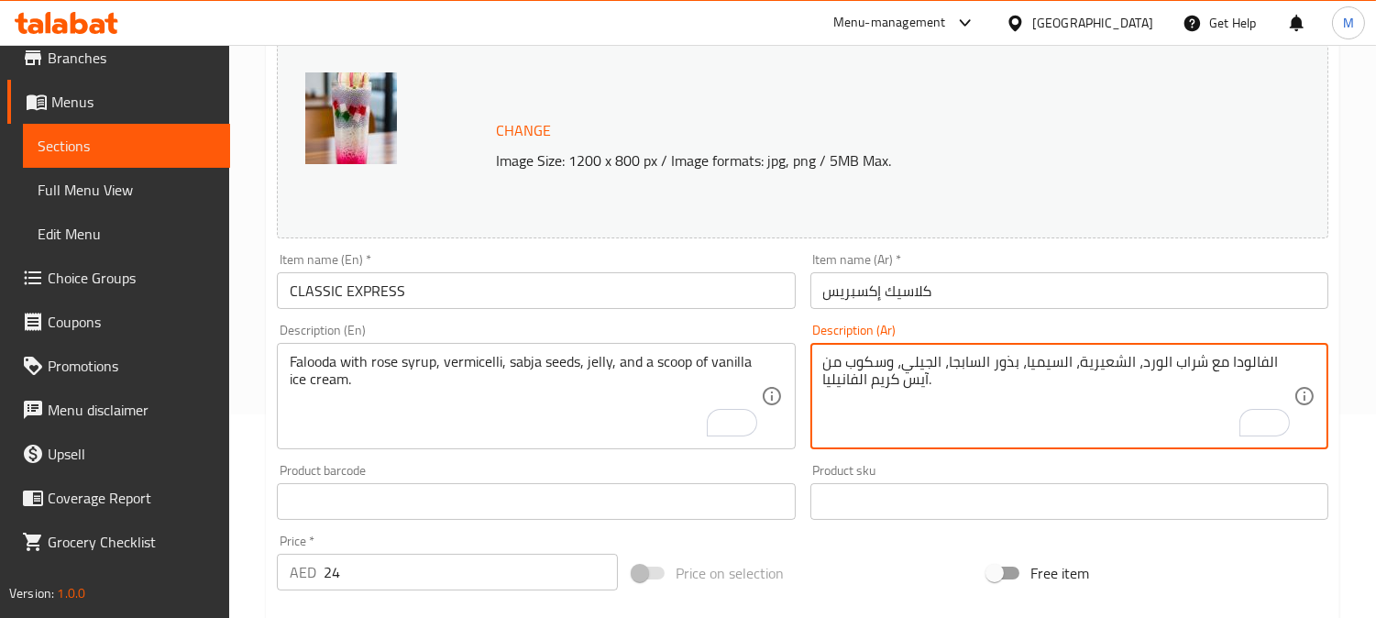
click at [1061, 374] on textarea "الفالودا مع شراب الورد، الشعيرية، السيميا، بذور السابجا، الجيلي، وسكوب من آيس ك…" at bounding box center [1058, 396] width 470 height 87
type textarea "الفالودا مع شراب الورد، الشعيرية، بذور السابجا، الجيلي، وسكوب من آيس كريم الفان…"
click at [460, 288] on input "CLASSIC EXPRESS" at bounding box center [536, 290] width 518 height 37
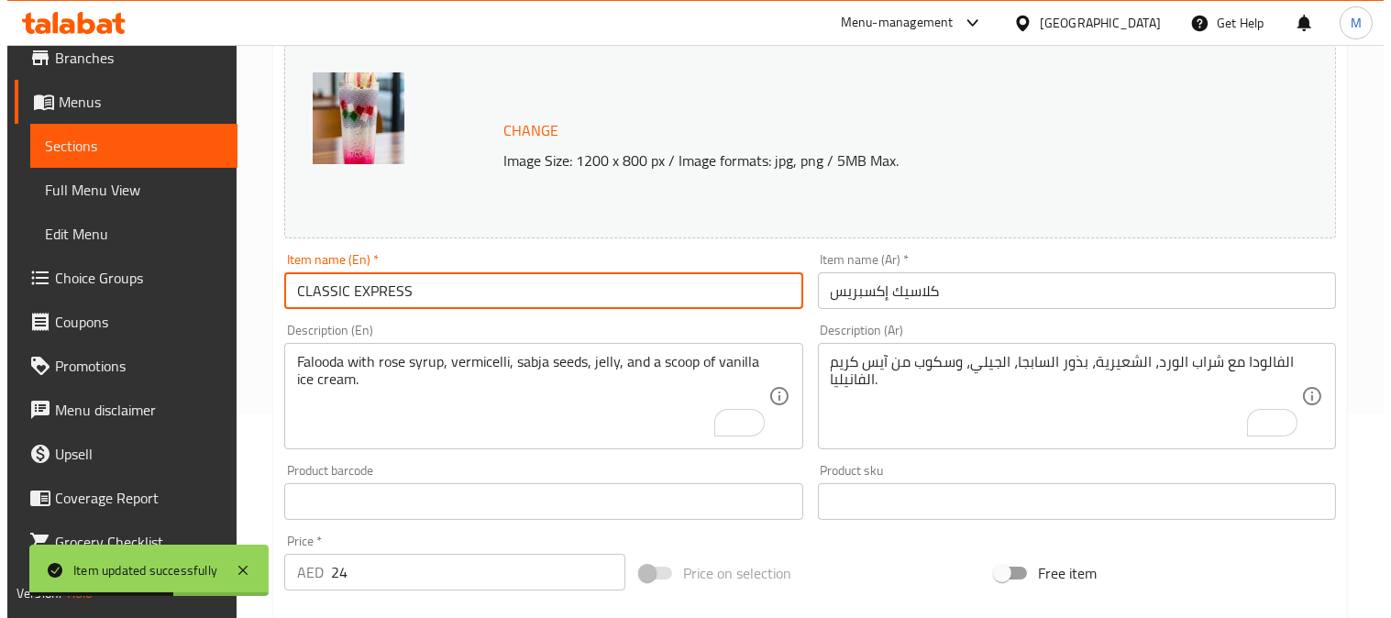
scroll to position [0, 0]
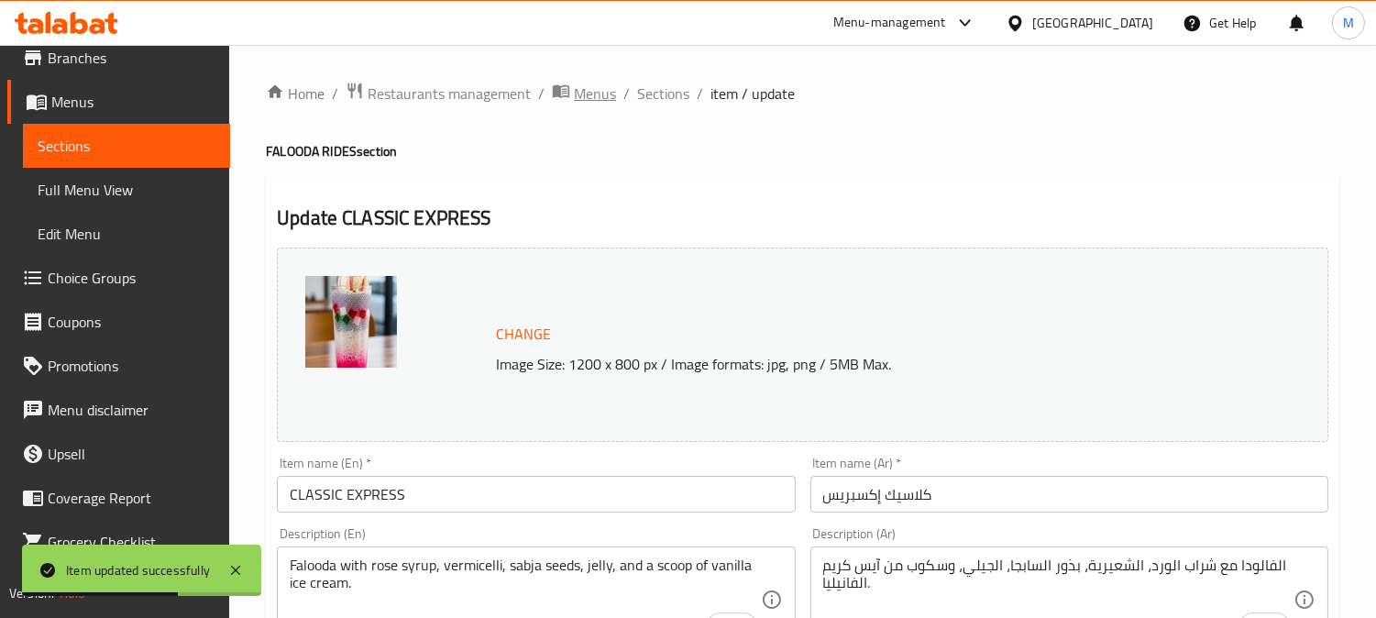
click at [610, 84] on span "Menus" at bounding box center [595, 94] width 42 height 22
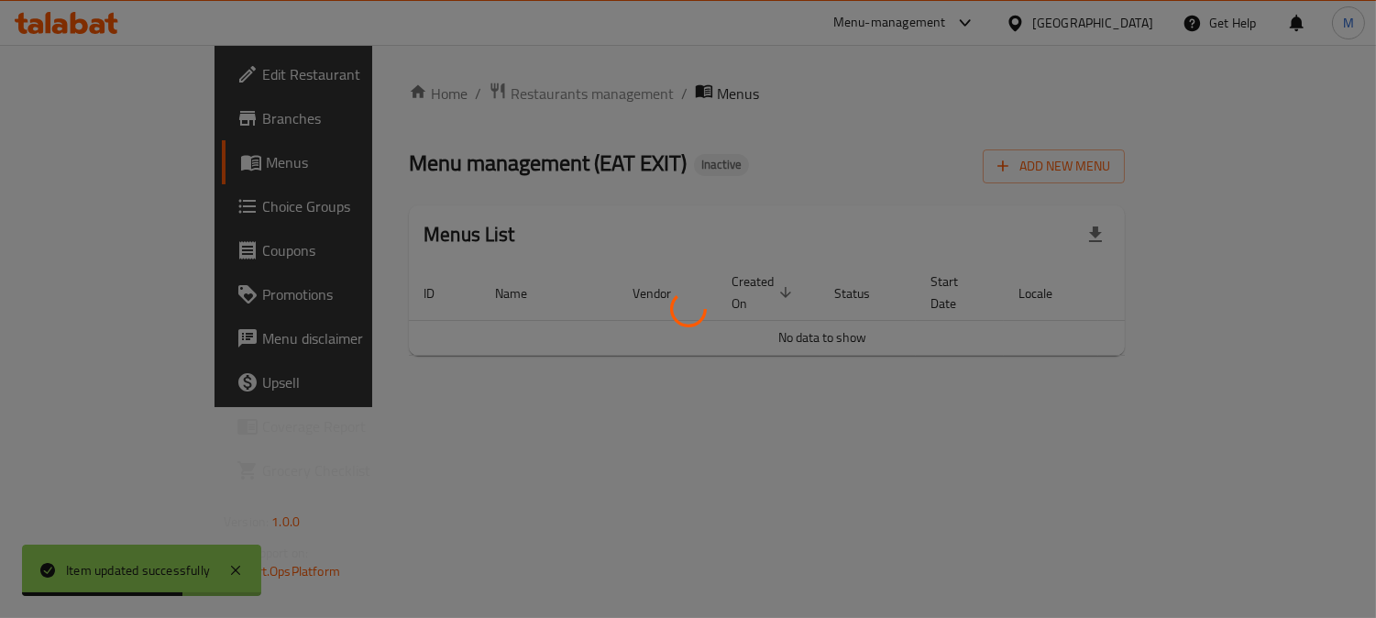
click at [671, 98] on div at bounding box center [688, 309] width 1376 height 618
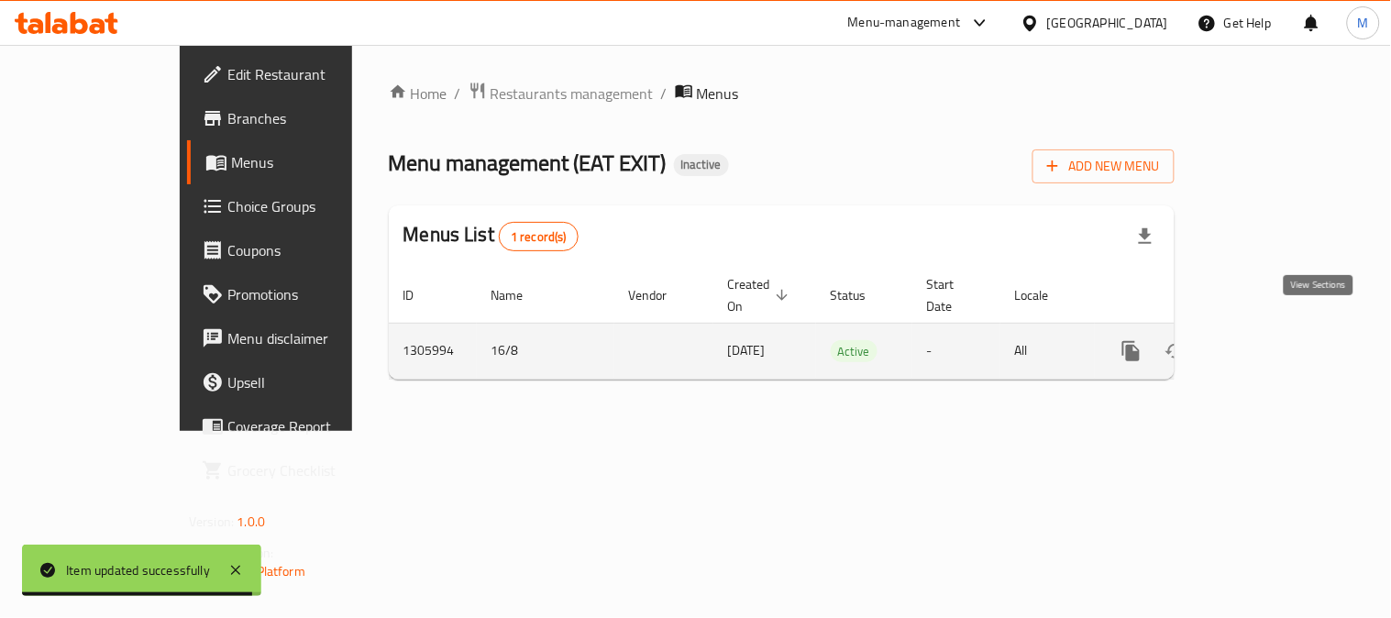
click at [1274, 340] on icon "enhanced table" at bounding box center [1263, 351] width 22 height 22
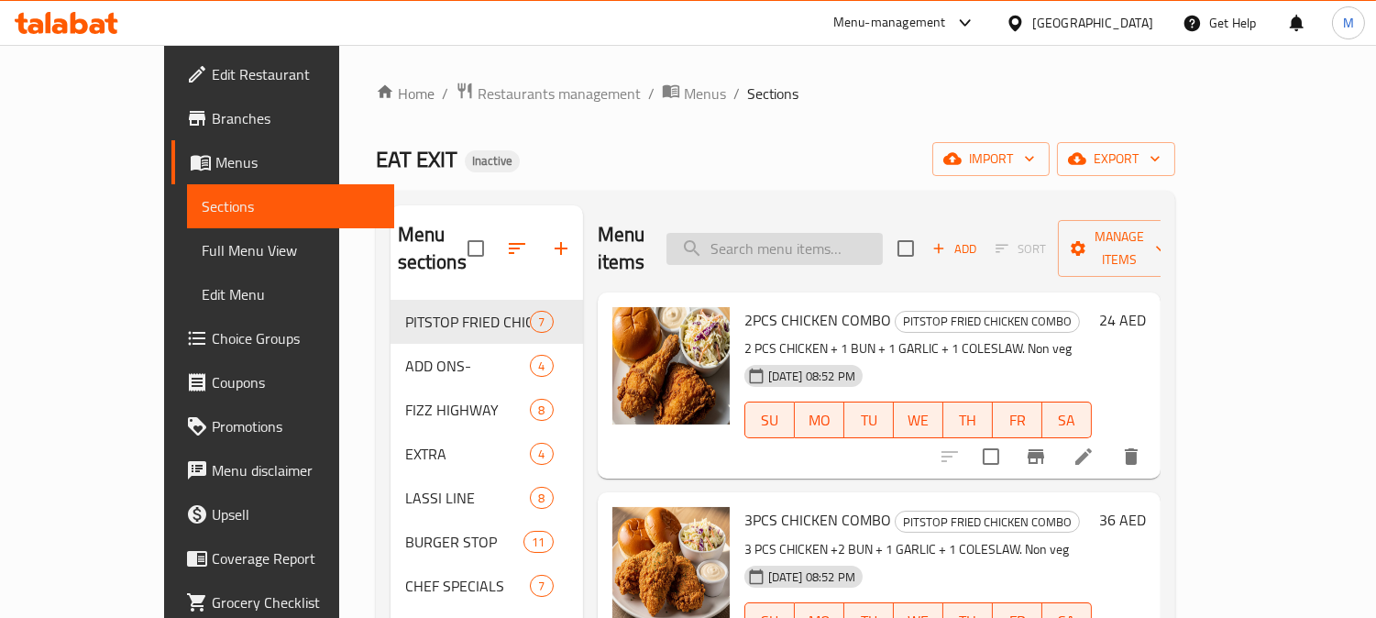
paste input "TENDER GLIDER"
click at [855, 242] on input "search" at bounding box center [774, 249] width 216 height 32
type input "TENDER GLIDER"
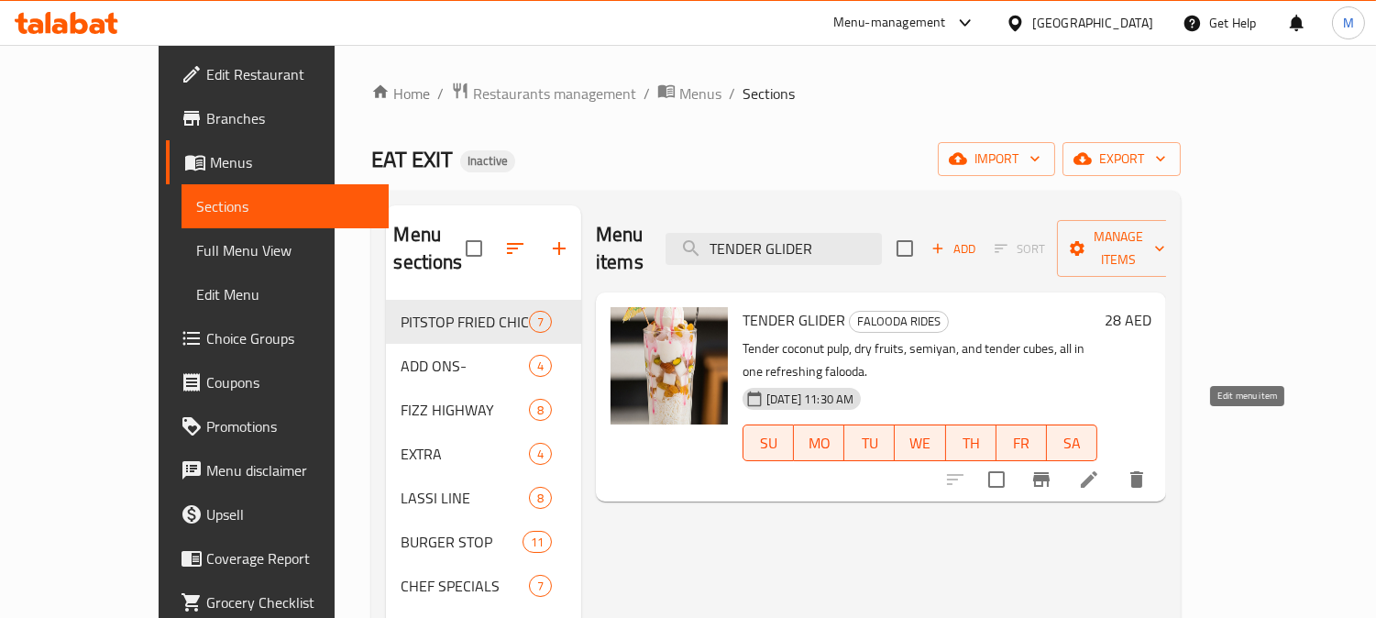
click at [1100, 468] on icon at bounding box center [1089, 479] width 22 height 22
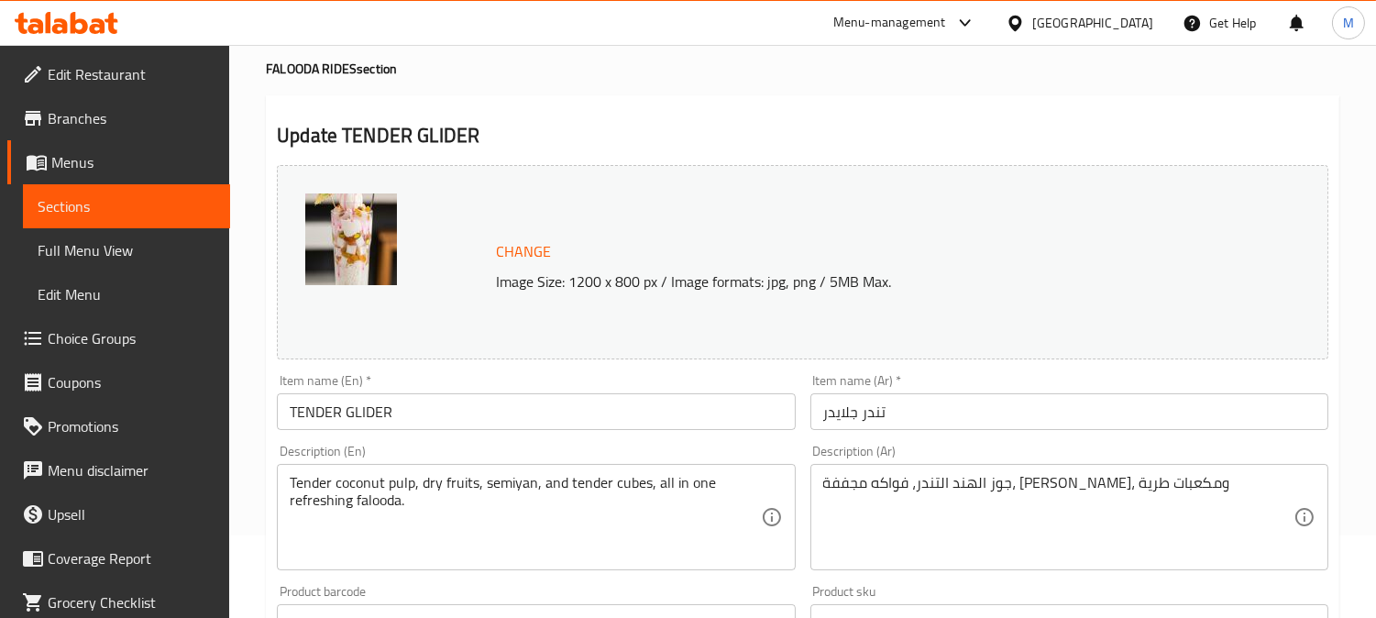
scroll to position [204, 0]
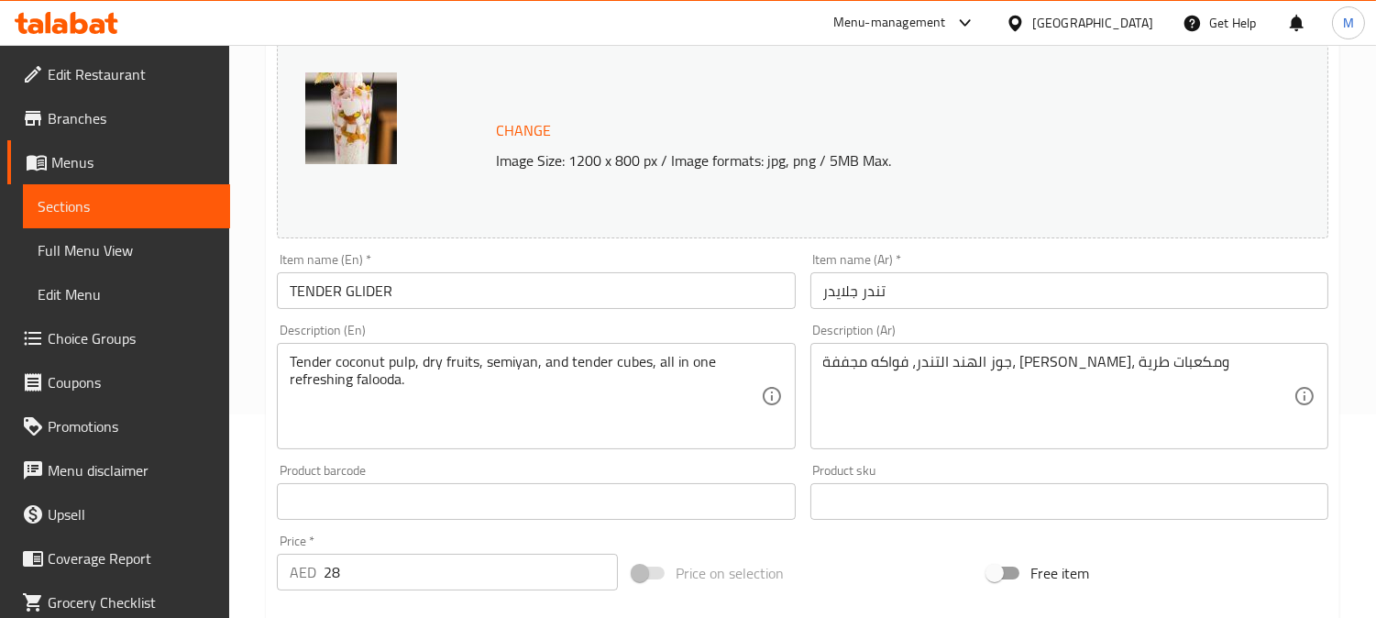
click at [819, 358] on div "جوز الهند التندر، فواكه مجففة، سيميا، ومكعبات طرية Description (Ar)" at bounding box center [1069, 396] width 518 height 106
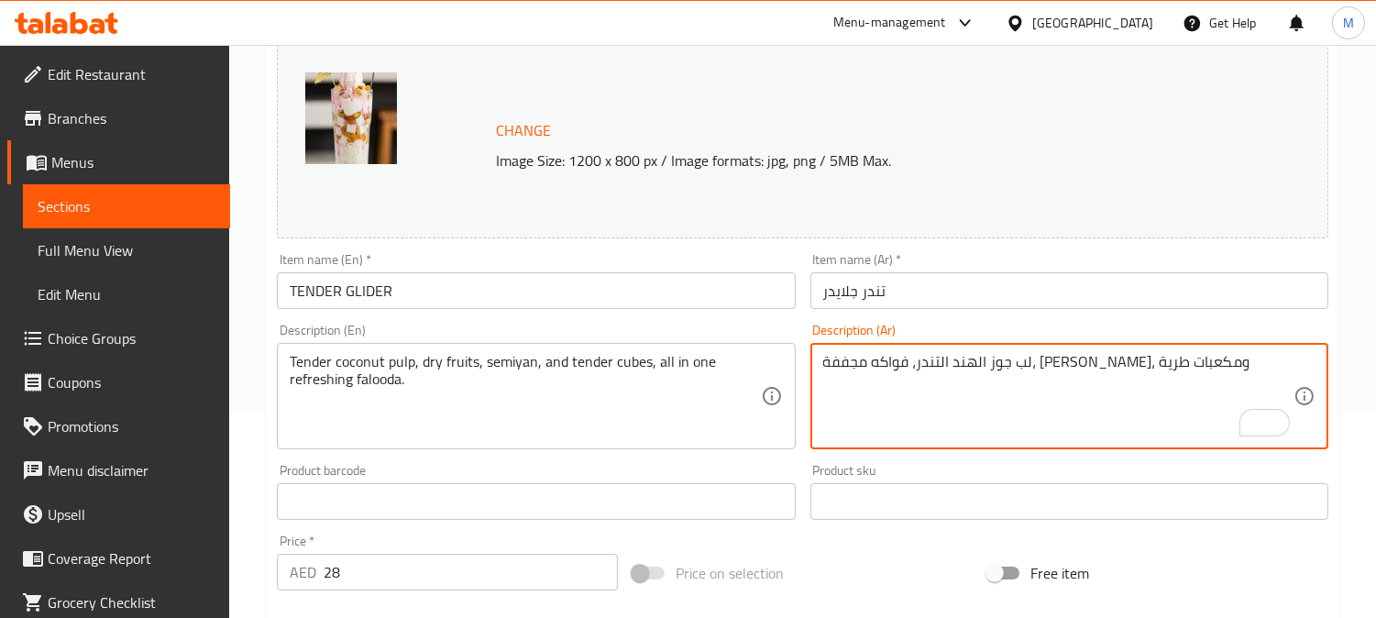
type textarea "لب جوز الهند التندر، فواكه مجففة، سيميا، ومكعبات طرية"
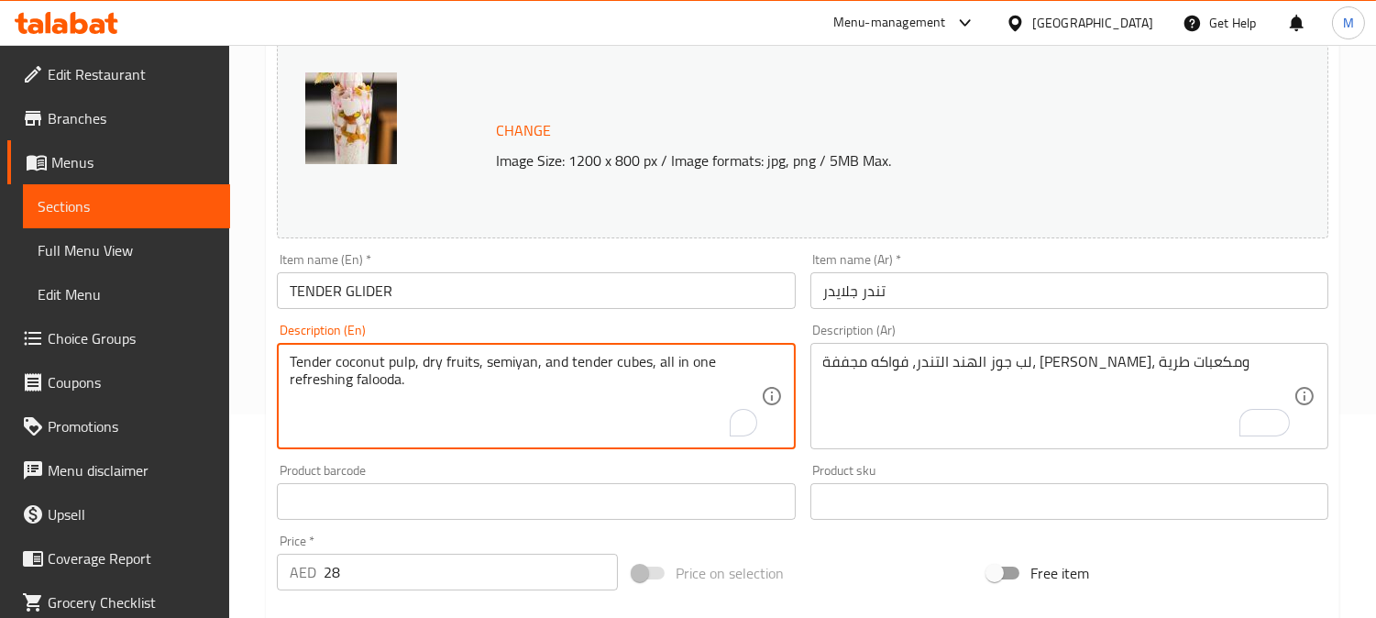
click at [507, 363] on textarea "Tender coconut pulp, dry fruits, semiyan, and tender cubes, all in one refreshi…" at bounding box center [525, 396] width 470 height 87
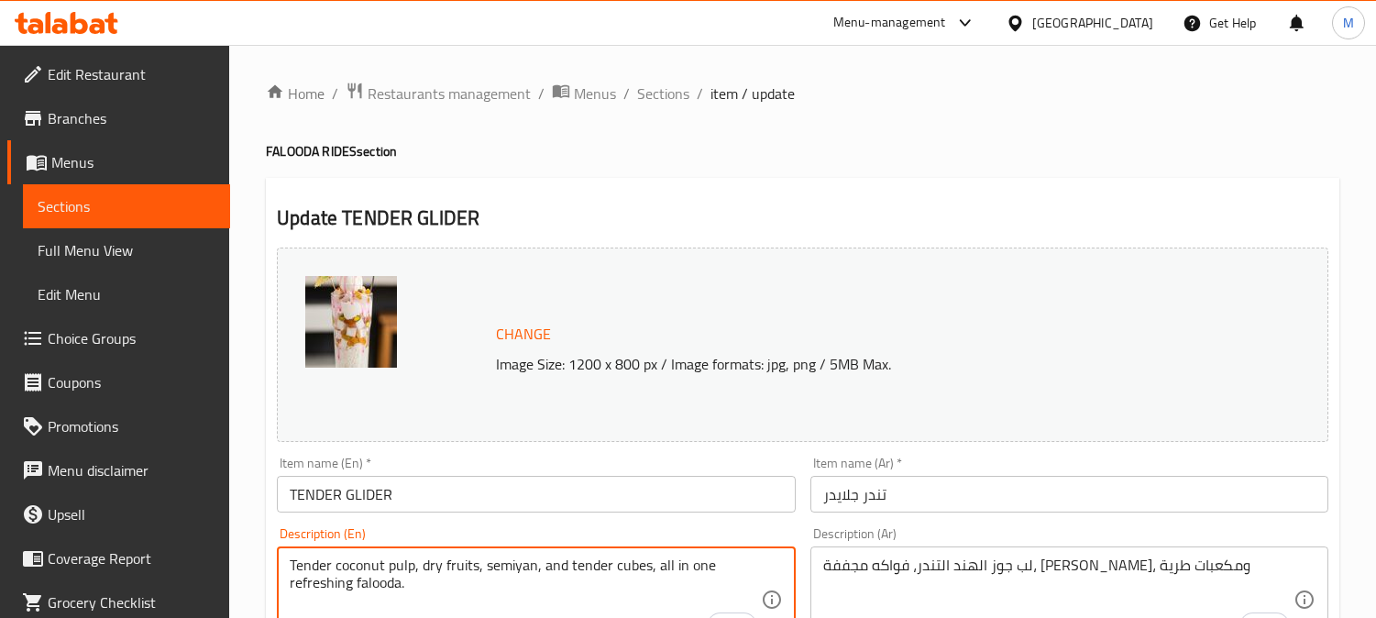
scroll to position [204, 0]
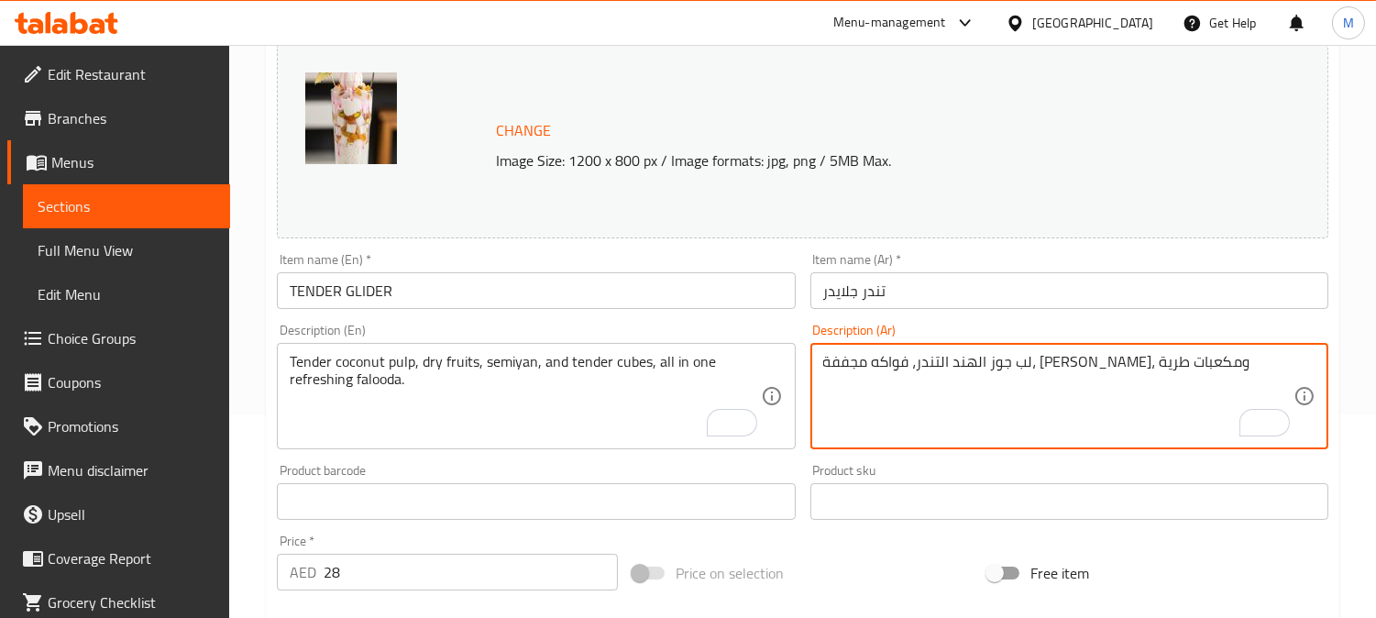
click at [938, 365] on textarea "لب جوز الهند التندر، فواكه مجففة، سيميا، ومكعبات طرية" at bounding box center [1058, 396] width 470 height 87
paste textarea "يان"
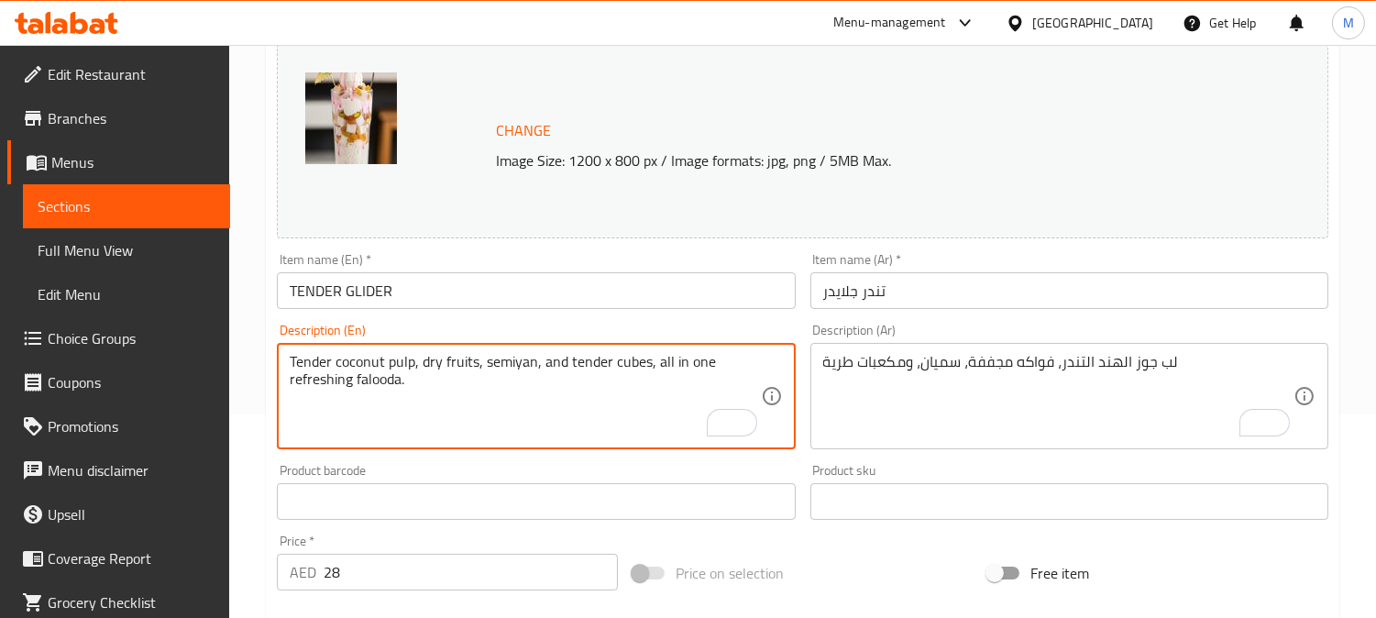
drag, startPoint x: 645, startPoint y: 361, endPoint x: 682, endPoint y: 382, distance: 42.3
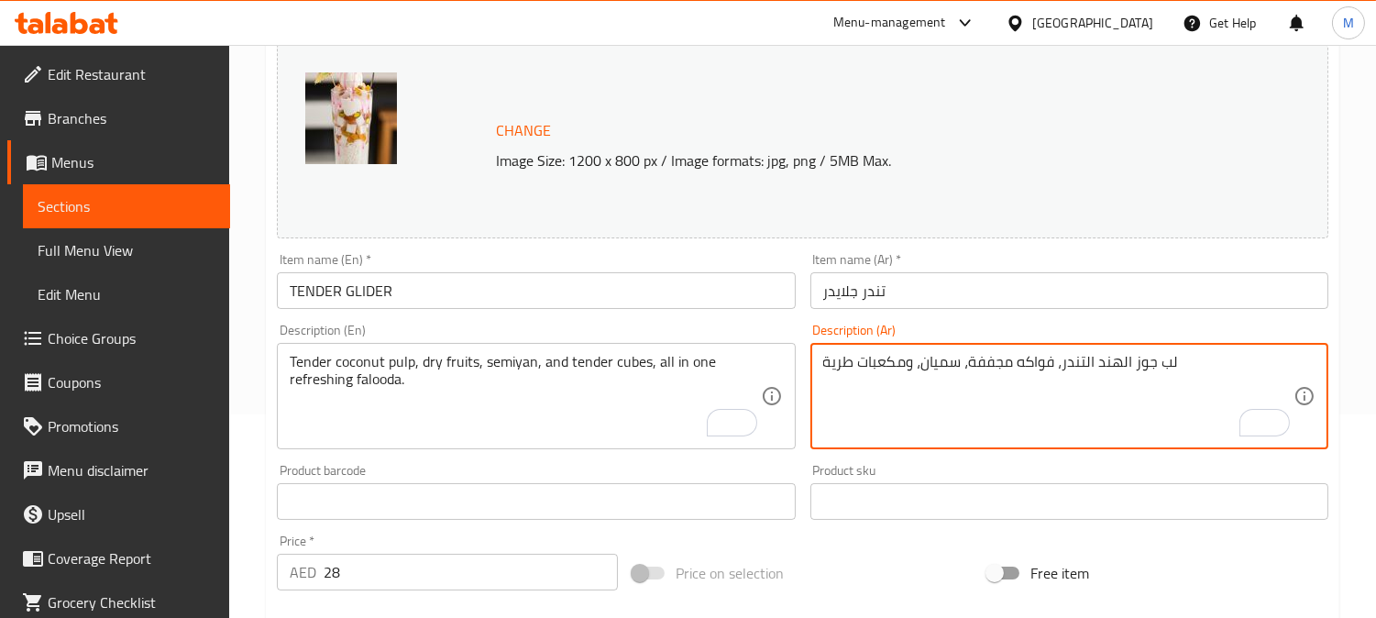
paste textarea "، كل ذلك في فالودة منعشة واحدة."
type textarea "لب جوز الهند التندر، فواكه مجففة، سميان، ومكعبات طرية، كل ذلك في فالودة منعشة و…"
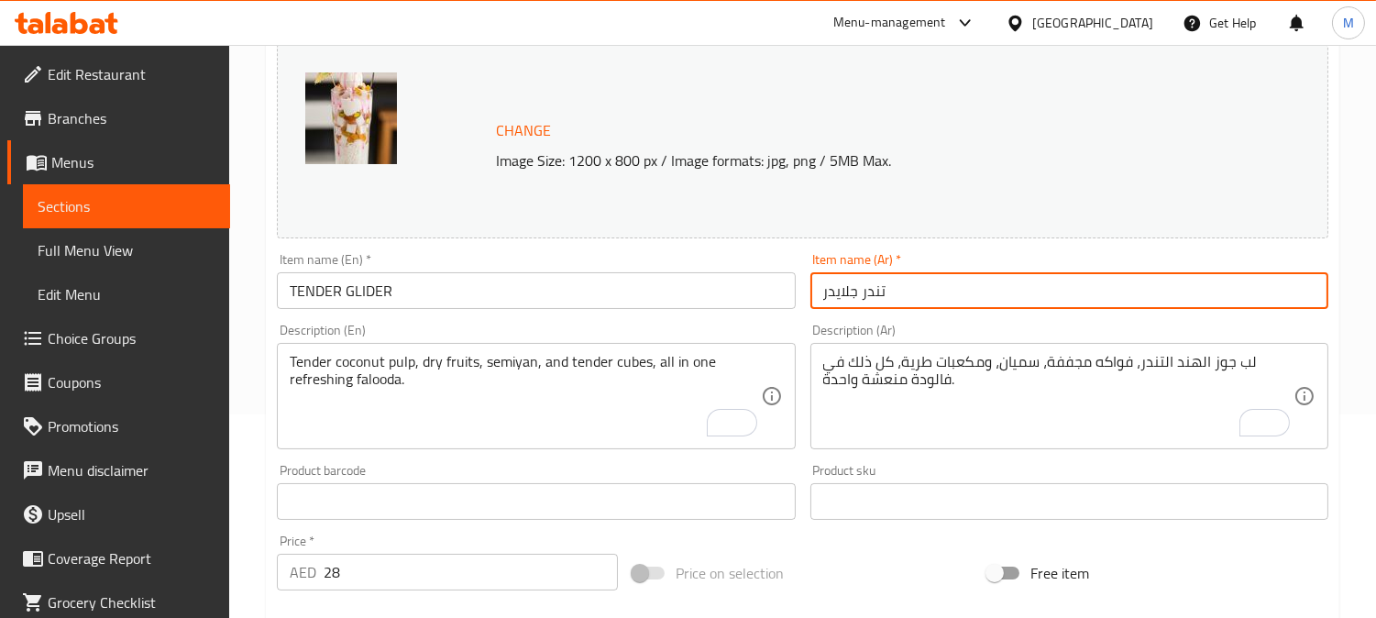
click at [942, 298] on input "تندر جلايدر" at bounding box center [1069, 290] width 518 height 37
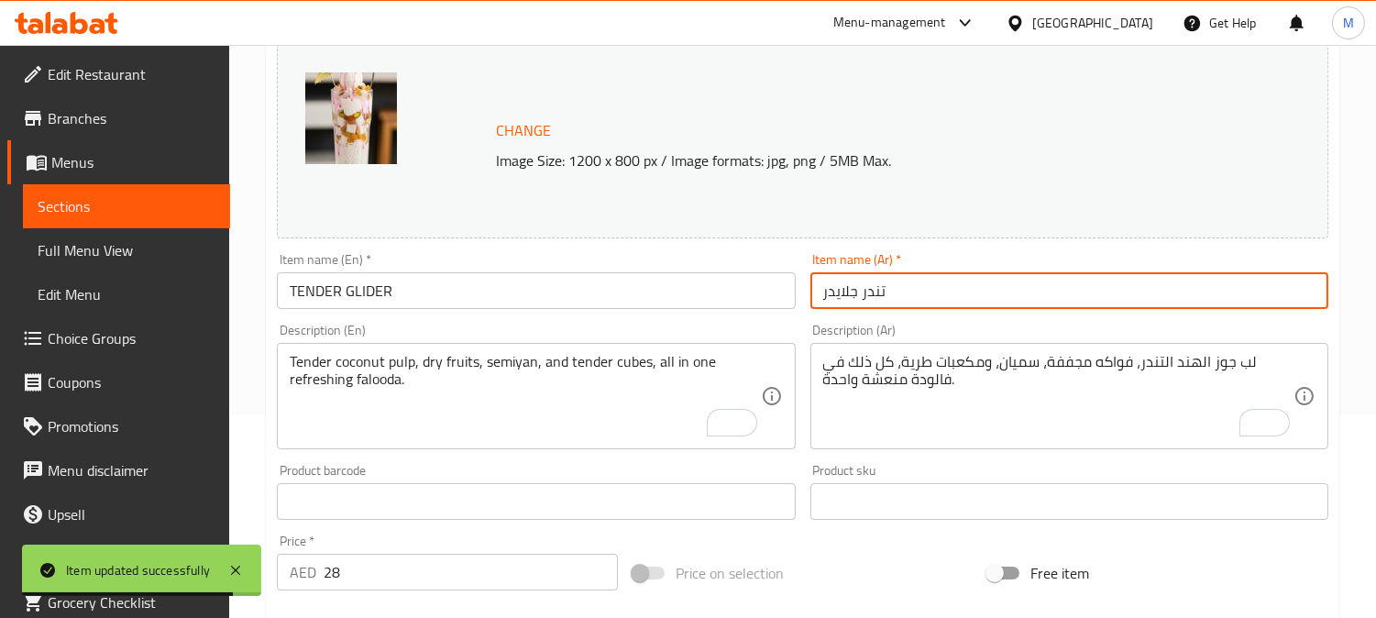
scroll to position [0, 0]
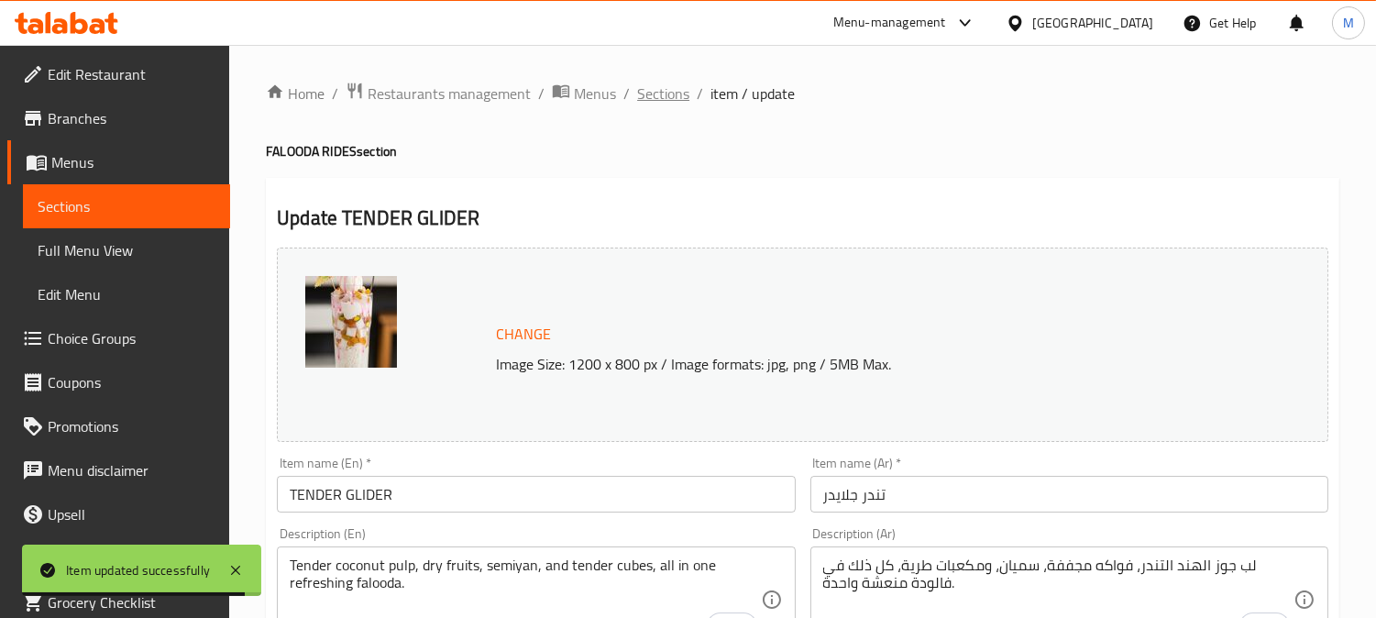
click at [678, 95] on span "Sections" at bounding box center [663, 94] width 52 height 22
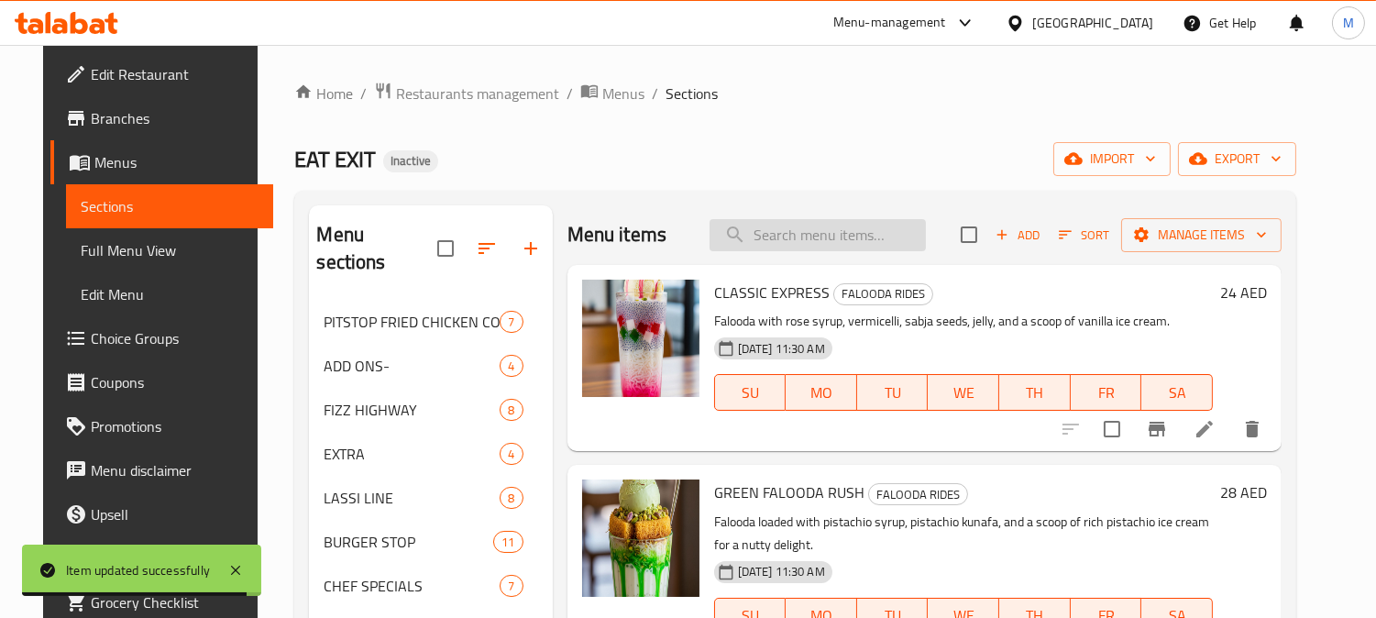
click at [821, 238] on input "search" at bounding box center [818, 235] width 216 height 32
paste input "kaskas"
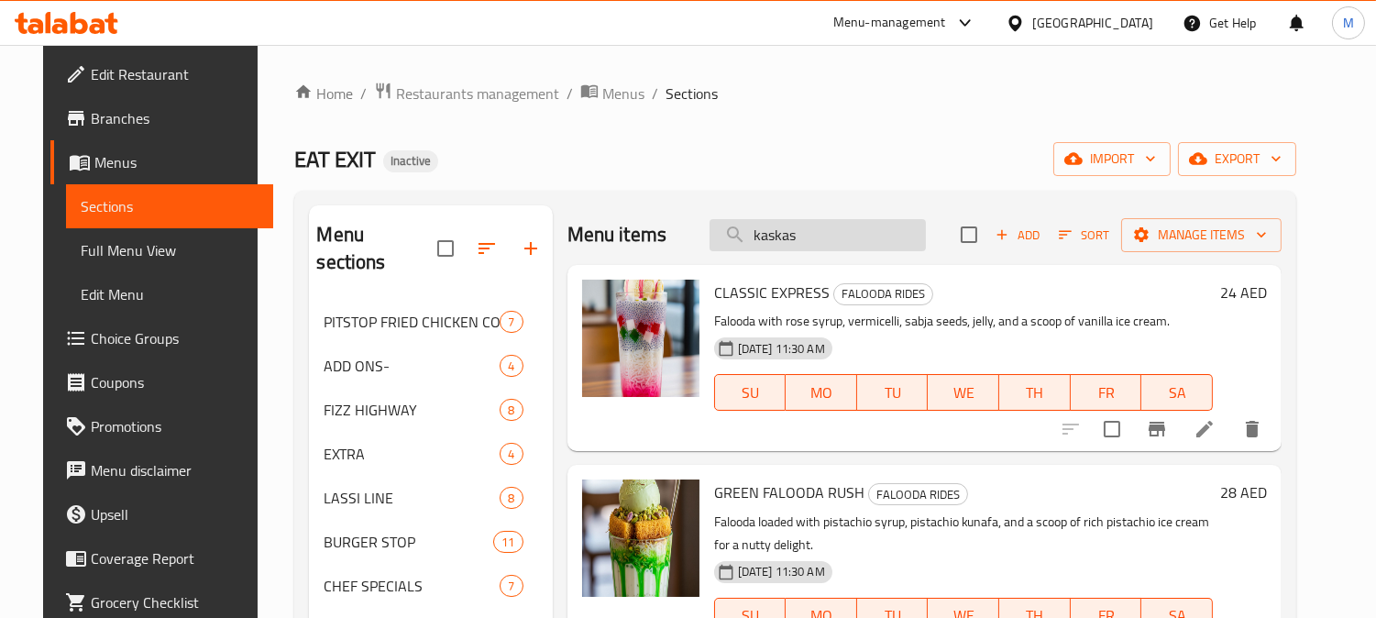
click at [862, 238] on input "kaskas" at bounding box center [818, 235] width 216 height 32
click at [864, 243] on input "kaskas" at bounding box center [818, 235] width 216 height 32
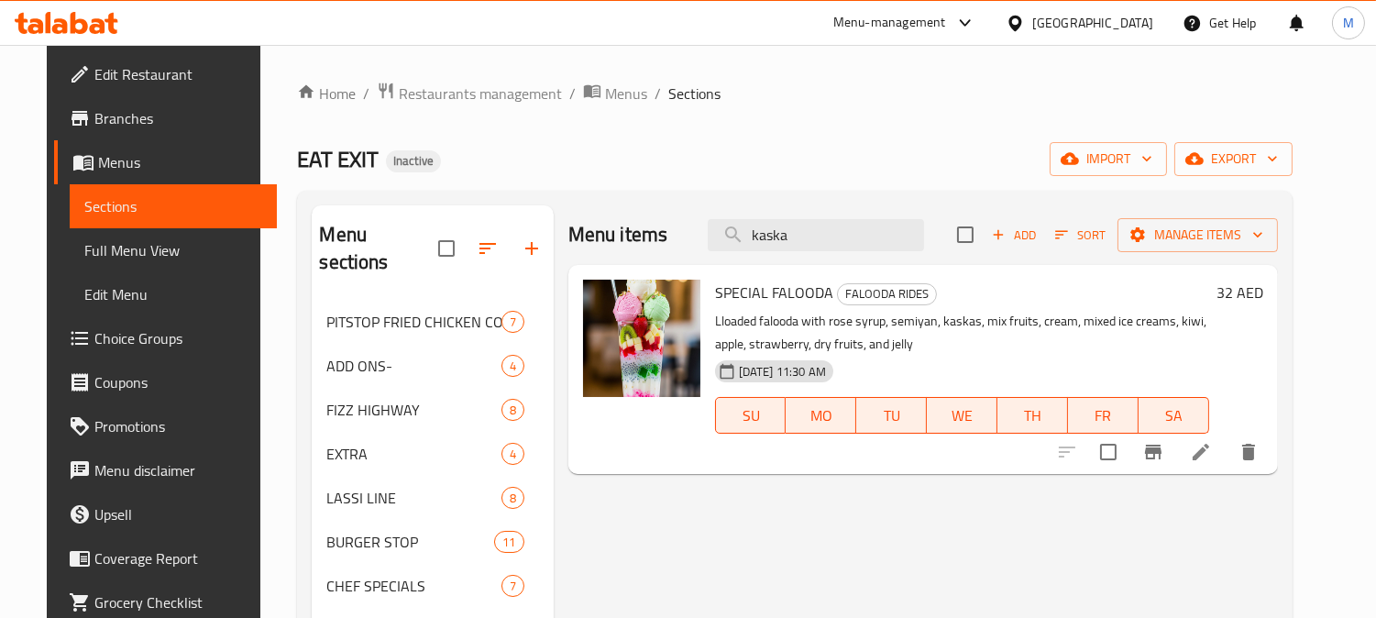
type input "kaska"
click at [1227, 447] on li at bounding box center [1200, 451] width 51 height 33
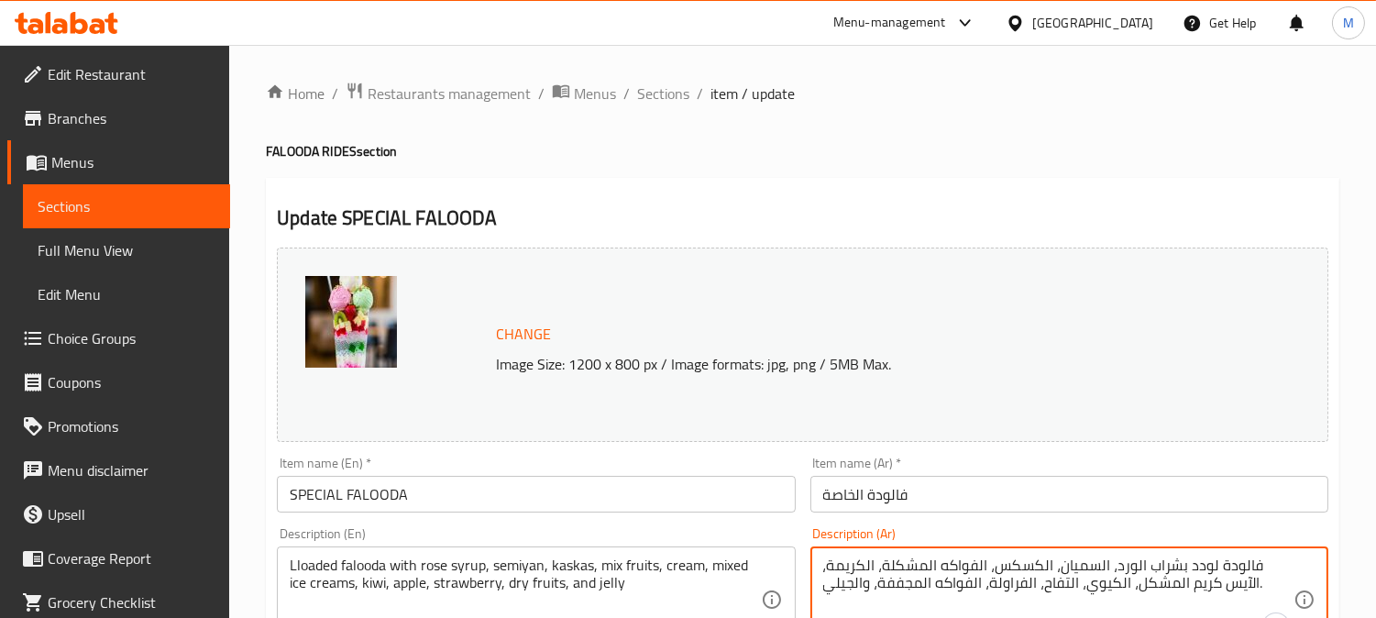
click at [1066, 562] on textarea "فالودة لودد بشراب الورد، السميان، الكسكس، الفواكه المشكلة، الكريمة، الآيس كريم …" at bounding box center [1058, 599] width 470 height 87
paste textarea "كاسكا"
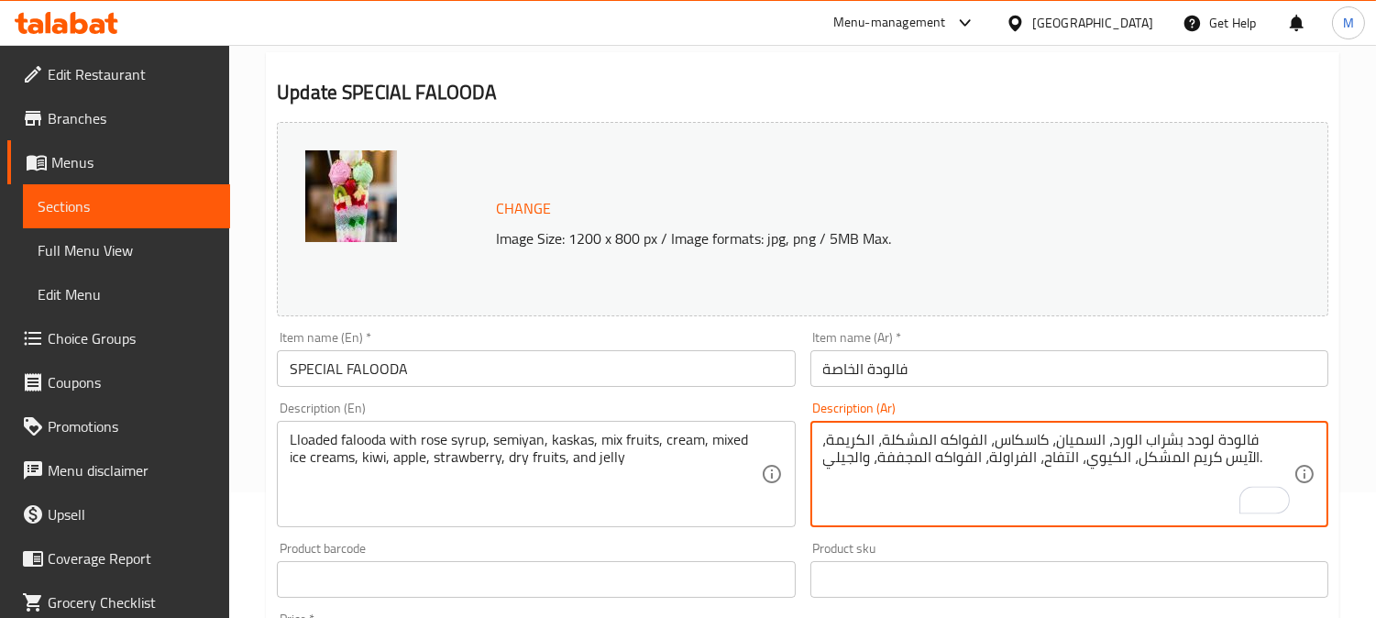
scroll to position [204, 0]
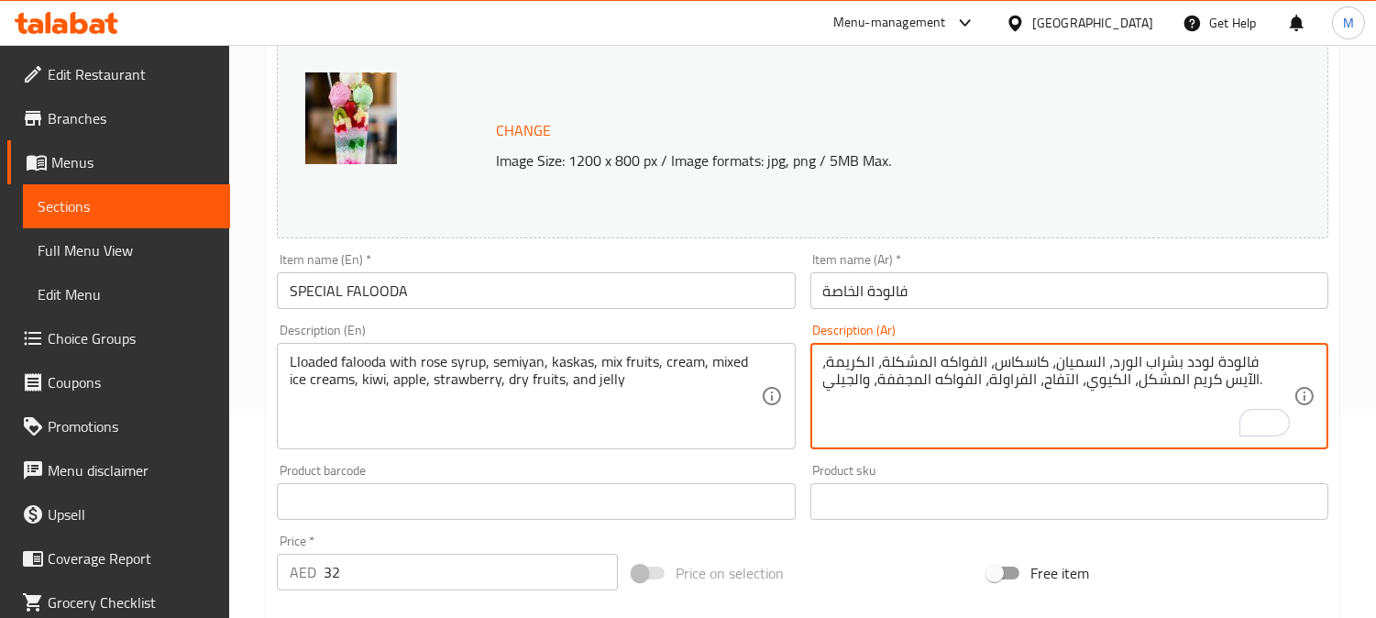
type textarea "فالودة لودد بشراب الورد، السميان، كاسكاس، الفواكه المشكلة، الكريمة، الآيس كريم …"
click at [644, 277] on input "SPECIAL FALOODA" at bounding box center [536, 290] width 518 height 37
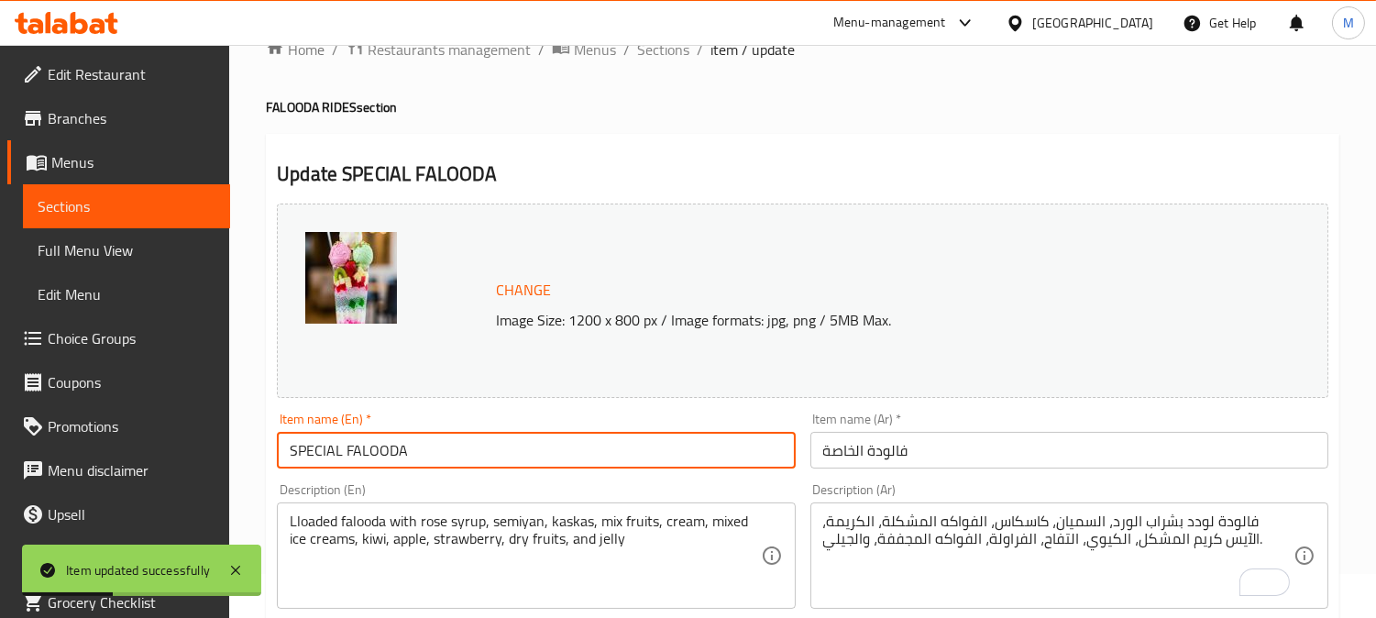
scroll to position [0, 0]
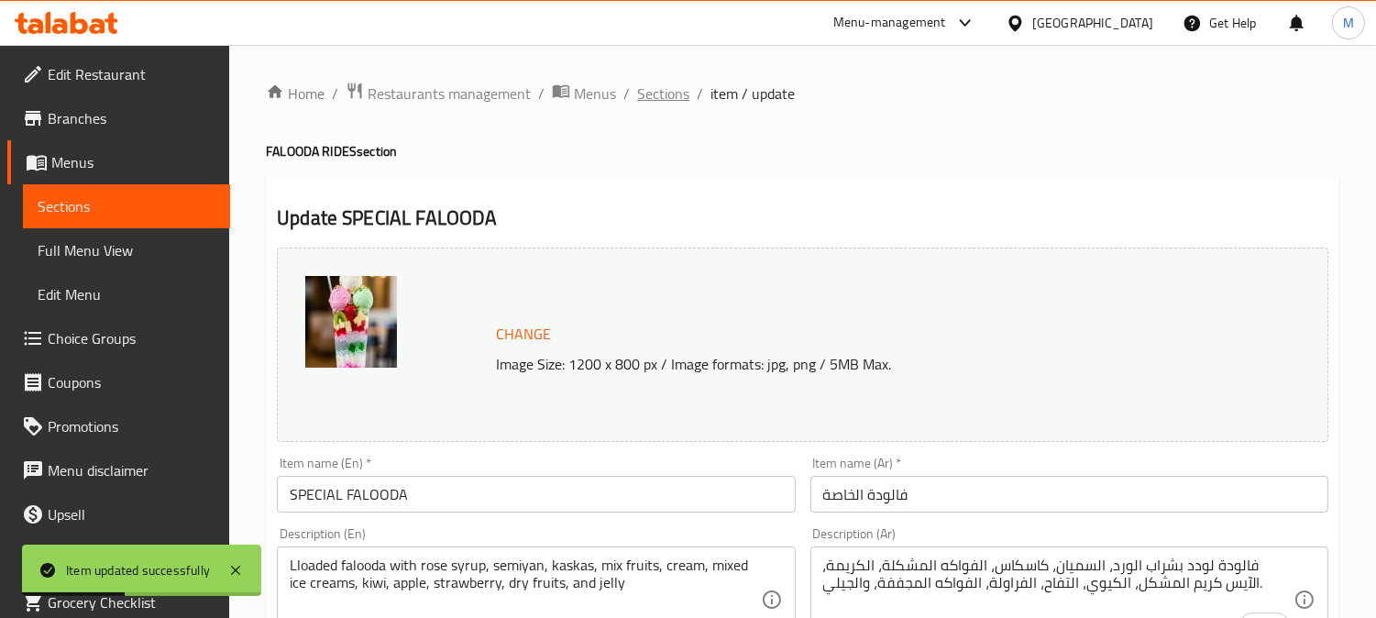
click at [651, 89] on span "Sections" at bounding box center [663, 94] width 52 height 22
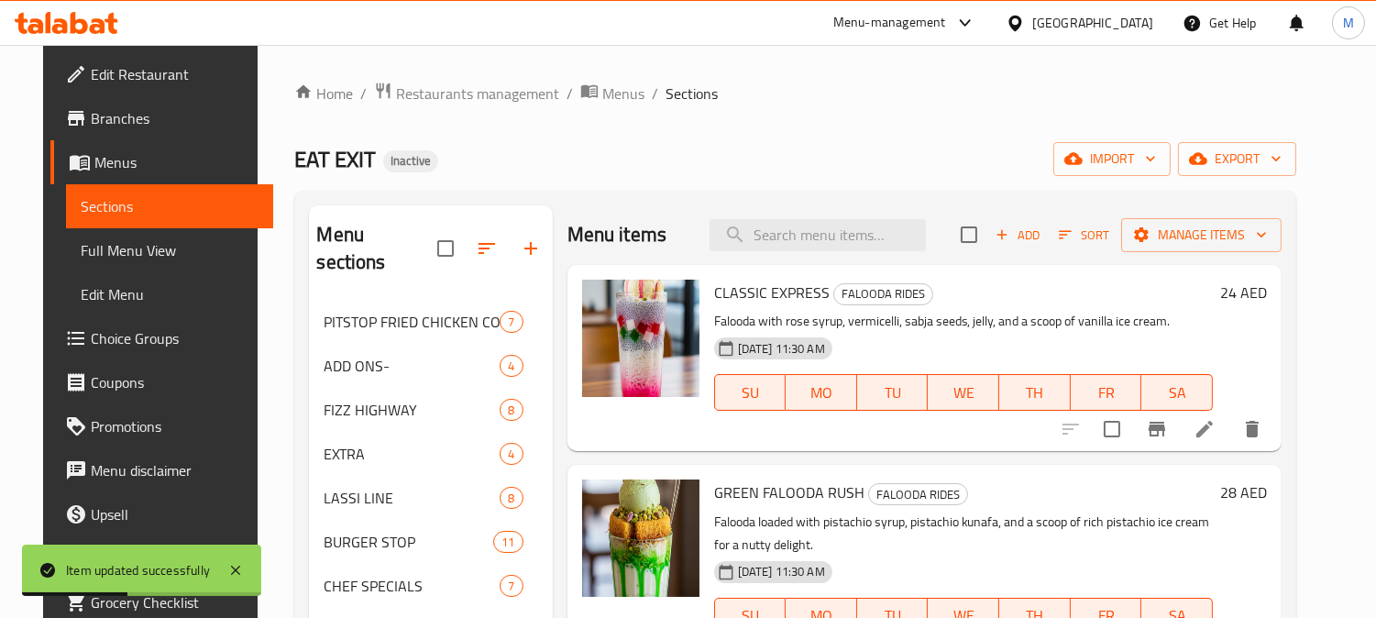
paste input "GUDBUD CAROUSAL"
click at [816, 223] on input "search" at bounding box center [818, 235] width 216 height 32
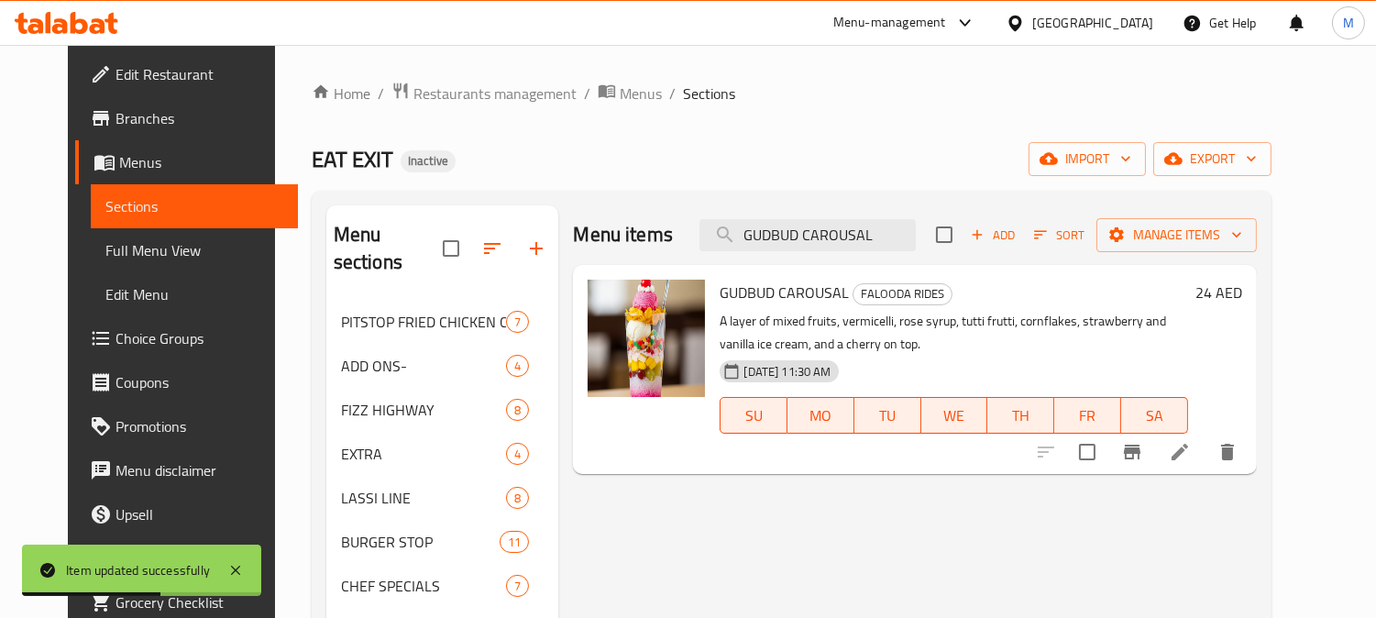
type input "GUDBUD CAROUSAL"
click at [1188, 452] on icon at bounding box center [1180, 452] width 17 height 17
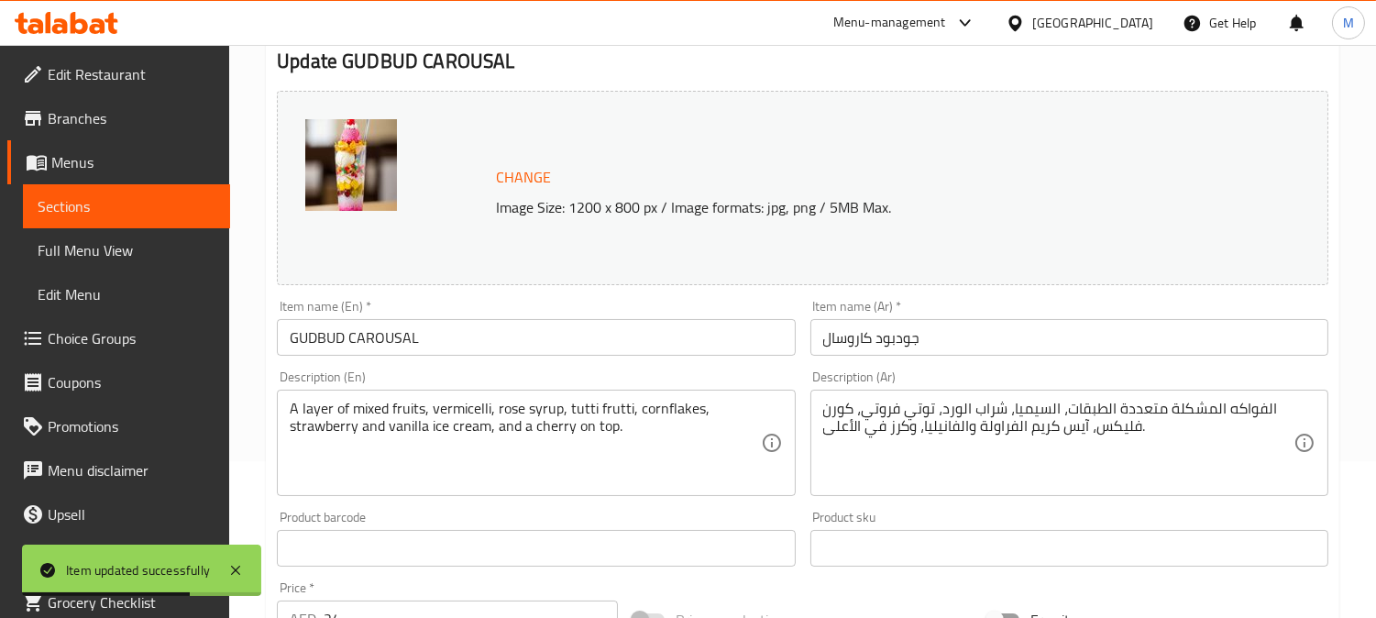
scroll to position [305, 0]
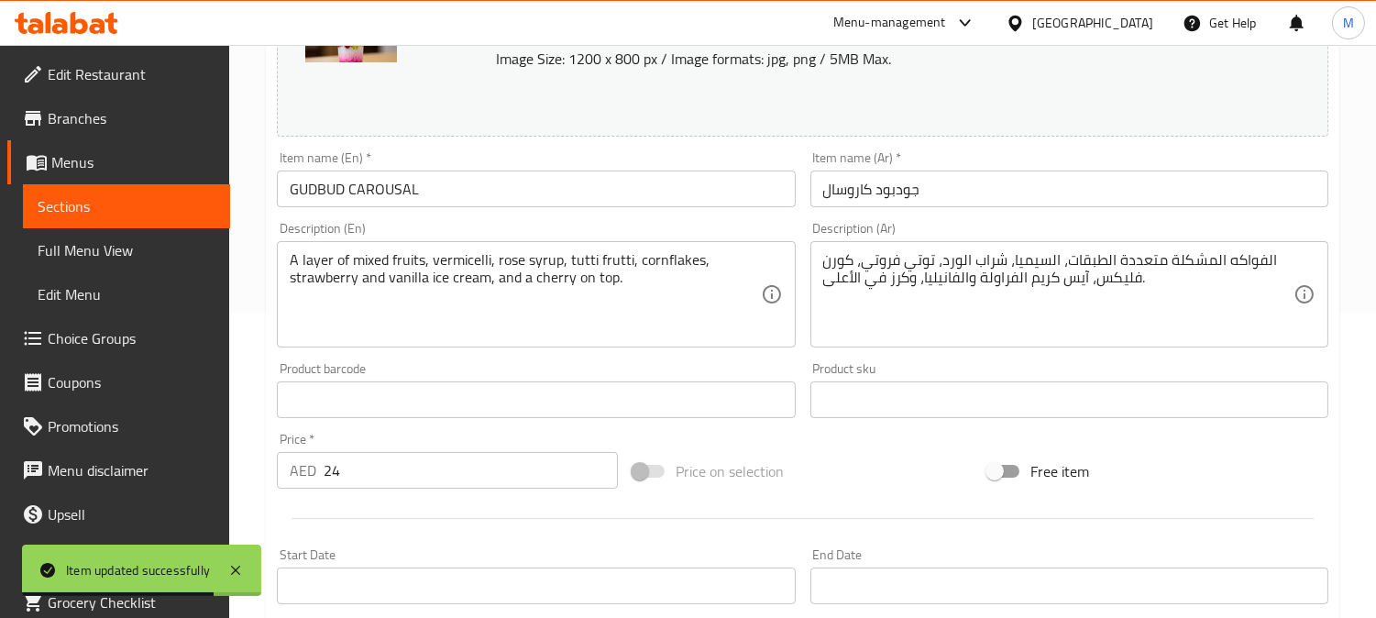
click at [469, 263] on textarea "A layer of mixed fruits, vermicelli, rose syrup, tutti frutti, cornflakes, stra…" at bounding box center [525, 294] width 470 height 87
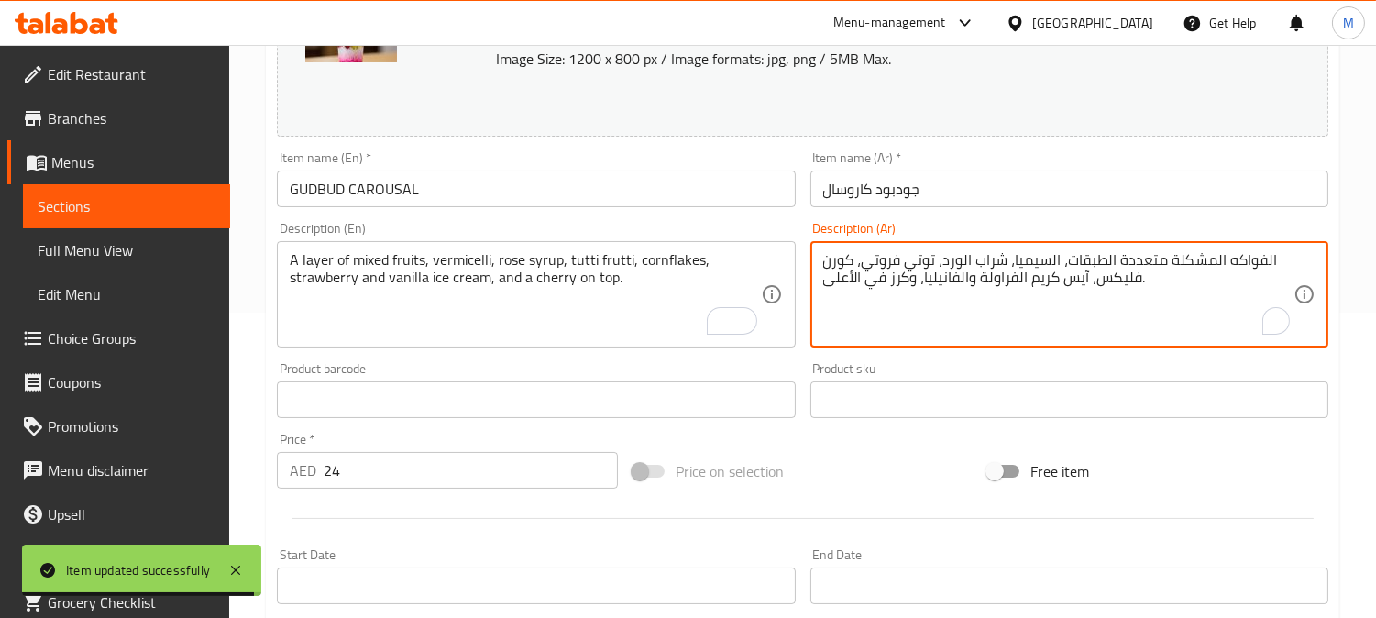
click at [1041, 260] on textarea "الفواكه المشكلة متعددة الطبقات، السيميا، شراب الورد، توتي فروتي، كورن فليكس، آي…" at bounding box center [1058, 294] width 470 height 87
paste textarea "عيرية"
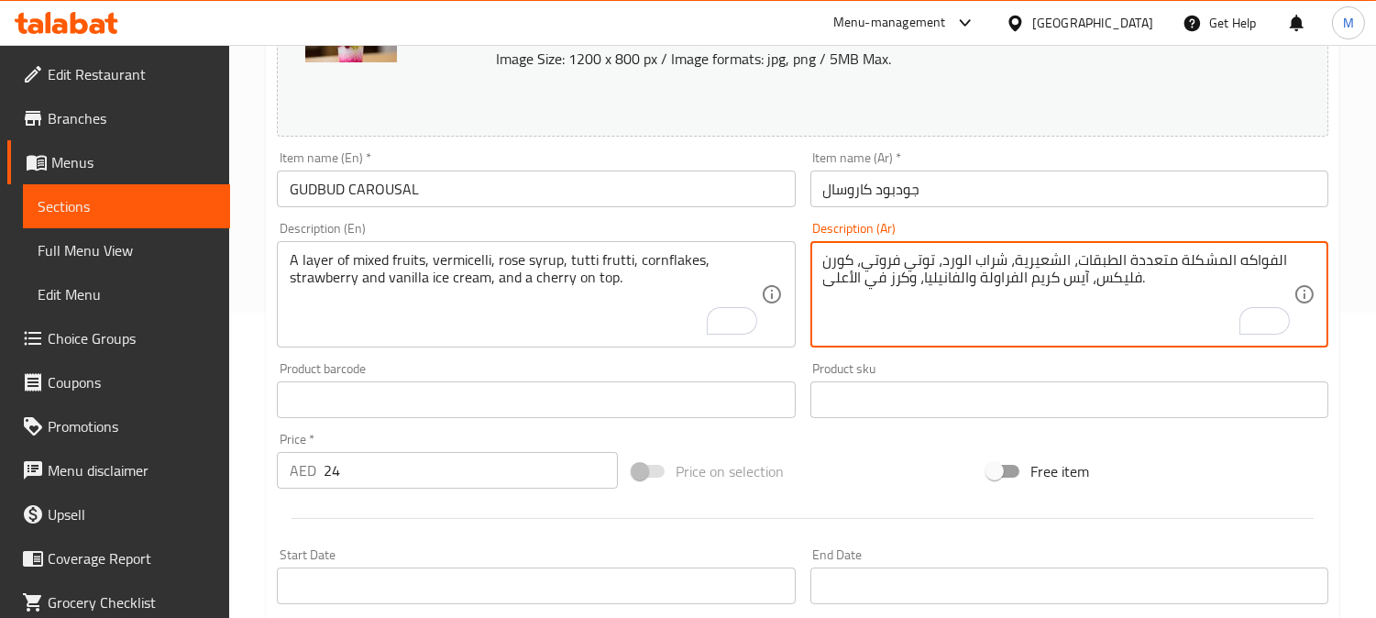
click at [1104, 261] on textarea "الفواكه المشكلة متعددة الطبقات، الشعيرية، شراب الورد، توتي فروتي، كورن فليكس، آ…" at bounding box center [1058, 294] width 470 height 87
click at [1159, 251] on textarea "الفواكه المشكلة متعددة الطبقات، الشعيرية، شراب الورد، توتي فروتي، كورن فليكس، آ…" at bounding box center [1058, 294] width 470 height 87
click at [1155, 266] on textarea "الفواكه المشكلة متعددة الطبقات، الشعيرية، شراب الورد، توتي فروتي، كورن فليكس، آ…" at bounding box center [1058, 294] width 470 height 87
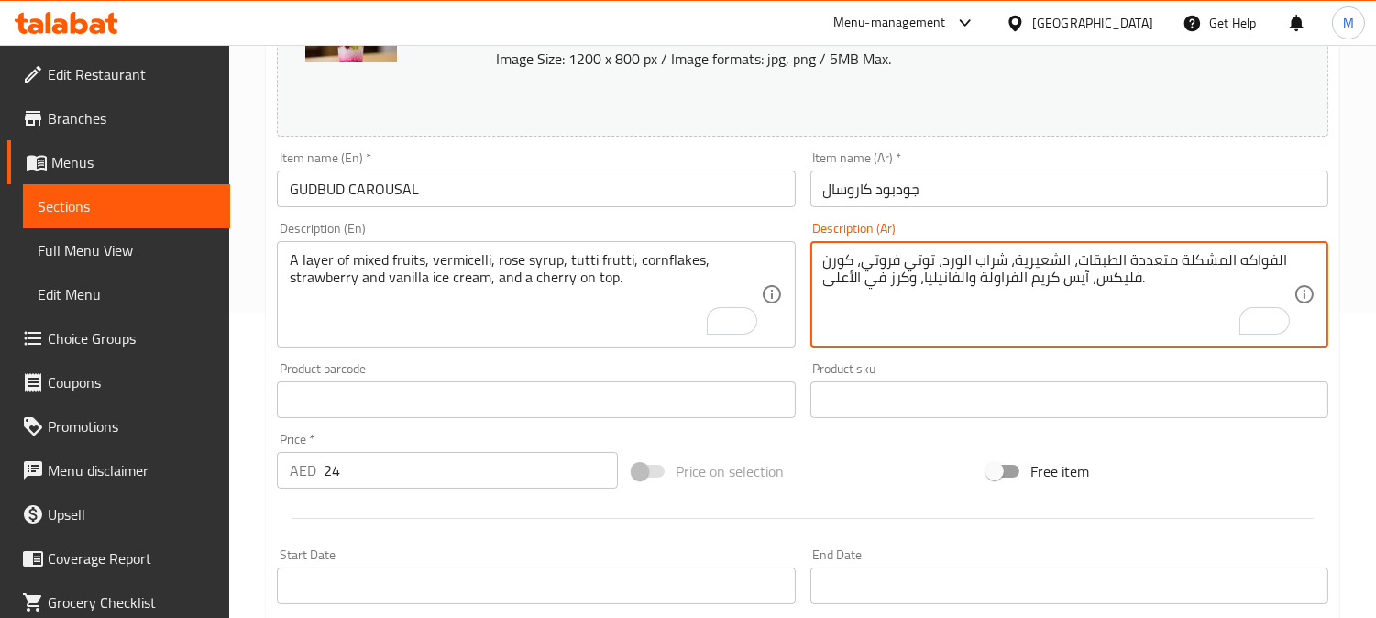
click at [1156, 259] on textarea "الفواكه المشكلة متعددة الطبقات، الشعيرية، شراب الورد، توتي فروتي، كورن فليكس، آ…" at bounding box center [1058, 294] width 470 height 87
click at [1168, 259] on textarea "الفواكه المشكلة الطبقات، الشعيرية، شراب الورد، توتي فروتي، كورن فليكس، آيس كريم…" at bounding box center [1058, 294] width 470 height 87
click at [1166, 260] on textarea "الفواكه المشكلة الطبقات، الشعيرية، شراب الورد، توتي فروتي، كورن فليكس، آيس كريم…" at bounding box center [1058, 294] width 470 height 87
click at [1164, 259] on textarea "الفواكه المشكلة الطبقات، الشعيرية، شراب الورد، توتي فروتي، كورن فليكس، آيس كريم…" at bounding box center [1058, 294] width 470 height 87
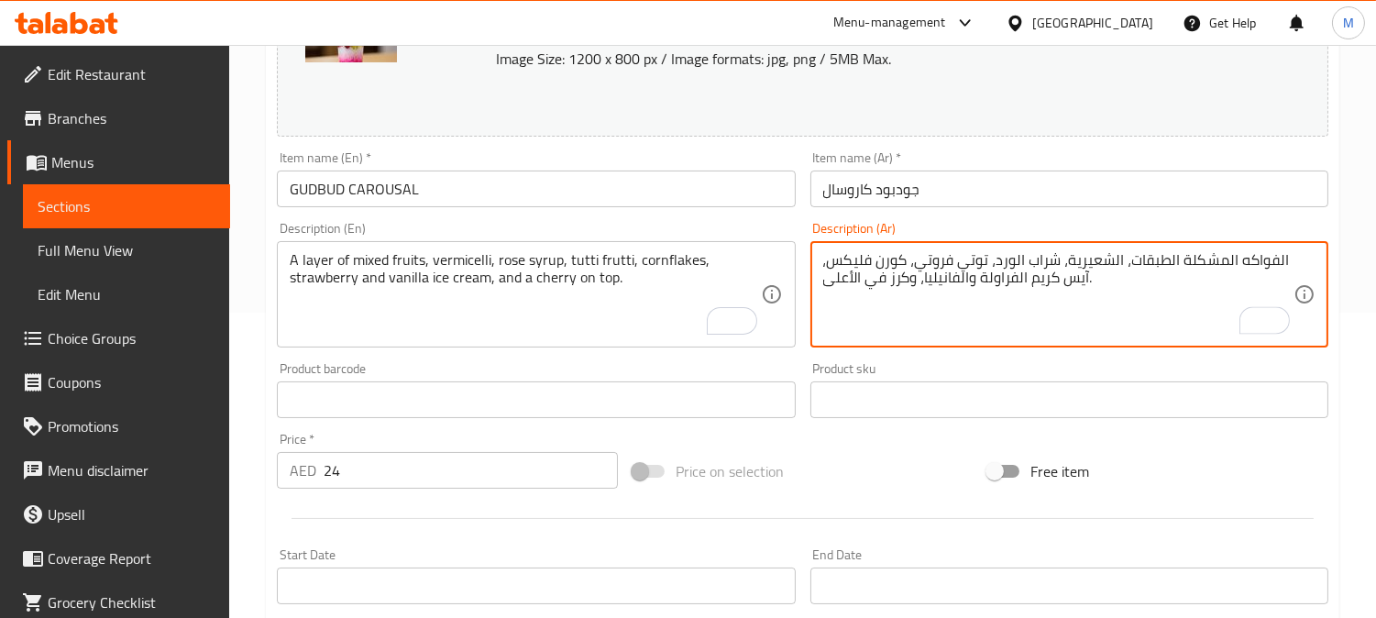
click at [1152, 259] on textarea "الفواكه المشكلة الطبقات، الشعيرية، شراب الورد، توتي فروتي، كورن فليكس، آيس كريم…" at bounding box center [1058, 294] width 470 height 87
click at [1162, 262] on textarea "الفواكه المشكلة الطبقات، الشعيرية، شراب الورد، توتي فروتي، كورن فليكس، آيس كريم…" at bounding box center [1058, 294] width 470 height 87
click at [1132, 261] on textarea "الفواكه المشكلة طبقات، الشعيرية، شراب الورد، توتي فروتي، كورن فليكس، آيس كريم ا…" at bounding box center [1058, 294] width 470 height 87
click at [1130, 263] on textarea "الفواكه المشكلة طبقات، الشعيرية، شراب الورد، توتي فروتي، كورن فليكس، آيس كريم ا…" at bounding box center [1058, 294] width 470 height 87
click at [1151, 263] on textarea "الفواكه المشكلة طبقة، الشعيرية، شراب الورد، توتي فروتي، كورن فليكس، آيس كريم ال…" at bounding box center [1058, 294] width 470 height 87
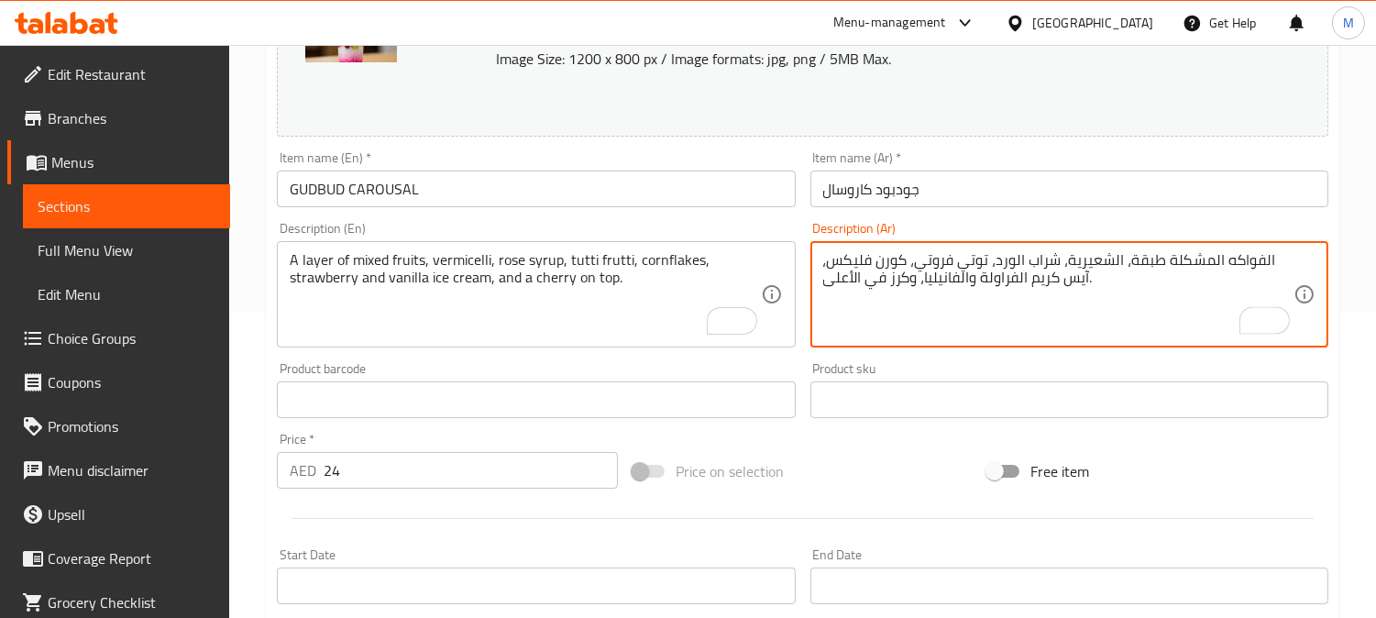
click at [1151, 263] on textarea "الفواكه المشكلة طبقة، الشعيرية، شراب الورد، توتي فروتي، كورن فليكس، آيس كريم ال…" at bounding box center [1058, 294] width 470 height 87
drag, startPoint x: 817, startPoint y: 270, endPoint x: 821, endPoint y: 261, distance: 9.4
click at [817, 269] on div "الفواكه المشكلة، الشعيرية، شراب الورد، توتي فروتي، كورن فليكس، آيس كريم الفراول…" at bounding box center [1069, 294] width 518 height 106
click at [823, 257] on textarea "الفواكه المشكلة، الشعيرية، شراب الورد، توتي فروتي، كورن فليكس، آيس كريم الفراول…" at bounding box center [1058, 294] width 470 height 87
paste textarea "طبقة"
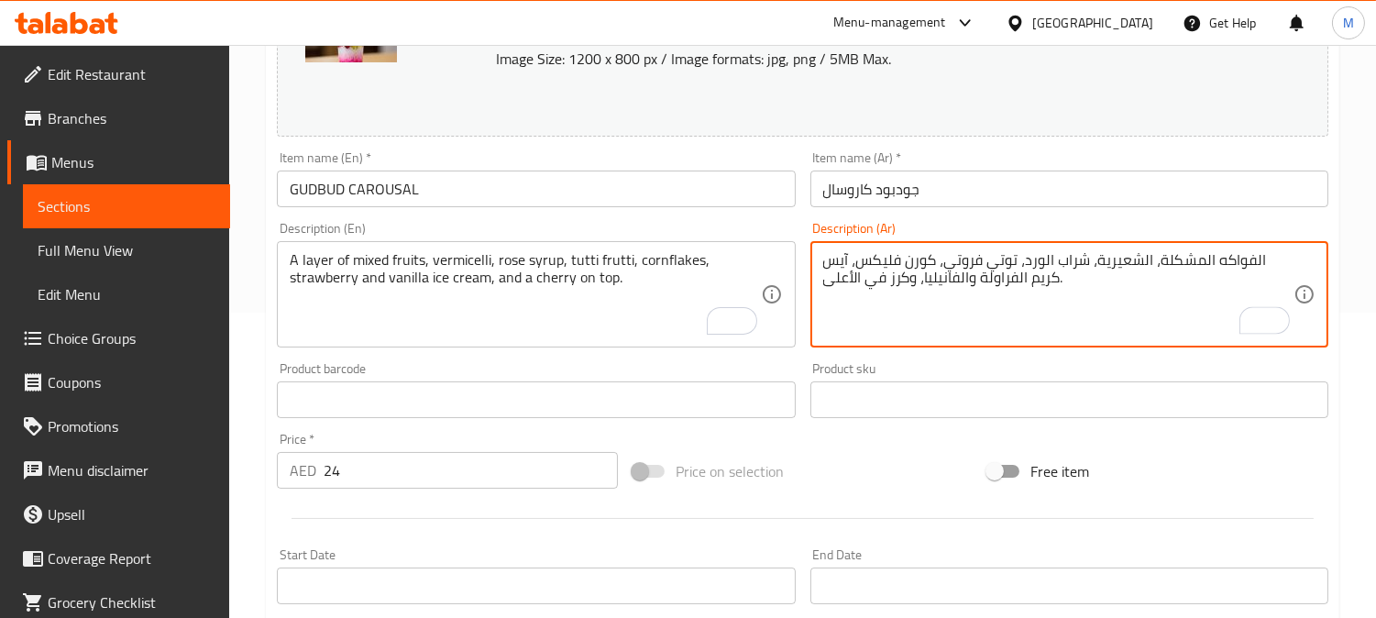
click at [823, 258] on textarea "الفواكه المشكلة، الشعيرية، شراب الورد، توتي فروتي، كورن فليكس، آيس كريم الفراول…" at bounding box center [1058, 294] width 470 height 87
click at [831, 261] on textarea "الفواكه المشكلة، الشعيرية، شراب الورد، توتي فروتي، كورن فليكس، آيس كريم الفراول…" at bounding box center [1058, 294] width 470 height 87
click at [825, 261] on textarea "الفواكه المشكلة، الشعيرية، شراب الورد، توتي فروتي، كورن فليكس، آيس كريم الفراول…" at bounding box center [1058, 294] width 470 height 87
click at [826, 257] on textarea "الفواكه المشكلة، الشعيرية، شراب الورد، توتي فروتي، كورن فليكس، آيس كريم الفراول…" at bounding box center [1058, 294] width 470 height 87
click at [1289, 257] on textarea "الفواكه المشكلة، الشعيرية، شراب الورد، توتي فروتي، كورن فليكس، آيس كريم الفراول…" at bounding box center [1058, 294] width 470 height 87
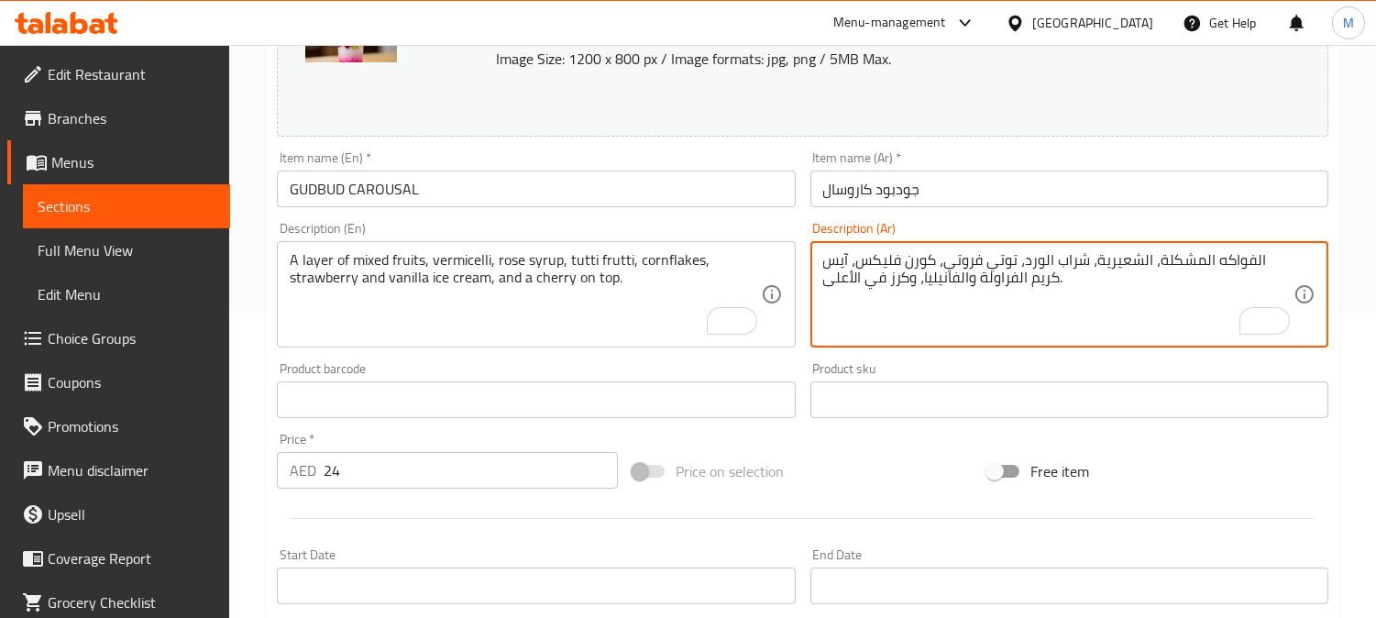
paste textarea "طبقة"
type textarea "طبقة الفواكه المشكلة، الشعيرية، شراب الورد، توتي فروتي، كورن فليكس، آيس كريم ال…"
click at [964, 204] on input "جودبود كاروسال" at bounding box center [1069, 189] width 518 height 37
